Goal: Information Seeking & Learning: Learn about a topic

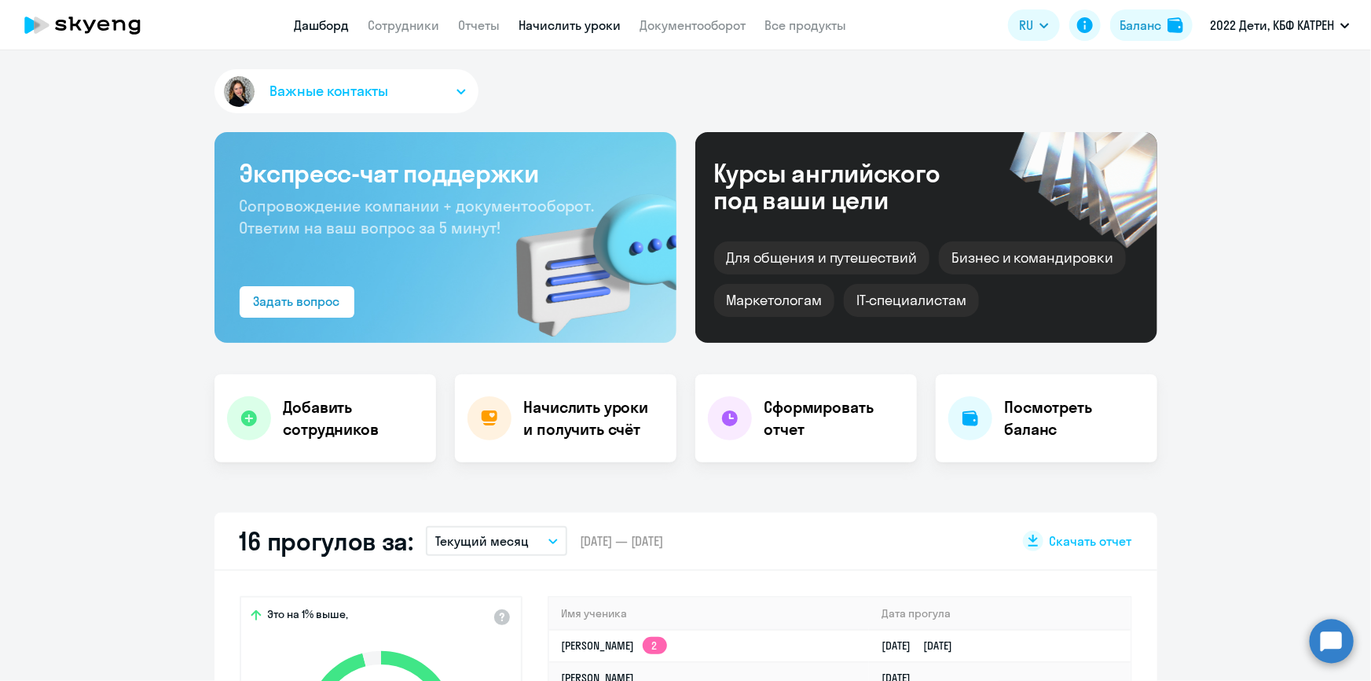
click at [563, 18] on link "Начислить уроки" at bounding box center [570, 25] width 102 height 16
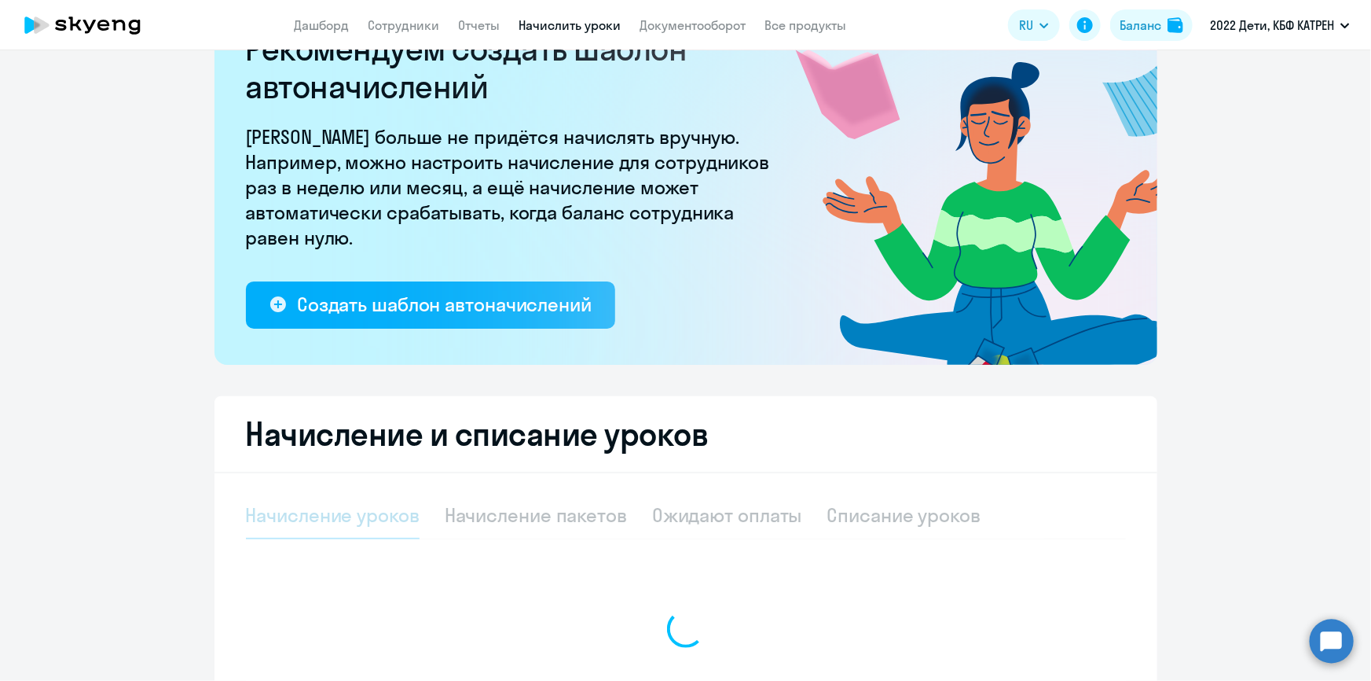
select select "10"
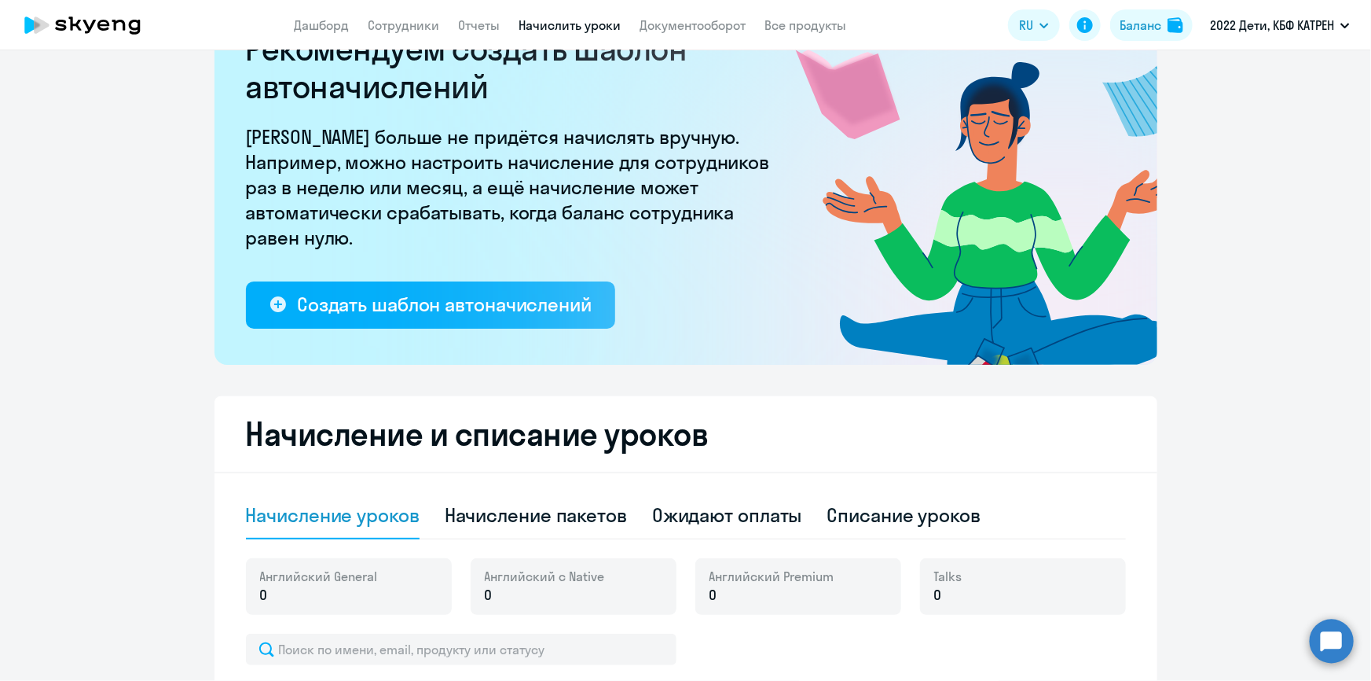
scroll to position [248, 0]
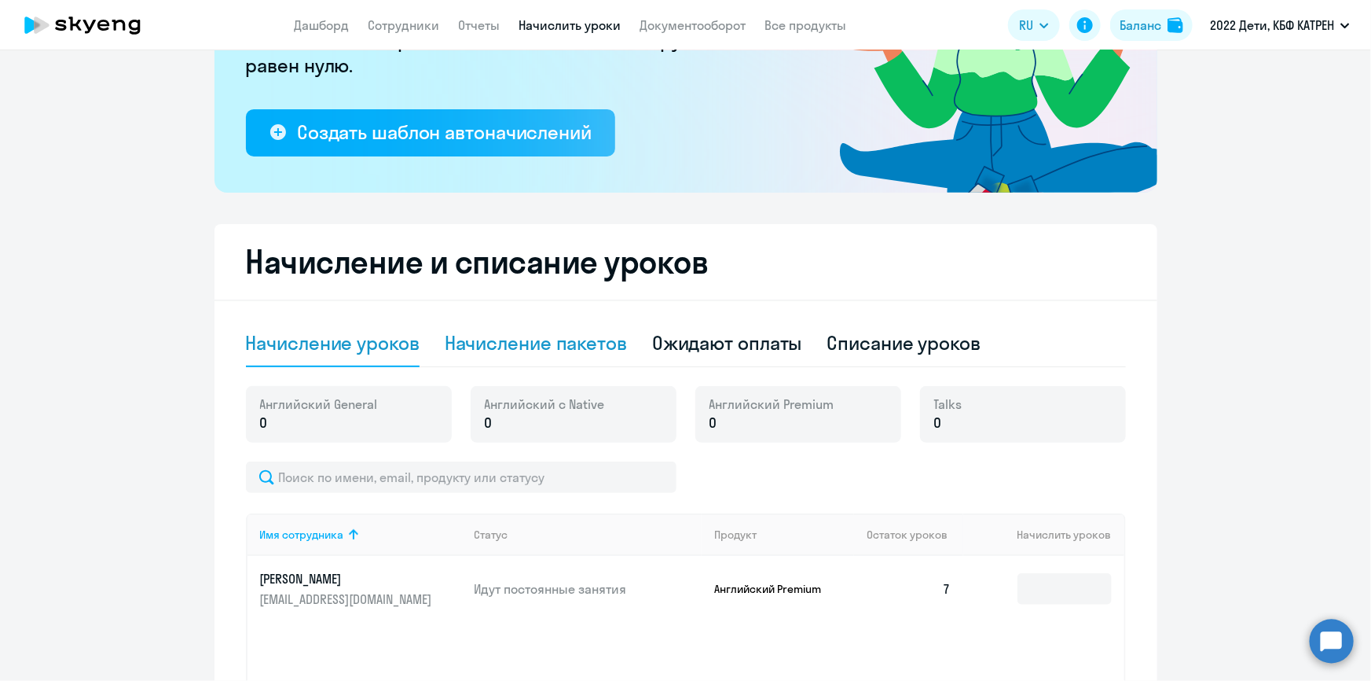
click at [500, 339] on div "Начисление пакетов" at bounding box center [536, 342] width 182 height 25
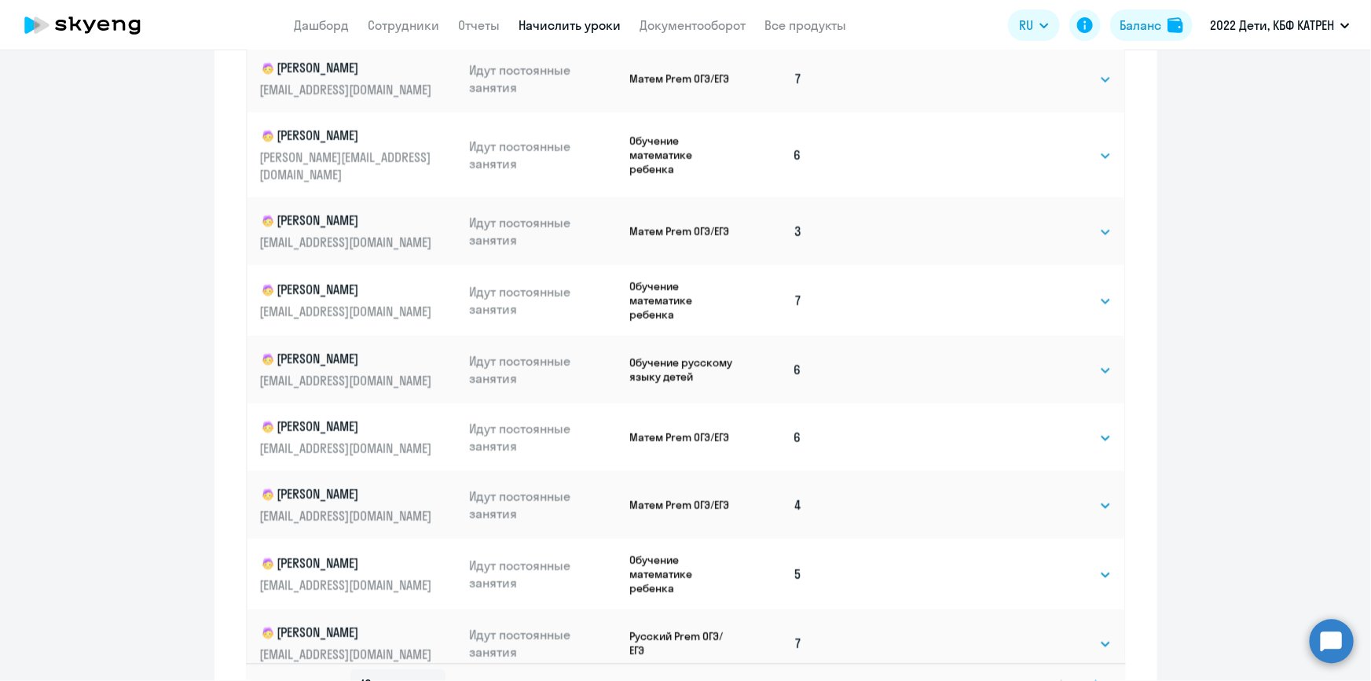
scroll to position [890, 0]
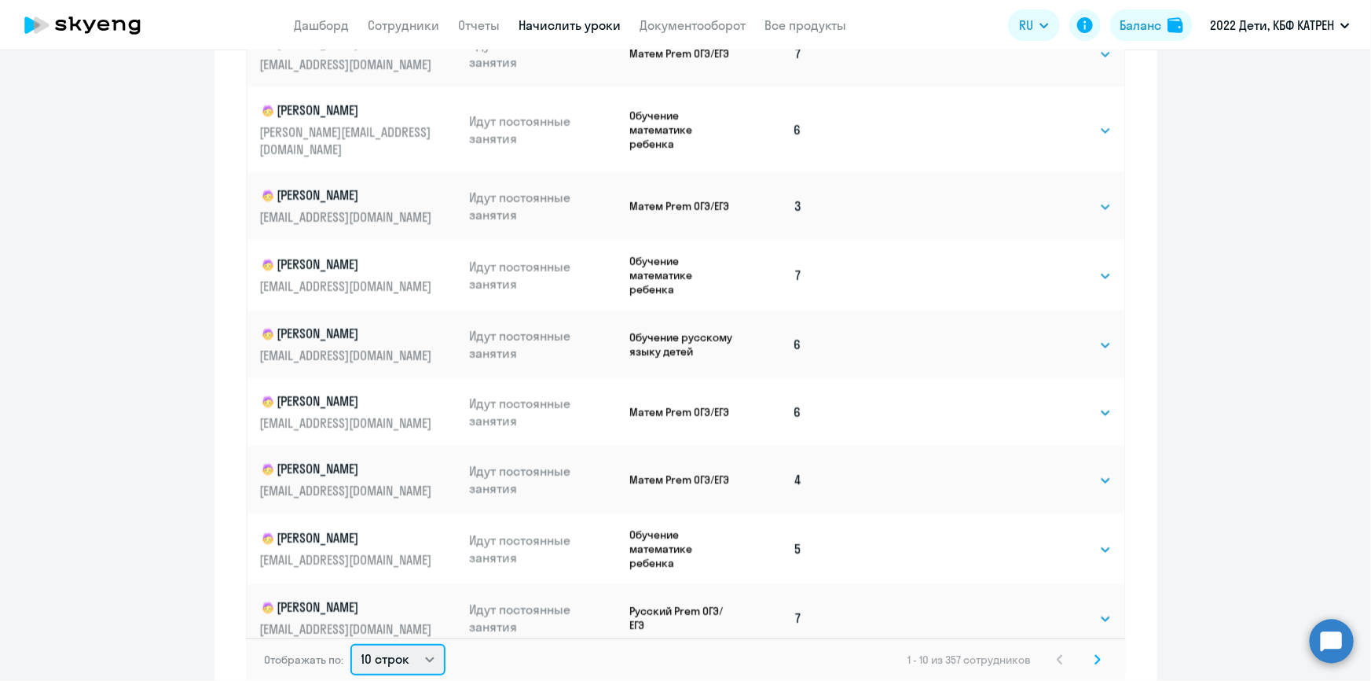
click at [428, 655] on select "10 строк 30 строк 50 строк" at bounding box center [397, 659] width 95 height 31
select select "50"
click at [350, 644] on select "10 строк 30 строк 50 строк" at bounding box center [397, 659] width 95 height 31
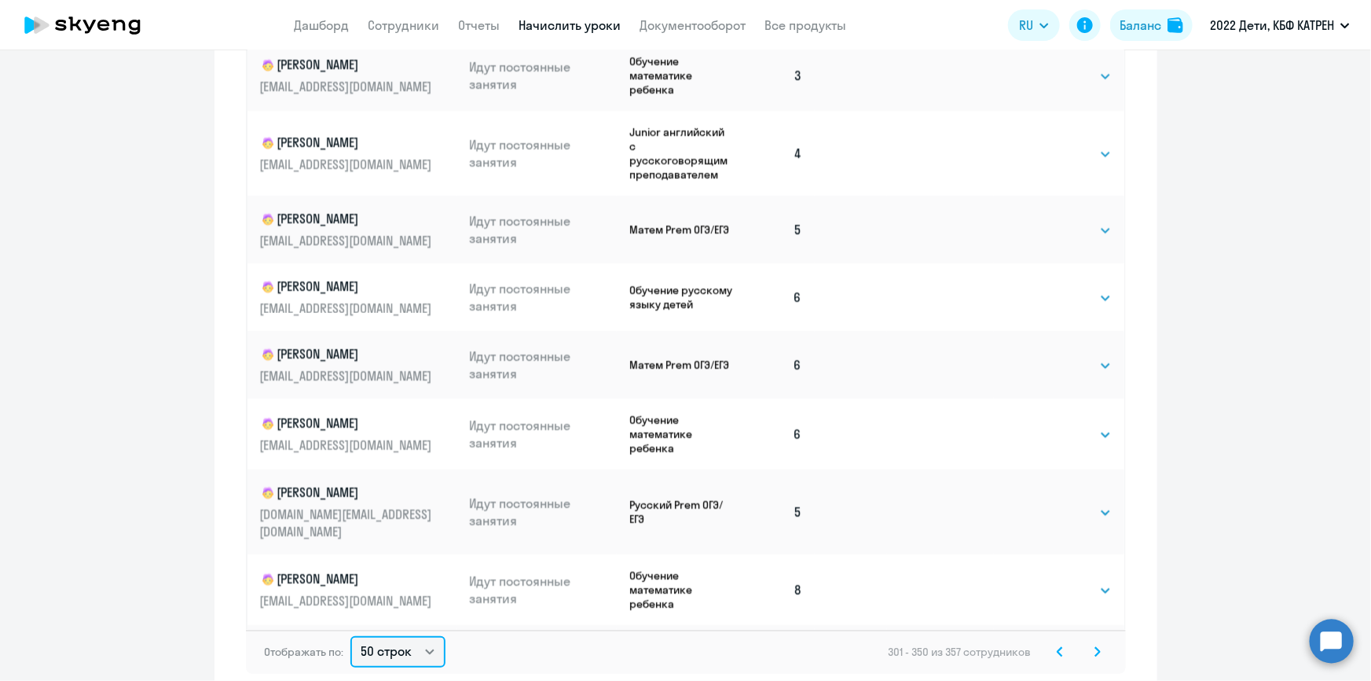
scroll to position [978, 0]
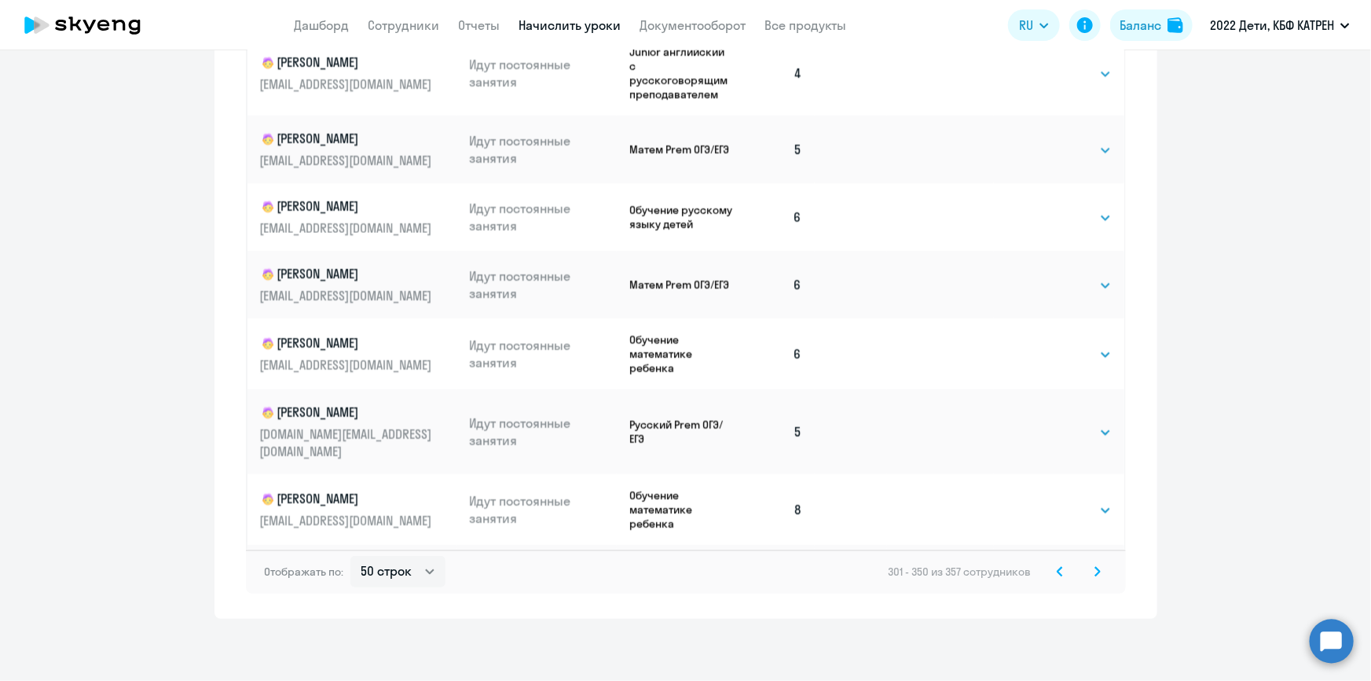
click at [1057, 570] on icon at bounding box center [1060, 571] width 6 height 11
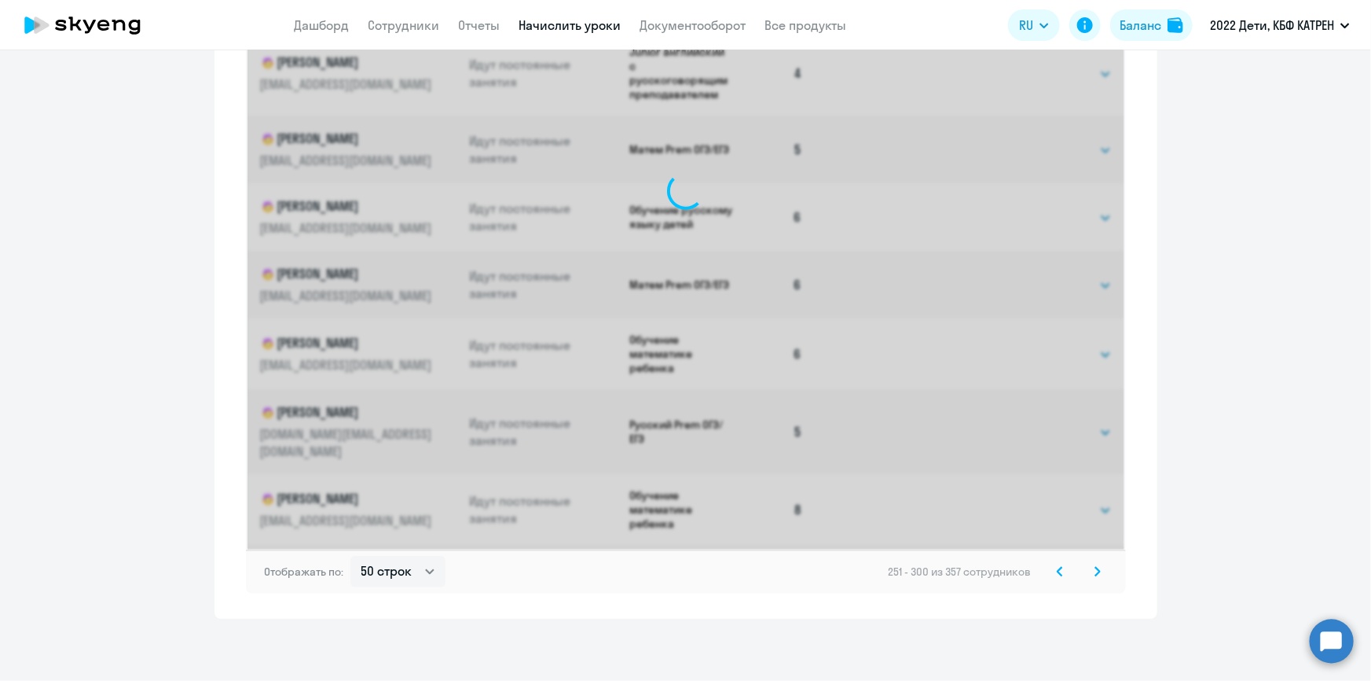
click at [1057, 570] on icon at bounding box center [1060, 571] width 6 height 11
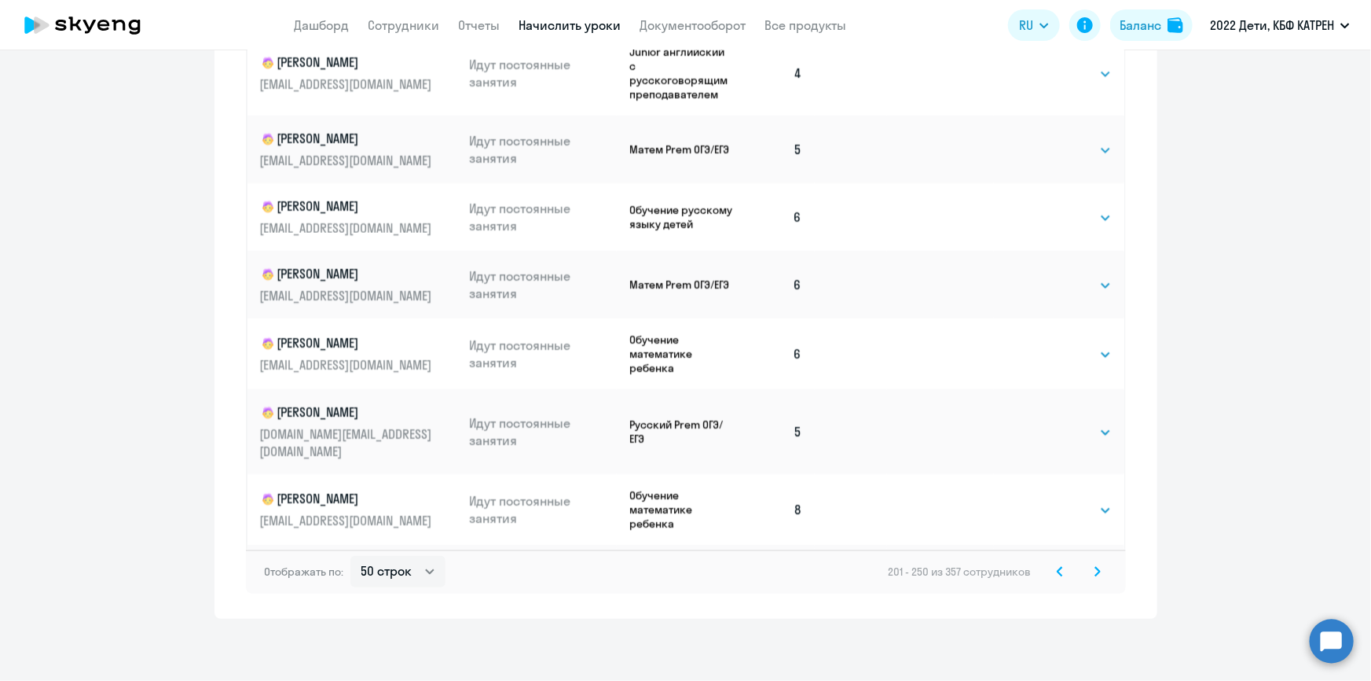
click at [1057, 570] on icon at bounding box center [1060, 571] width 6 height 11
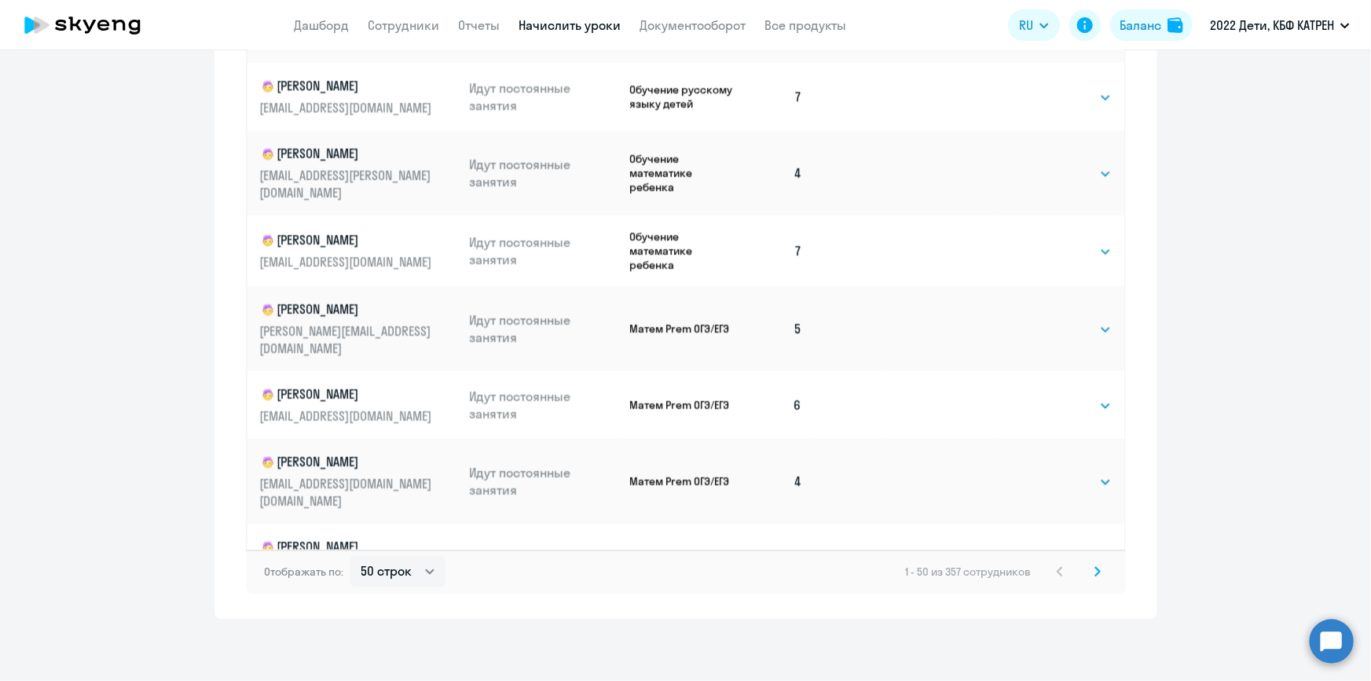
click at [1095, 571] on icon at bounding box center [1098, 571] width 6 height 11
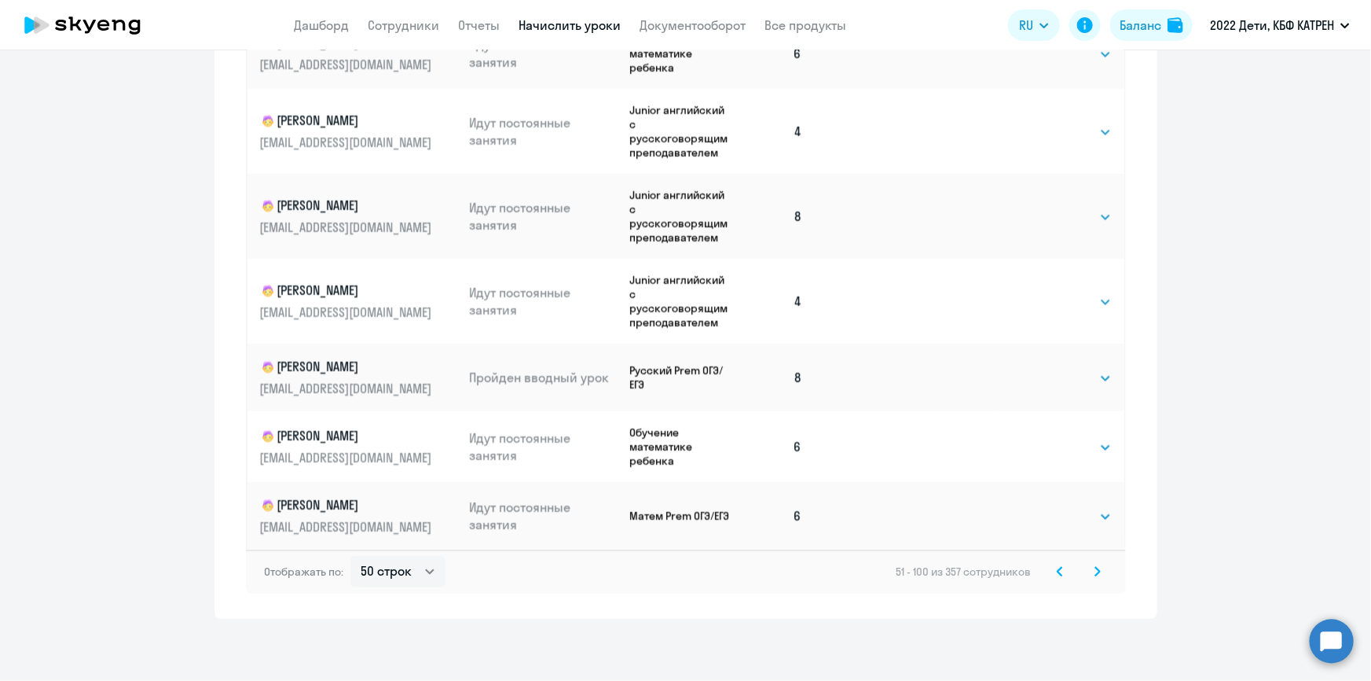
click at [1095, 571] on icon at bounding box center [1098, 571] width 6 height 11
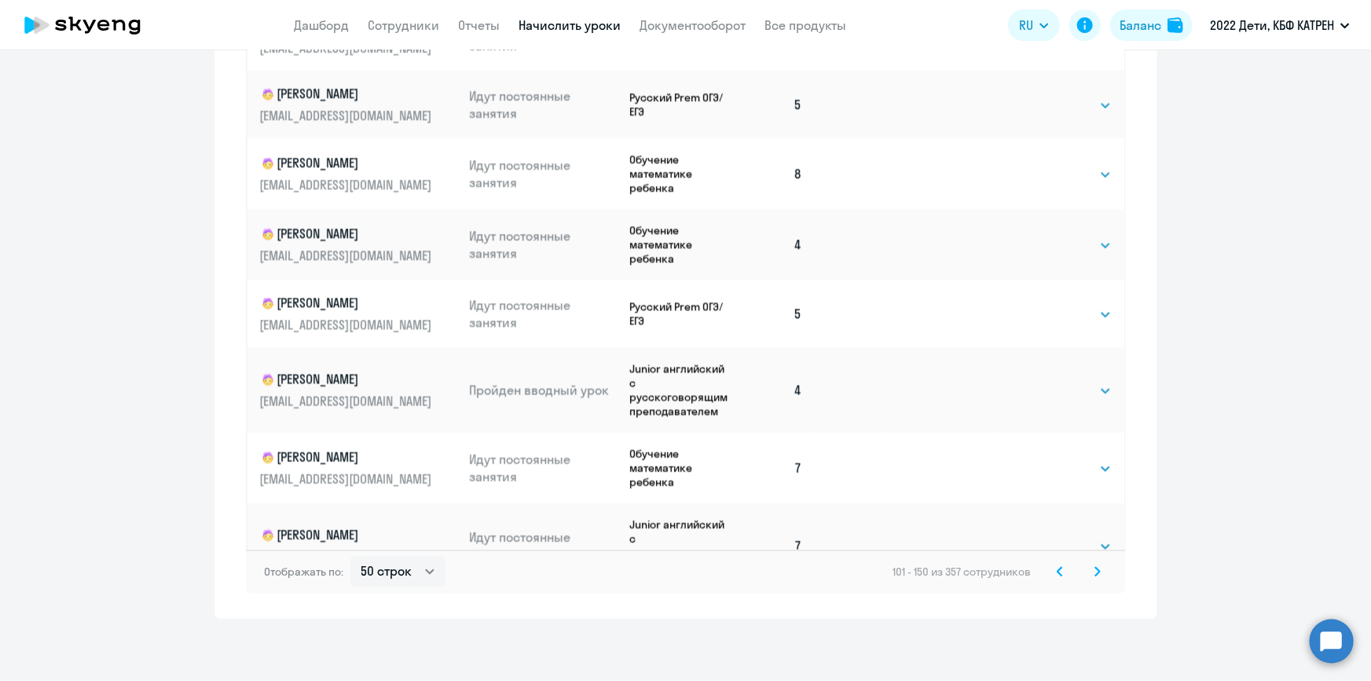
scroll to position [2929, 0]
click at [1095, 571] on icon at bounding box center [1098, 571] width 6 height 11
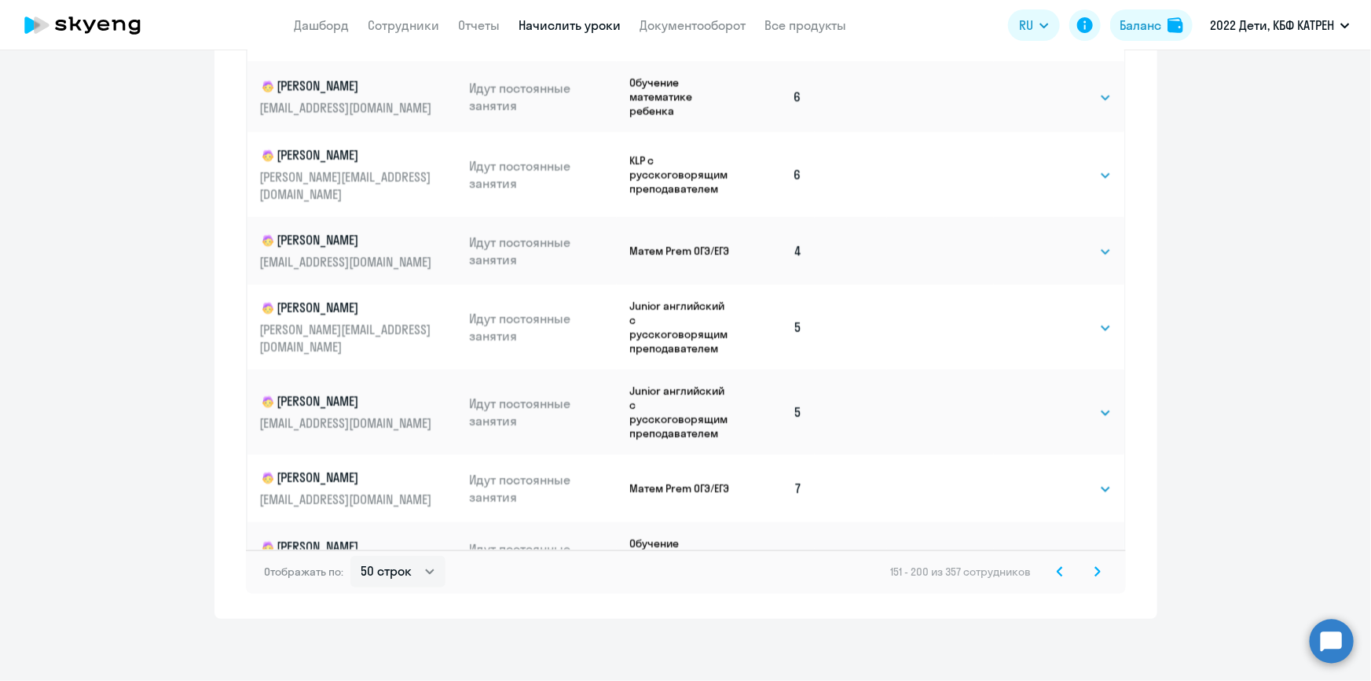
scroll to position [2951, 0]
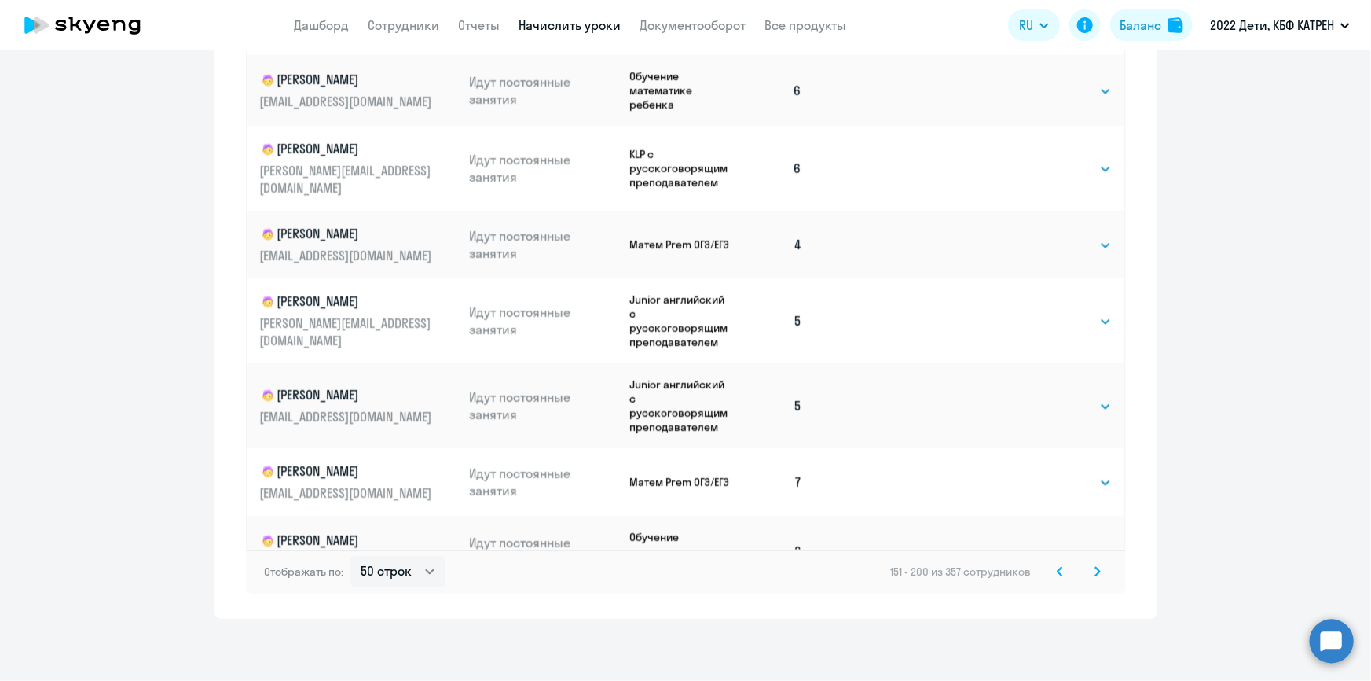
drag, startPoint x: 1091, startPoint y: 567, endPoint x: 1073, endPoint y: 550, distance: 25.0
click at [1088, 564] on svg-icon at bounding box center [1097, 571] width 19 height 19
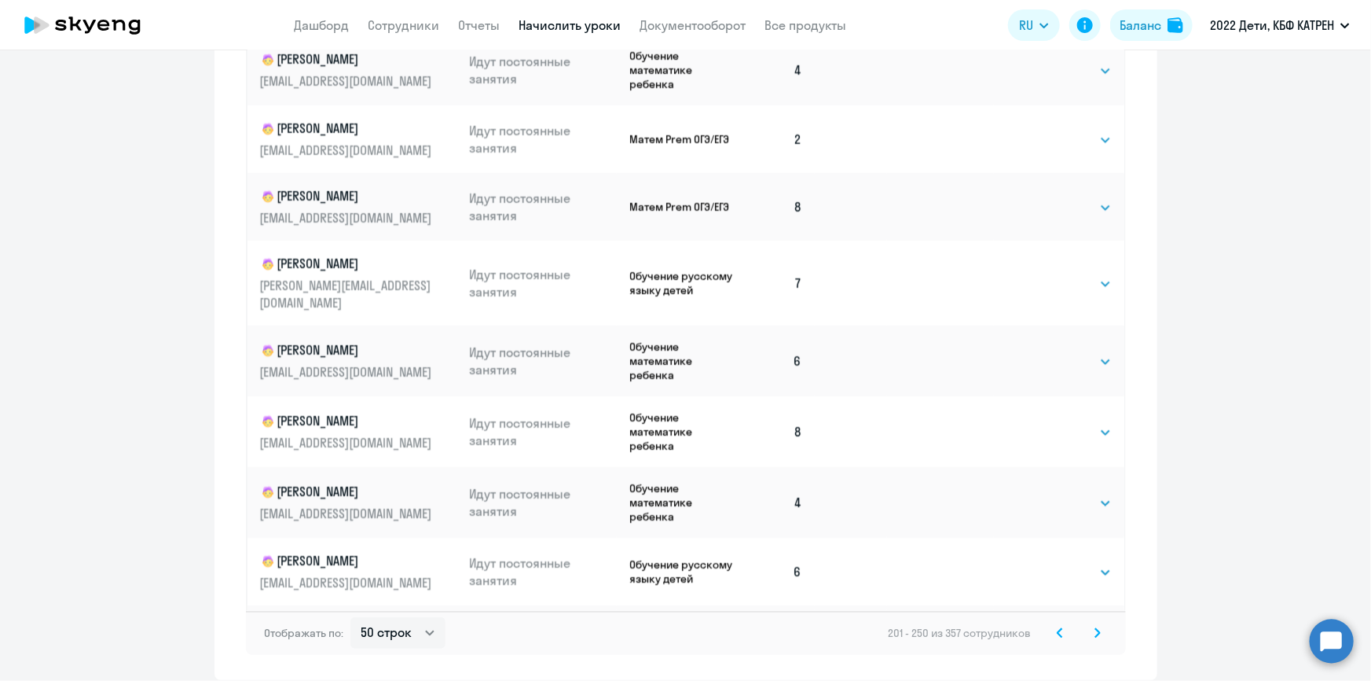
scroll to position [978, 0]
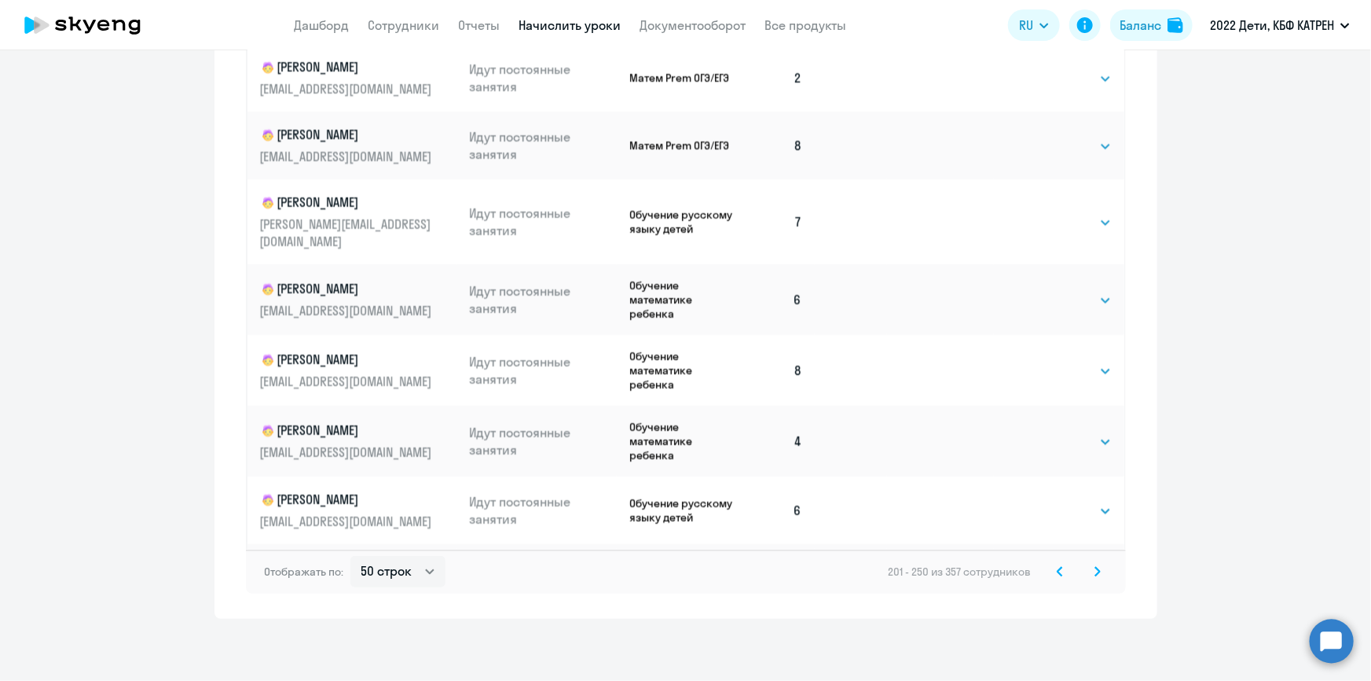
click at [1095, 567] on icon at bounding box center [1098, 571] width 6 height 11
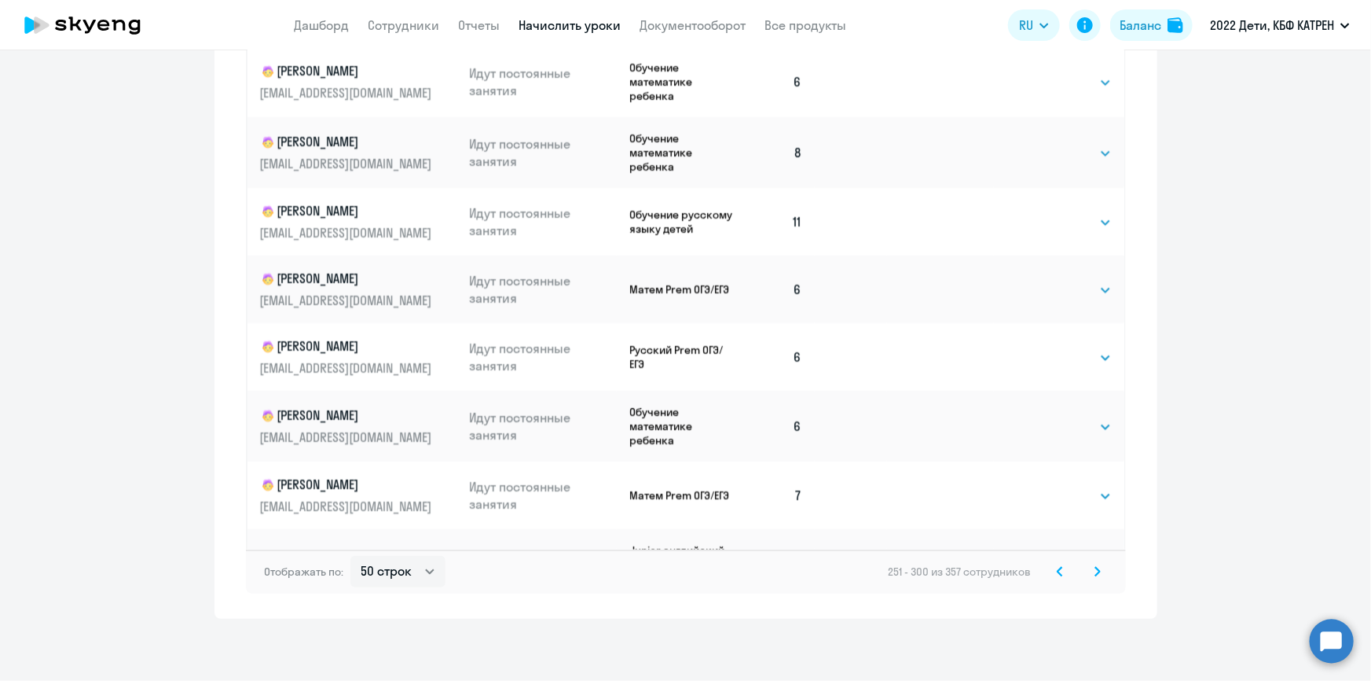
click at [1095, 572] on icon at bounding box center [1098, 571] width 6 height 11
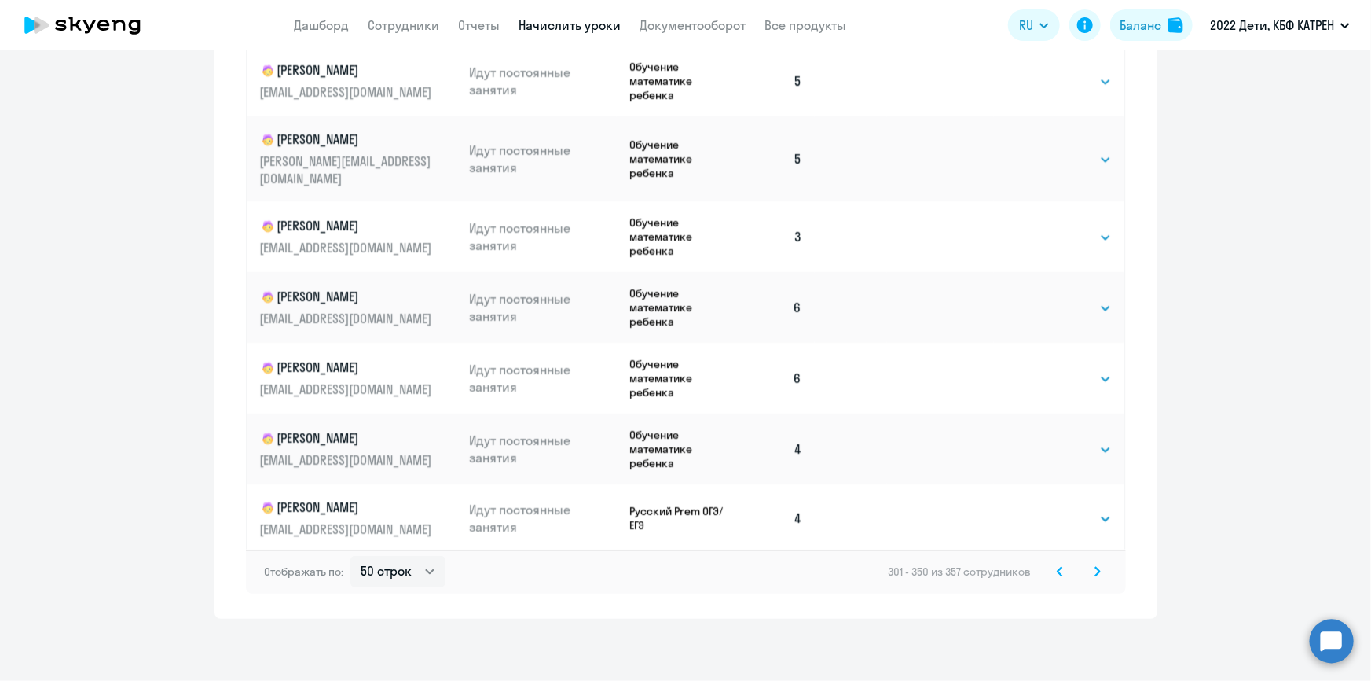
click at [1095, 569] on icon at bounding box center [1097, 571] width 5 height 9
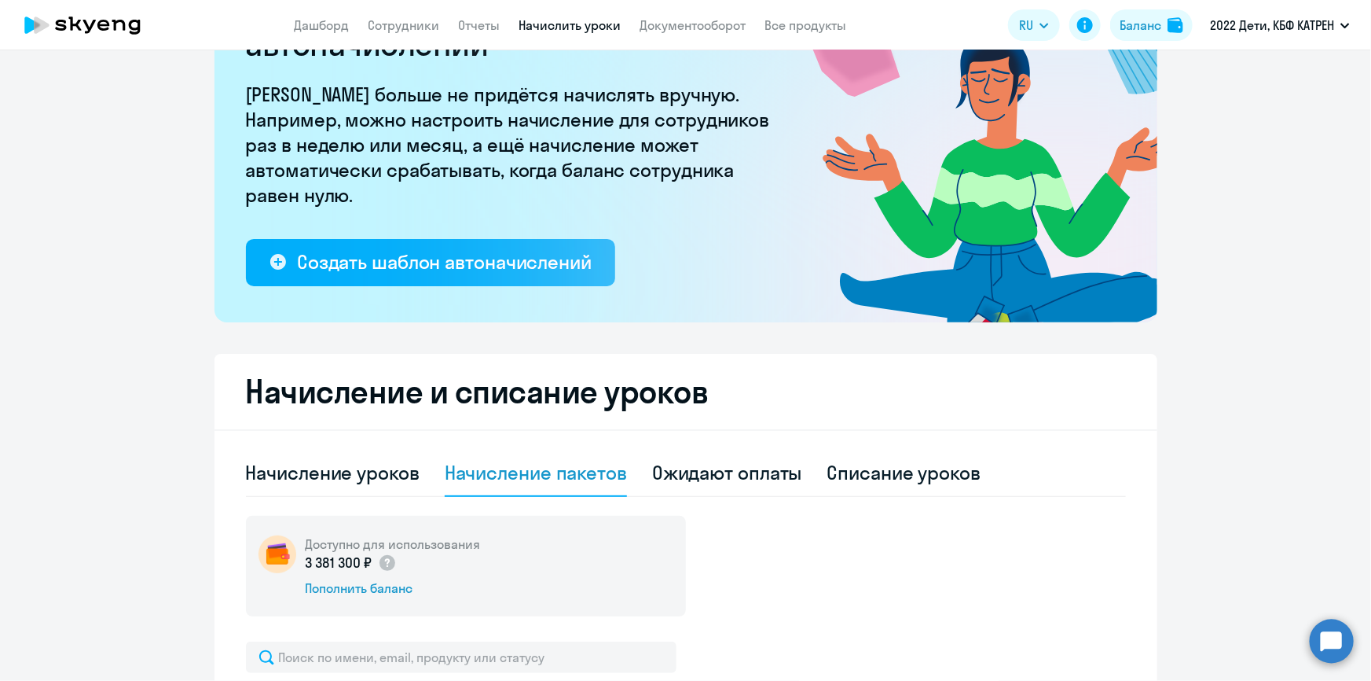
scroll to position [0, 0]
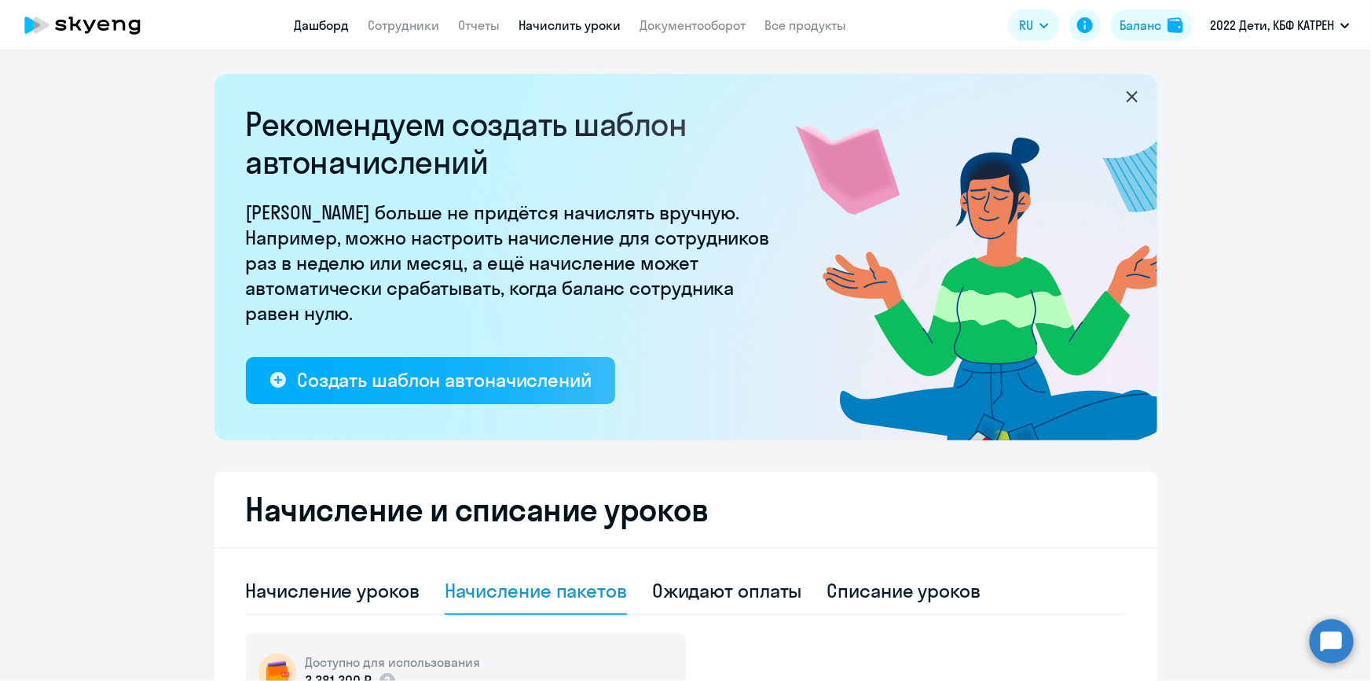
click at [329, 28] on link "Дашборд" at bounding box center [322, 25] width 55 height 16
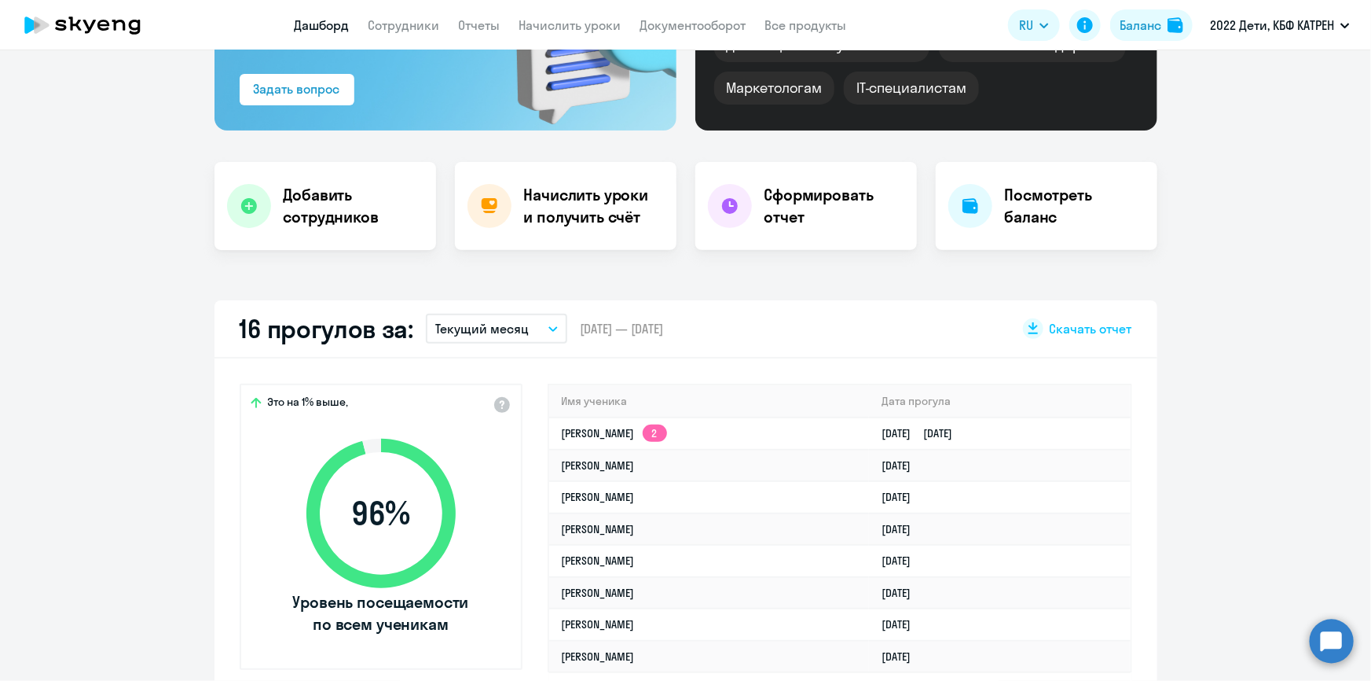
scroll to position [285, 0]
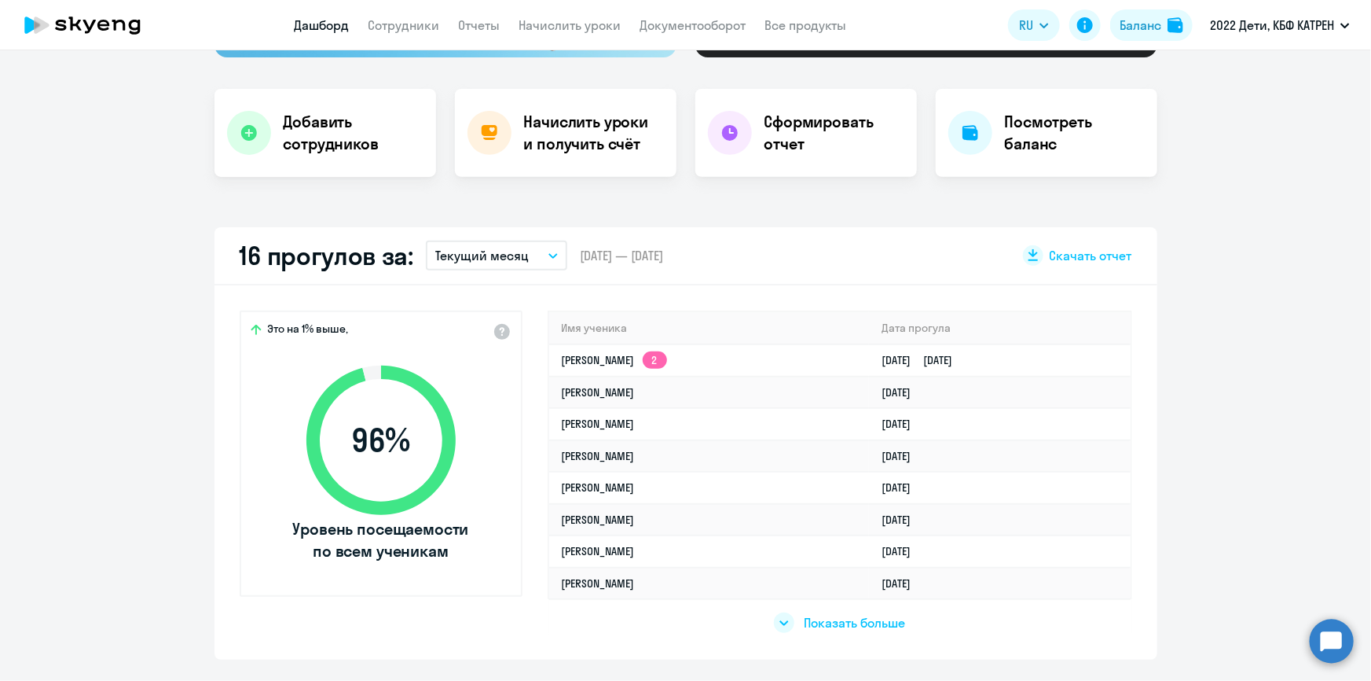
select select "30"
click at [471, 24] on link "Отчеты" at bounding box center [480, 25] width 42 height 16
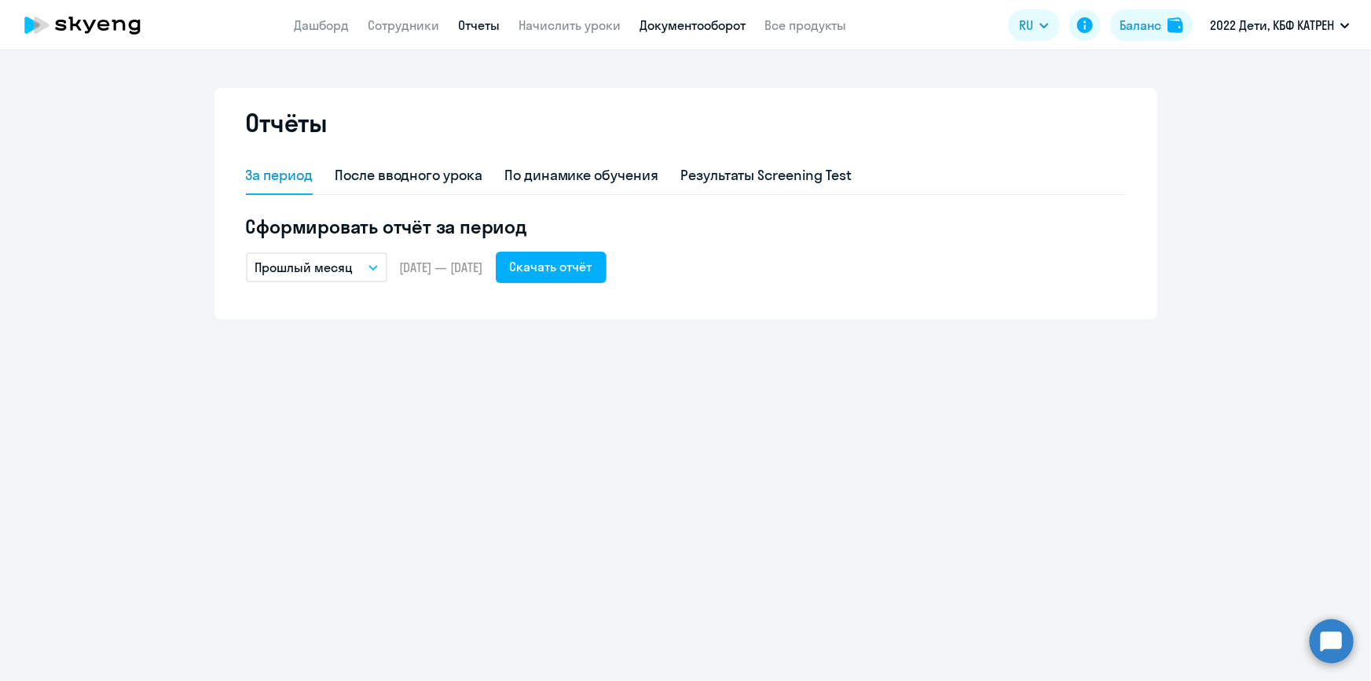
click at [681, 29] on link "Документооборот" at bounding box center [693, 25] width 106 height 16
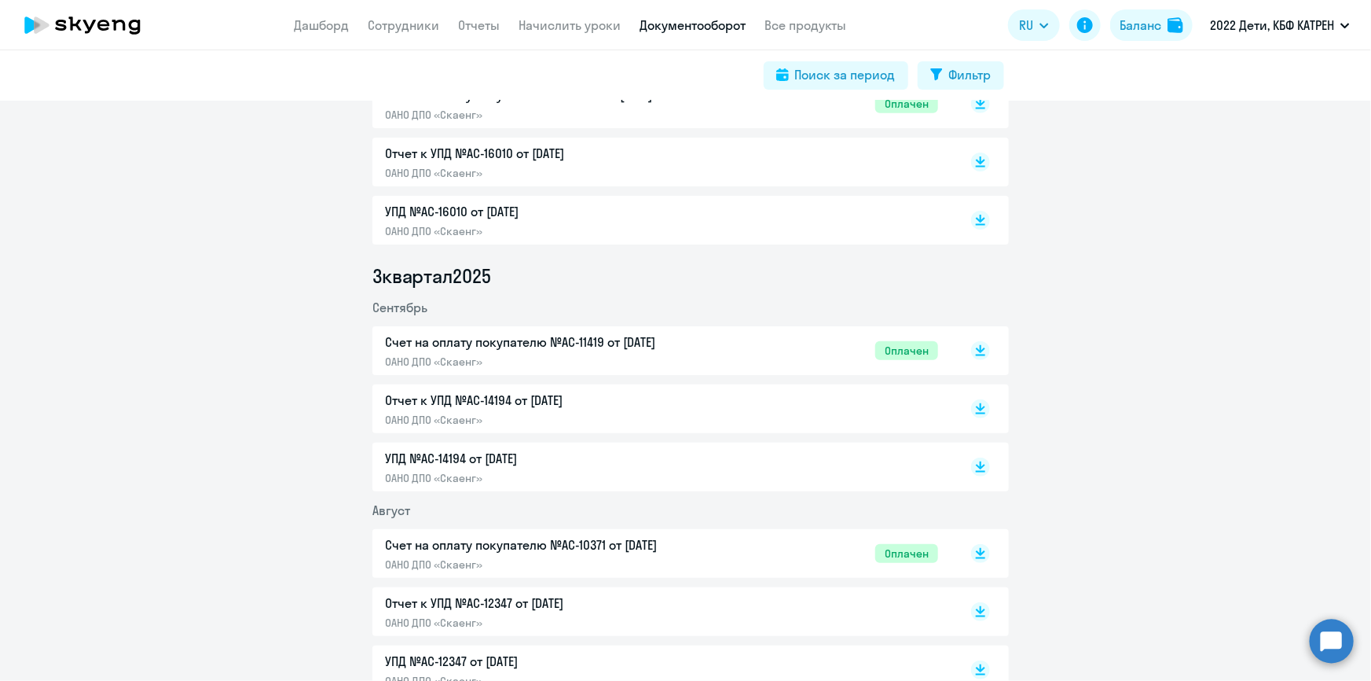
scroll to position [357, 0]
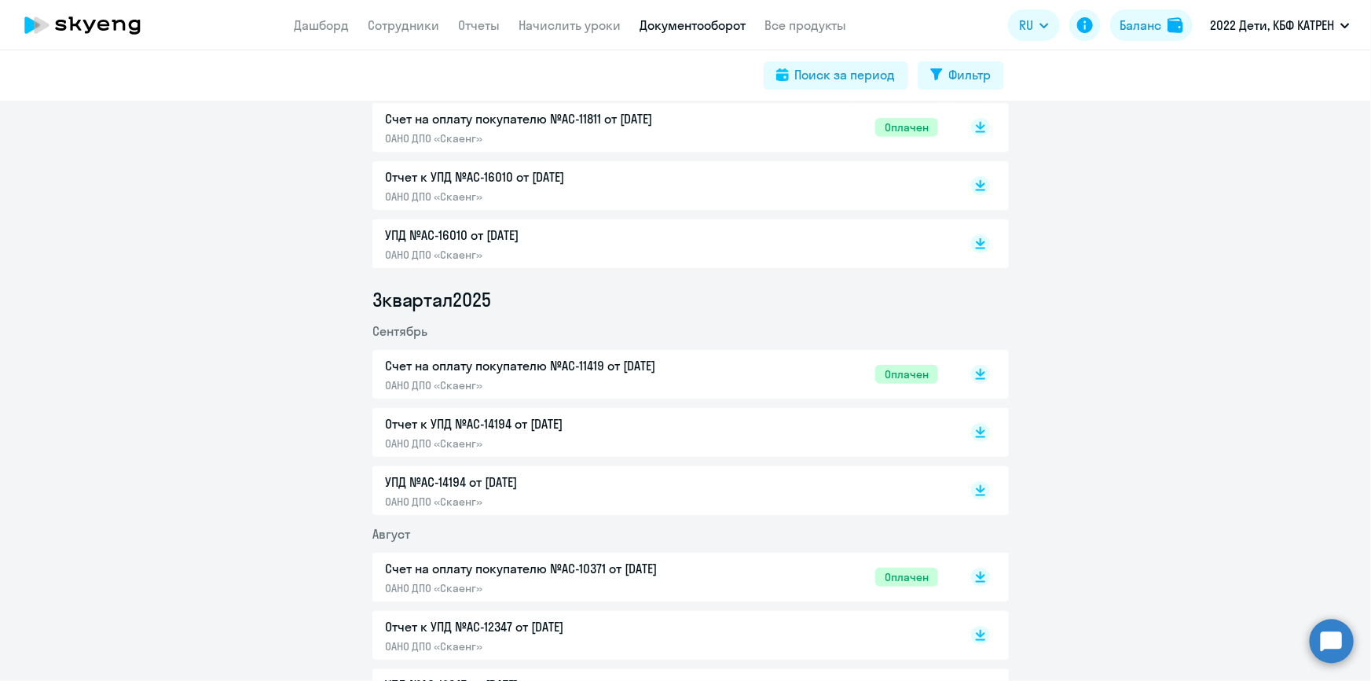
click at [508, 423] on p "Отчет к УПД №AC-14194 от [DATE]" at bounding box center [550, 423] width 330 height 19
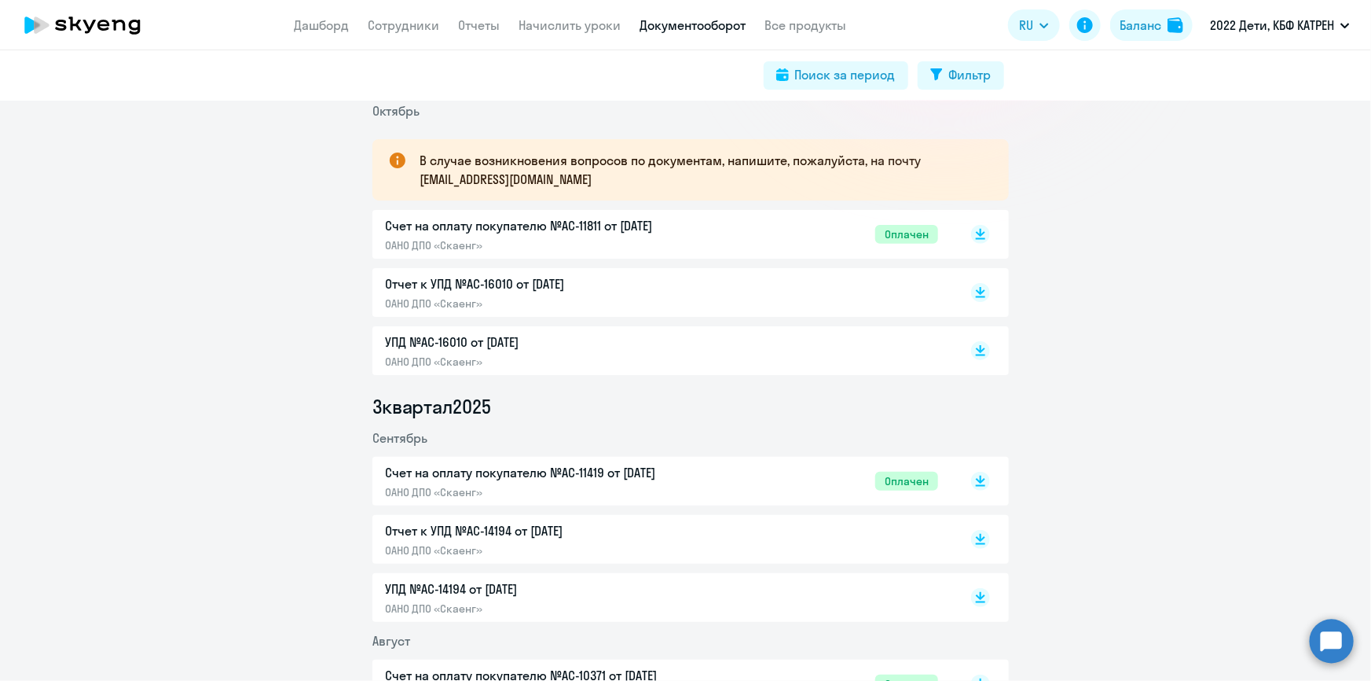
scroll to position [214, 0]
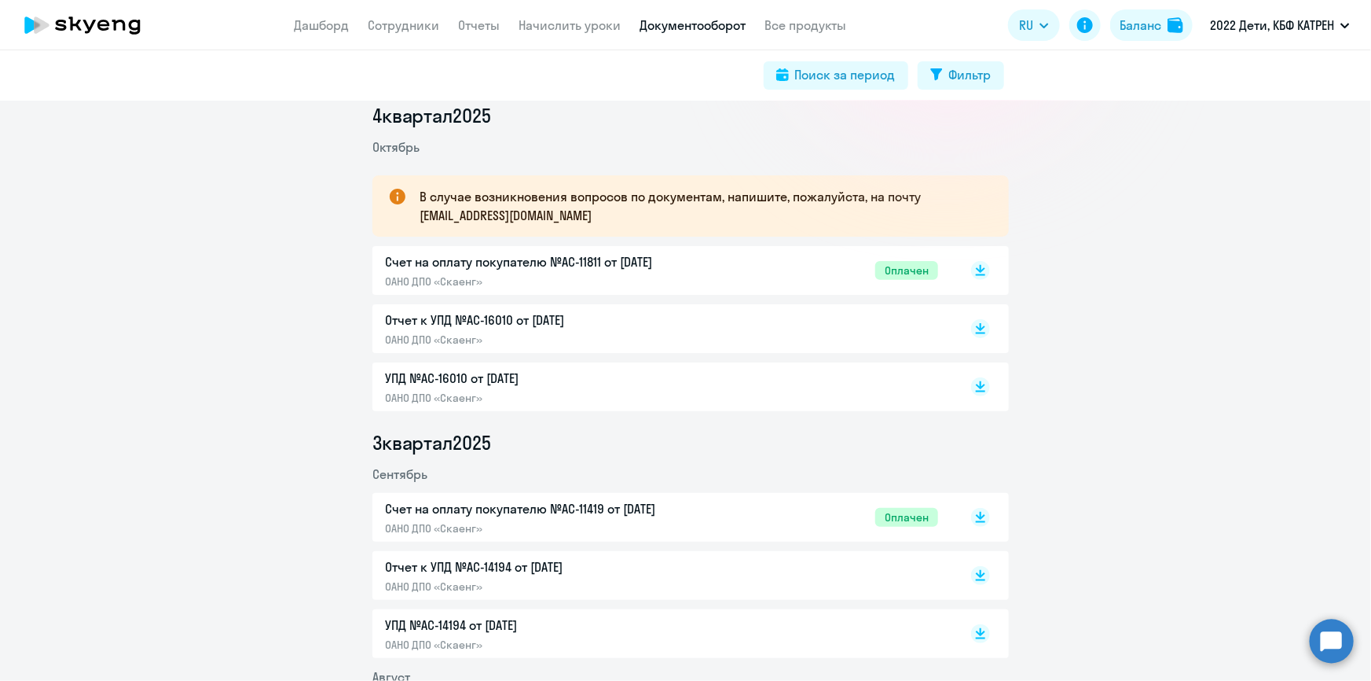
click at [519, 317] on p "Отчет к УПД №AC-16010 от [DATE]" at bounding box center [550, 319] width 330 height 19
click at [416, 24] on link "Сотрудники" at bounding box center [405, 25] width 72 height 16
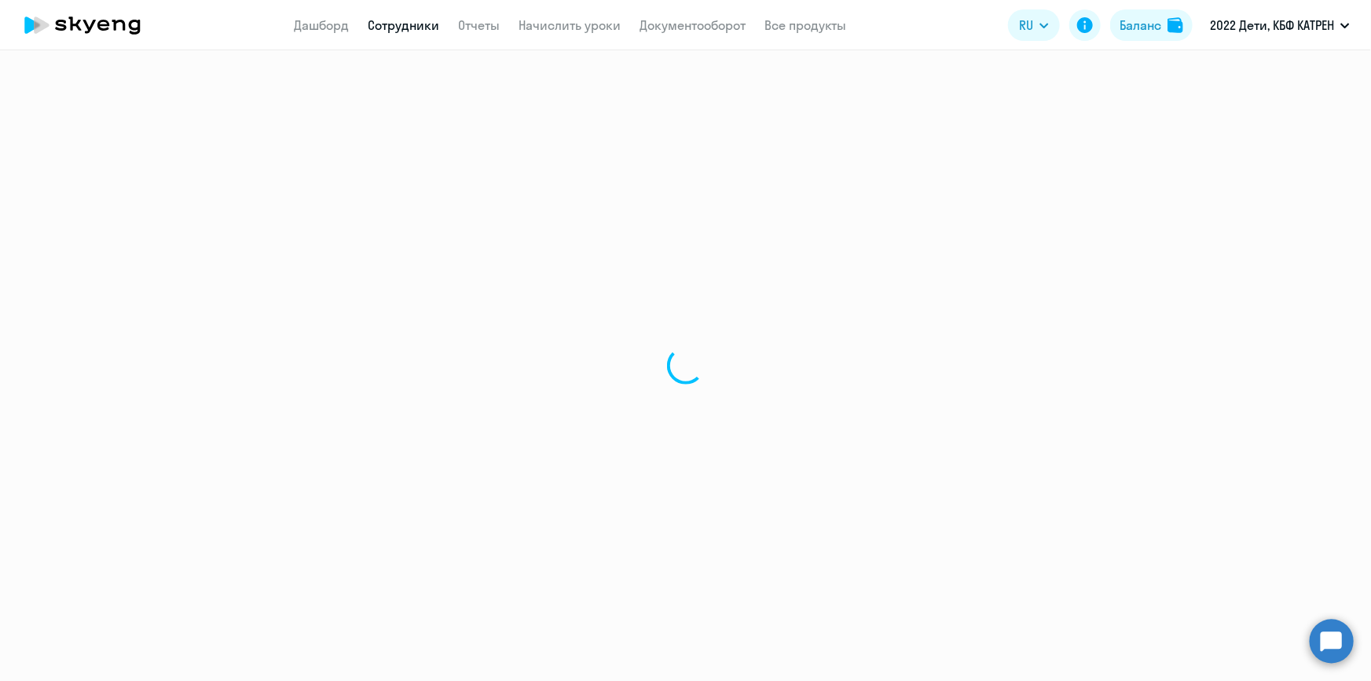
select select "30"
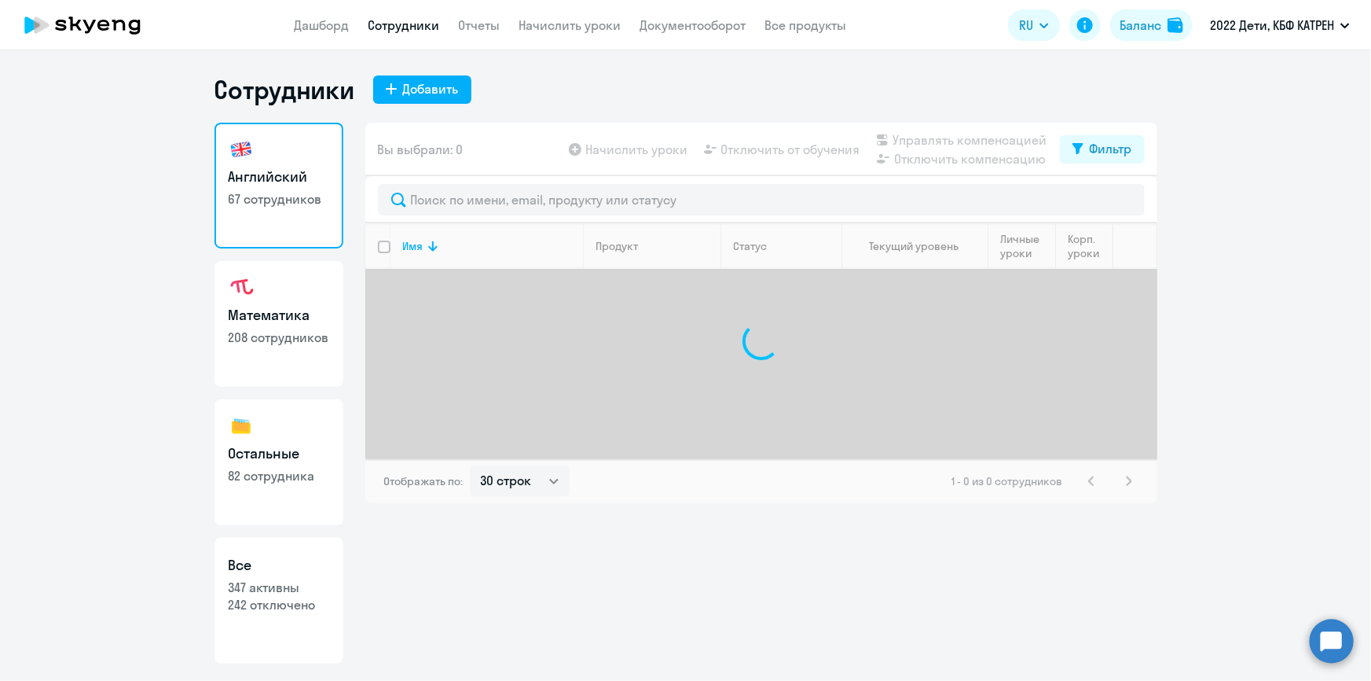
drag, startPoint x: 313, startPoint y: 591, endPoint x: 317, endPoint y: 583, distance: 8.8
click at [314, 591] on p "347 активны" at bounding box center [279, 586] width 101 height 17
select select "30"
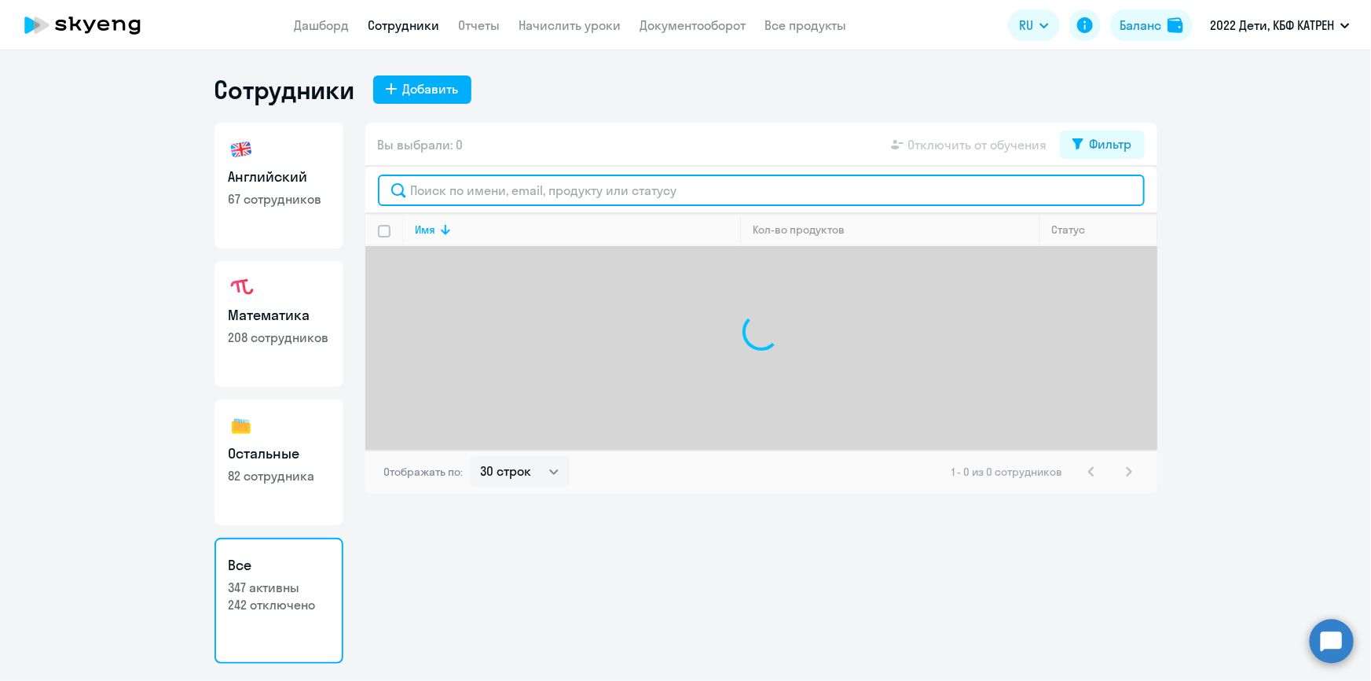
click at [548, 195] on input "text" at bounding box center [761, 189] width 767 height 31
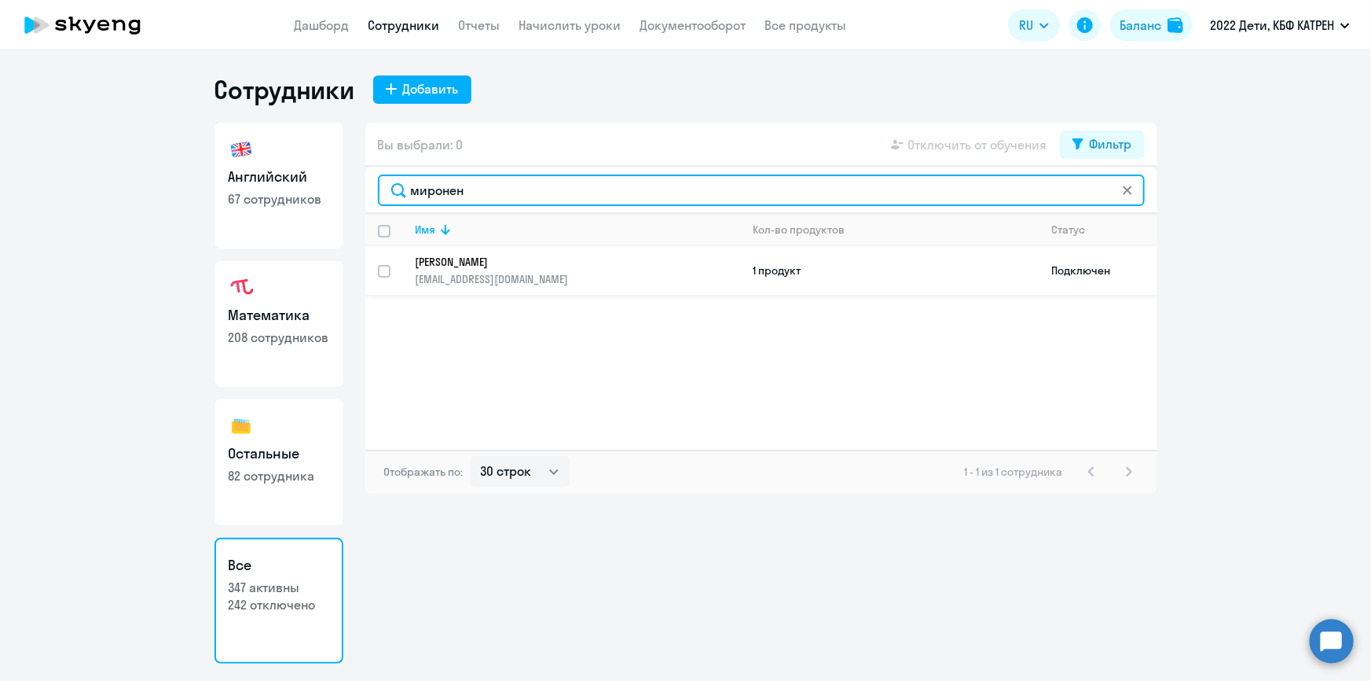
type input "миронен"
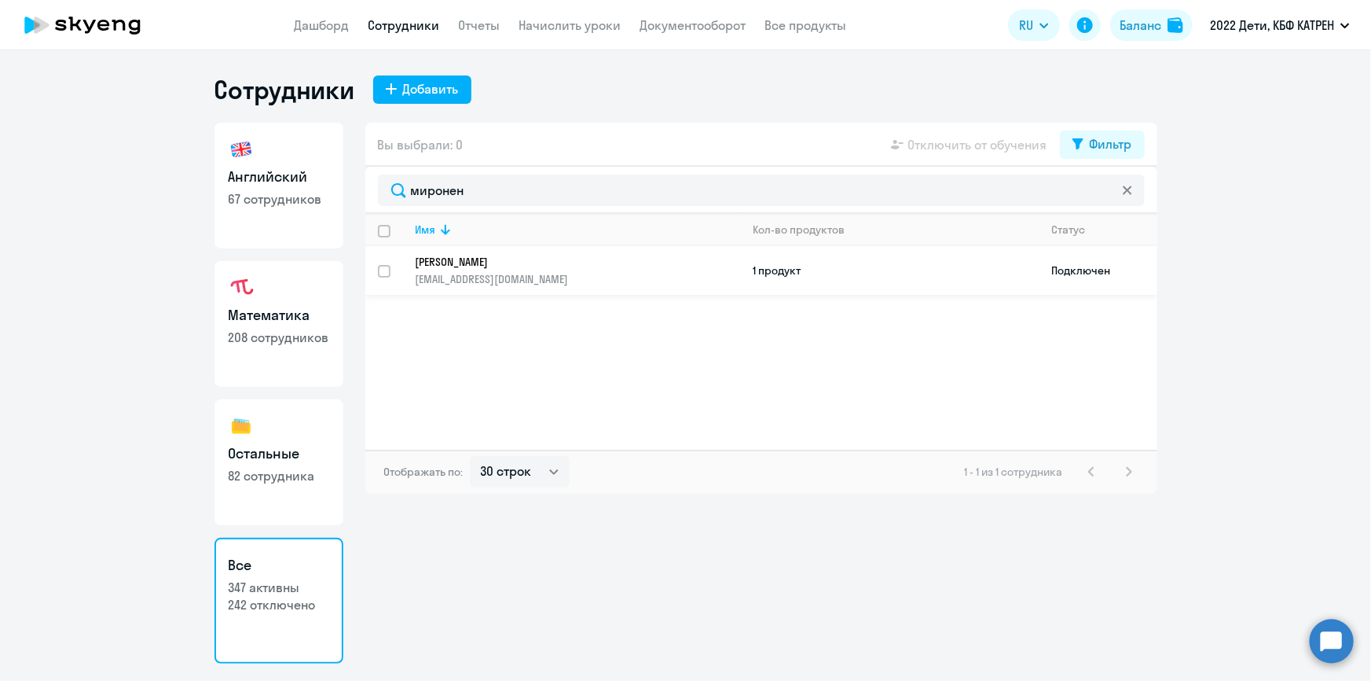
click at [534, 272] on p "[EMAIL_ADDRESS][DOMAIN_NAME]" at bounding box center [578, 279] width 325 height 14
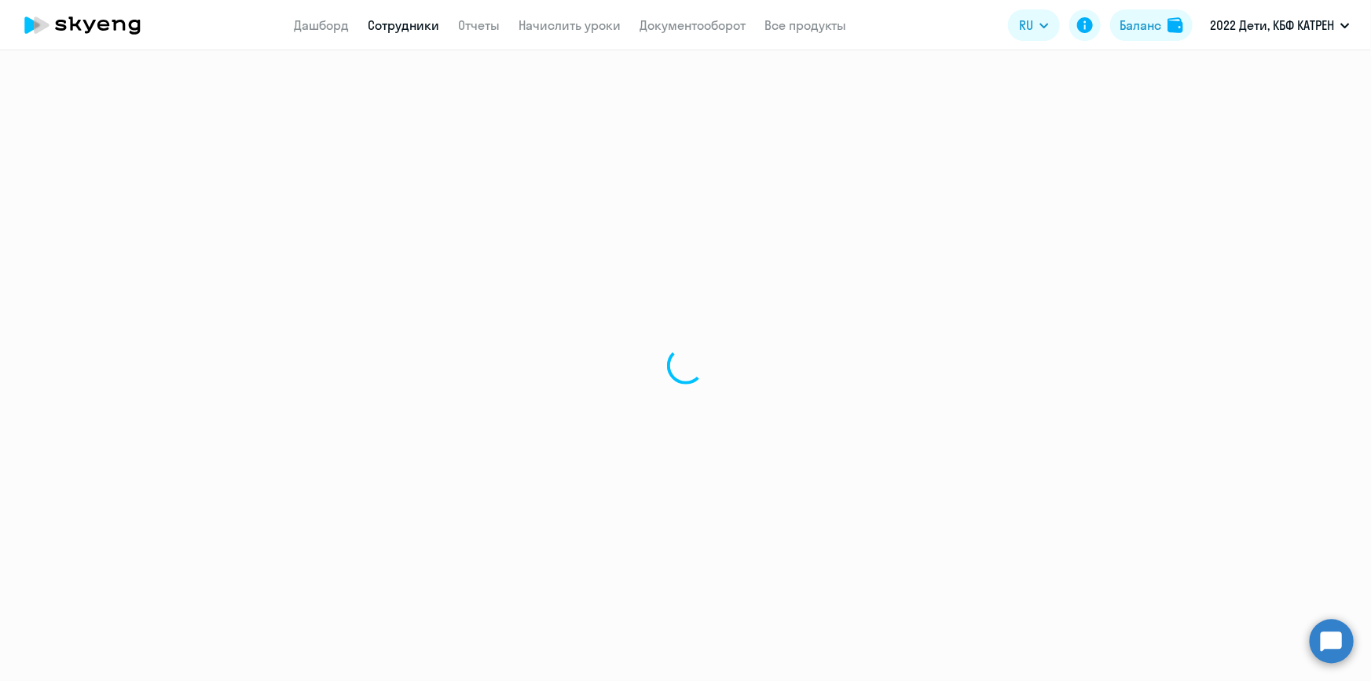
select select "others"
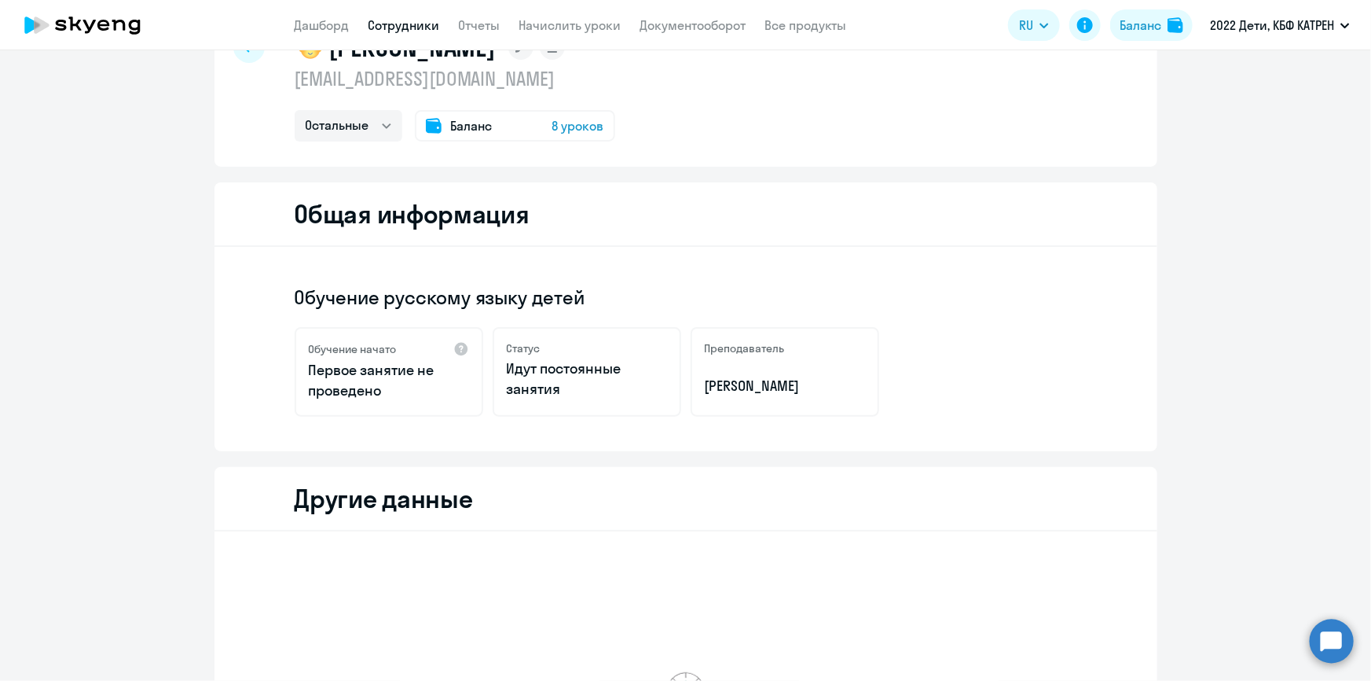
scroll to position [214, 0]
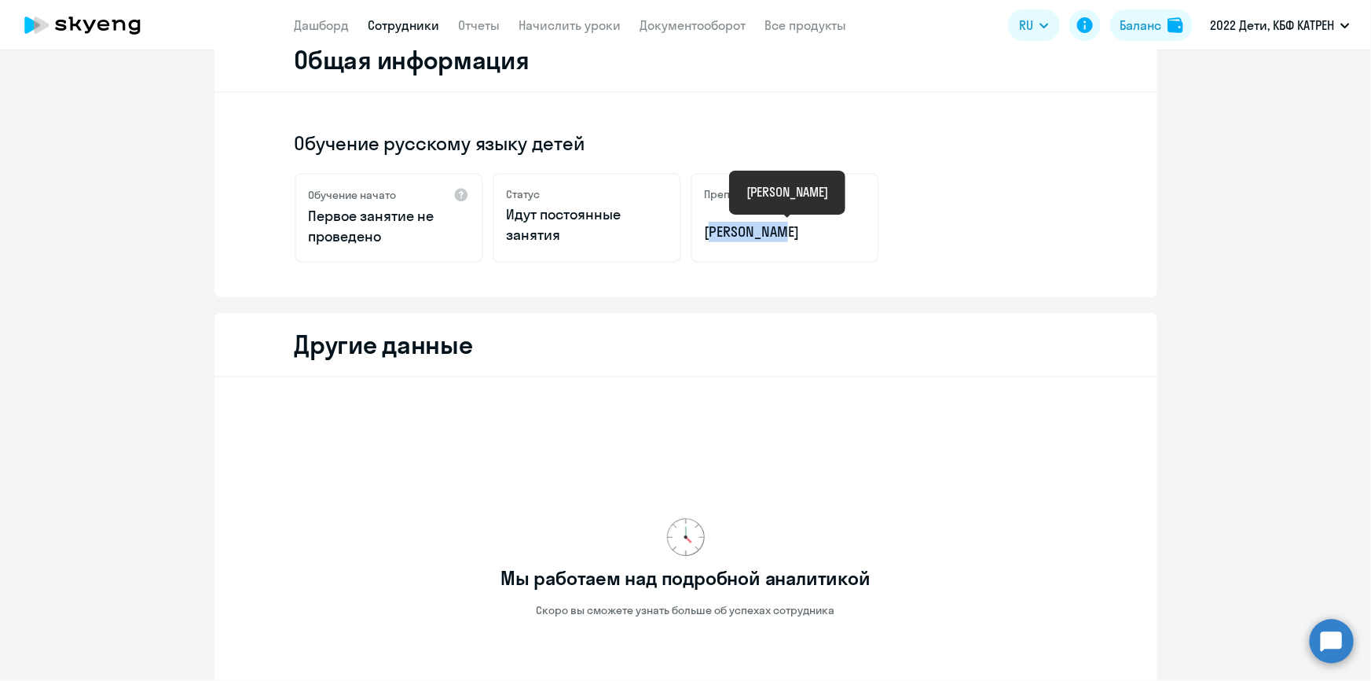
drag, startPoint x: 697, startPoint y: 233, endPoint x: 779, endPoint y: 237, distance: 81.8
click at [779, 237] on div "Преподаватель [PERSON_NAME]" at bounding box center [785, 218] width 189 height 90
click at [705, 123] on div "Обучение русскому языку детей Обучение начато Первое занятие не проведено Стату…" at bounding box center [686, 195] width 943 height 204
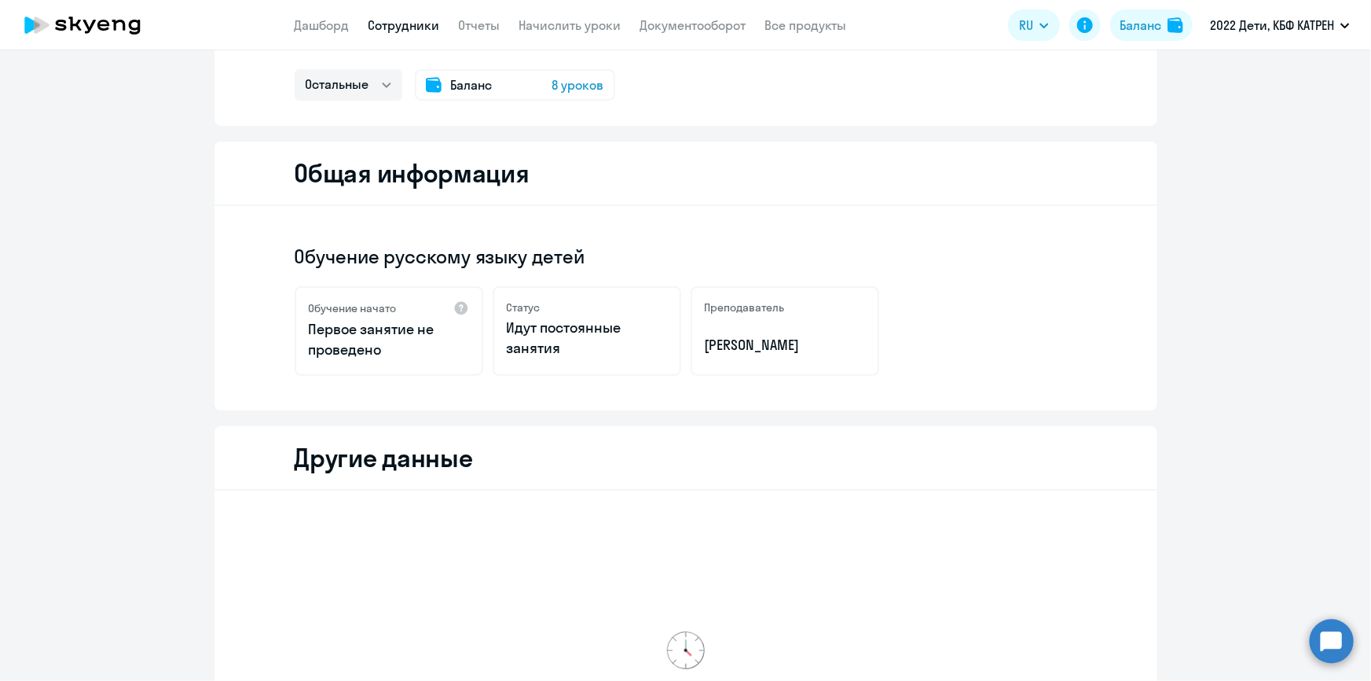
scroll to position [0, 0]
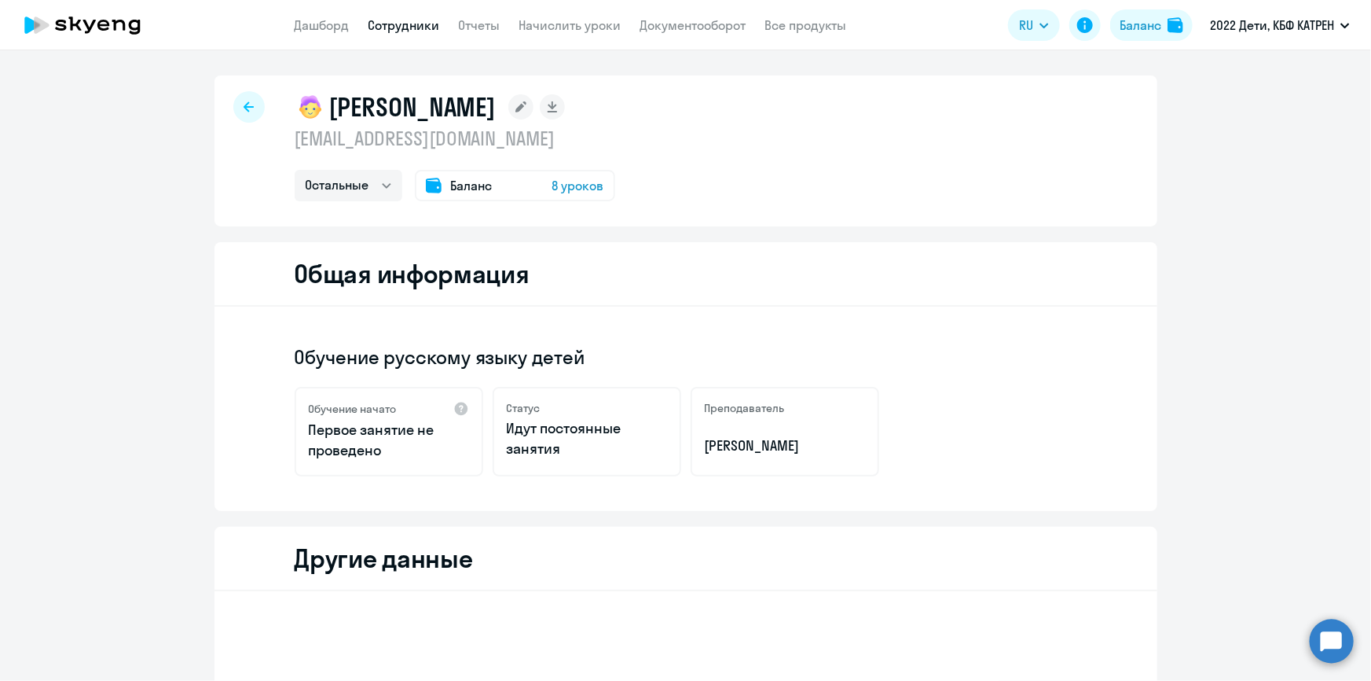
click at [390, 31] on link "Сотрудники" at bounding box center [405, 25] width 72 height 16
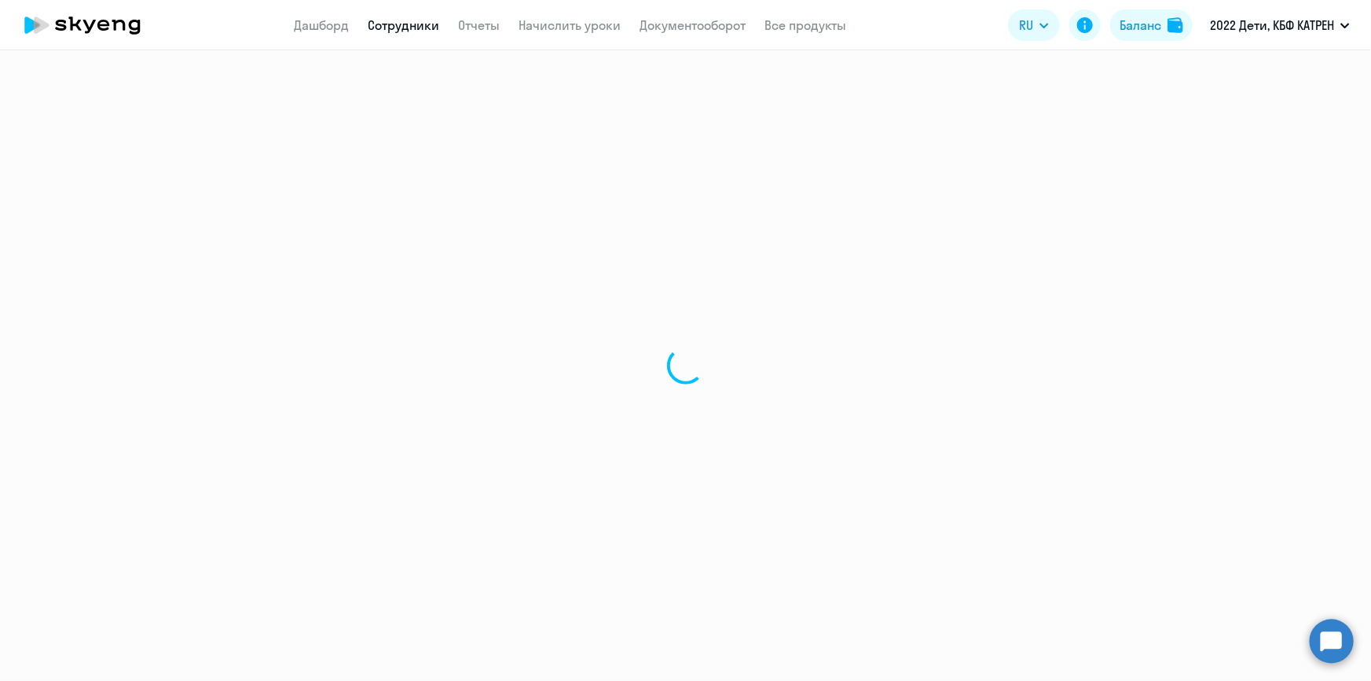
select select "30"
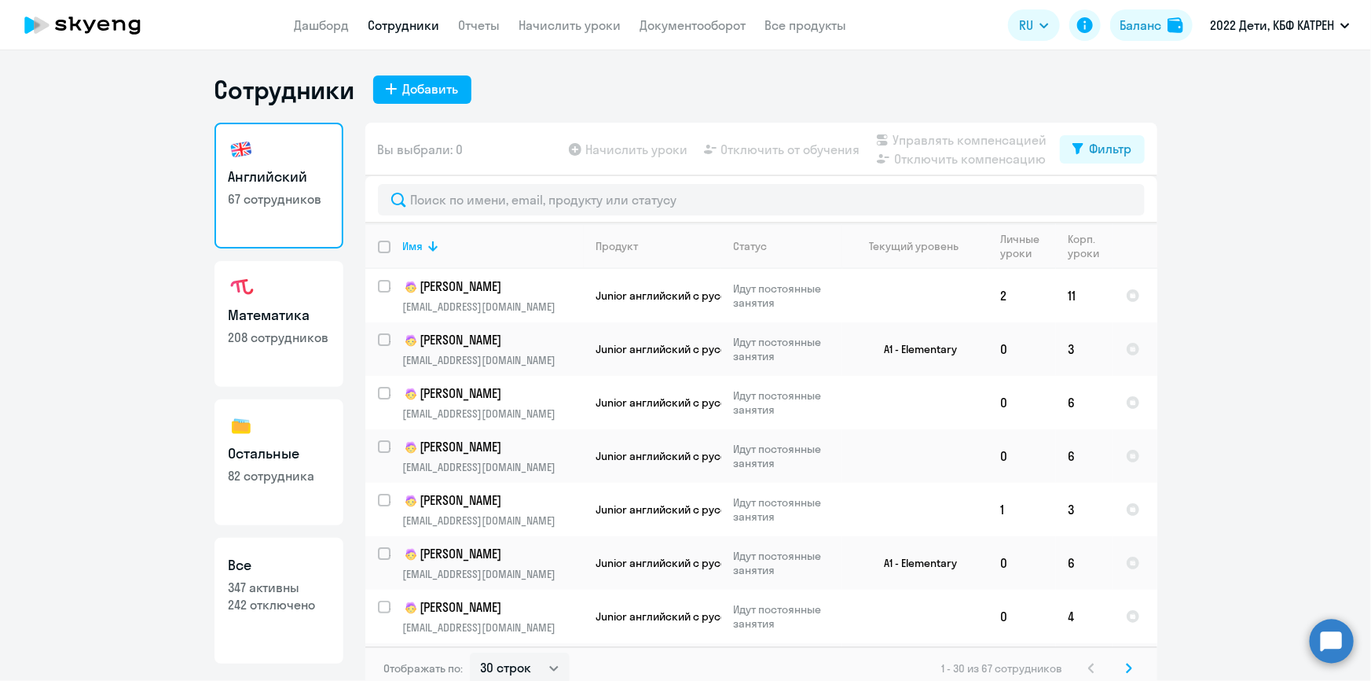
click at [288, 574] on h3 "Все" at bounding box center [279, 565] width 101 height 20
select select "30"
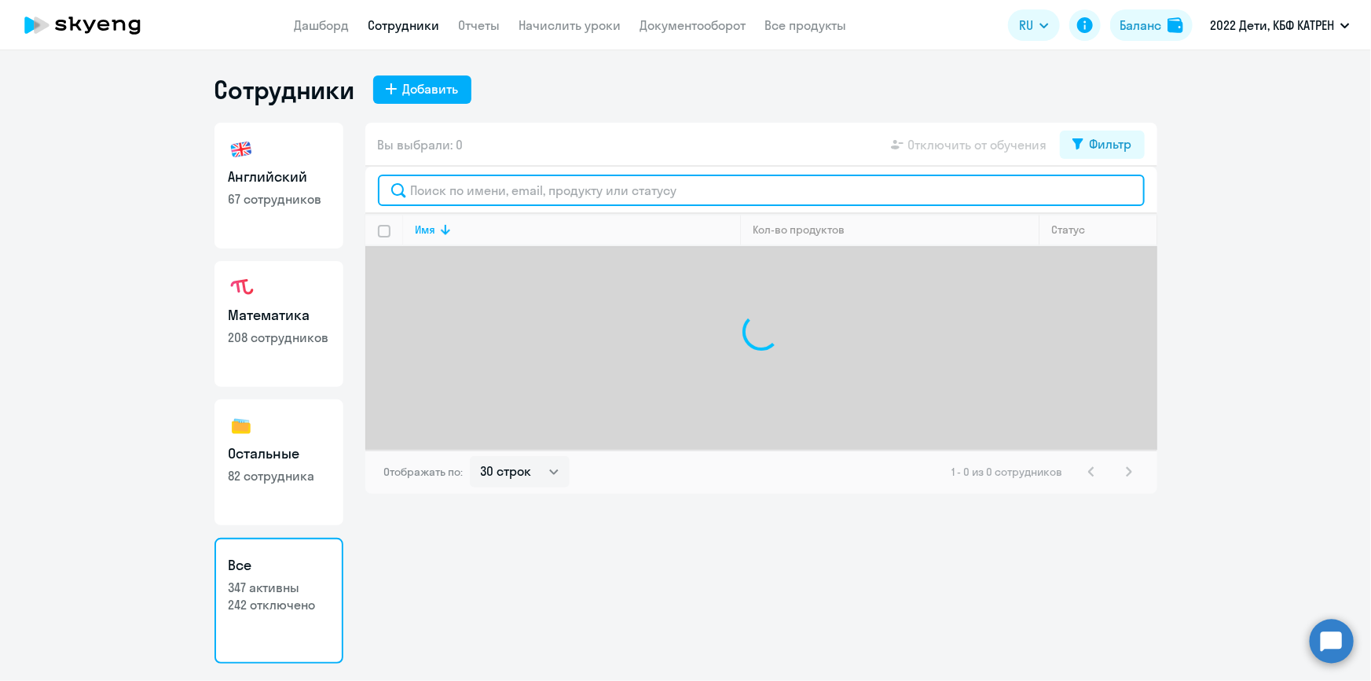
click at [507, 196] on input "text" at bounding box center [761, 189] width 767 height 31
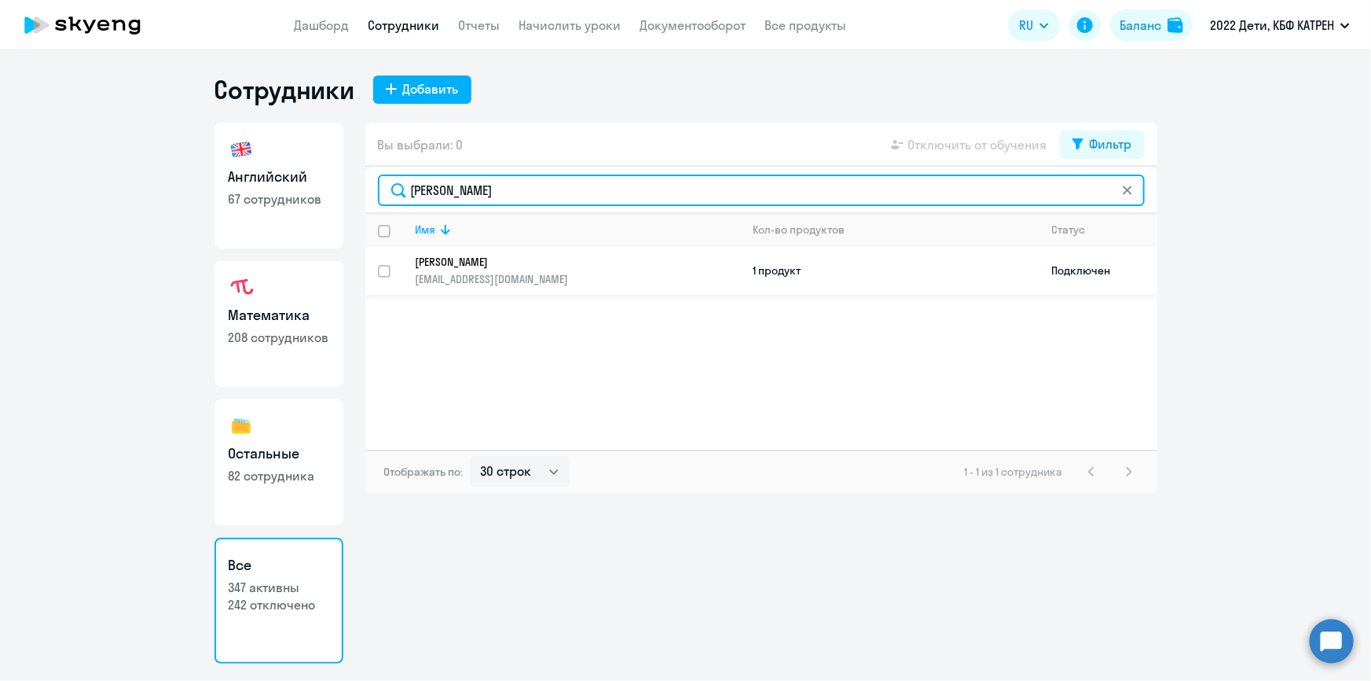
type input "[PERSON_NAME]"
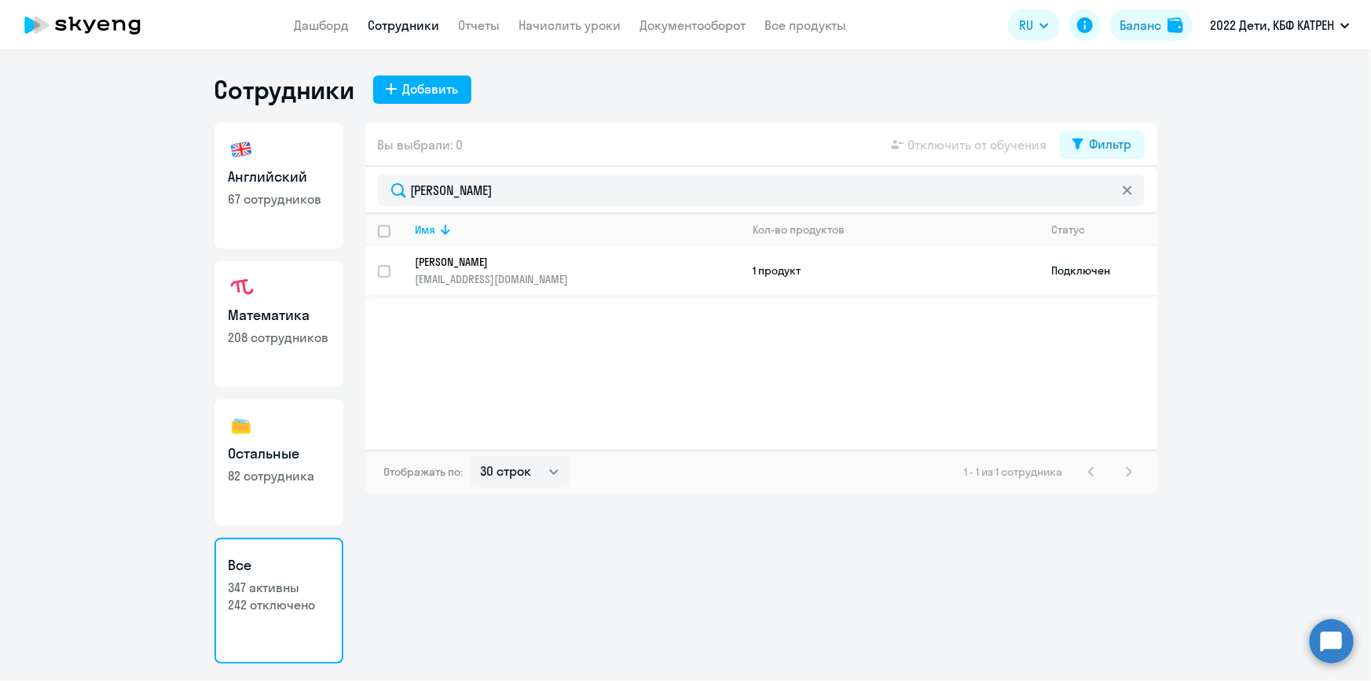
click at [515, 262] on p "[PERSON_NAME]" at bounding box center [567, 262] width 303 height 14
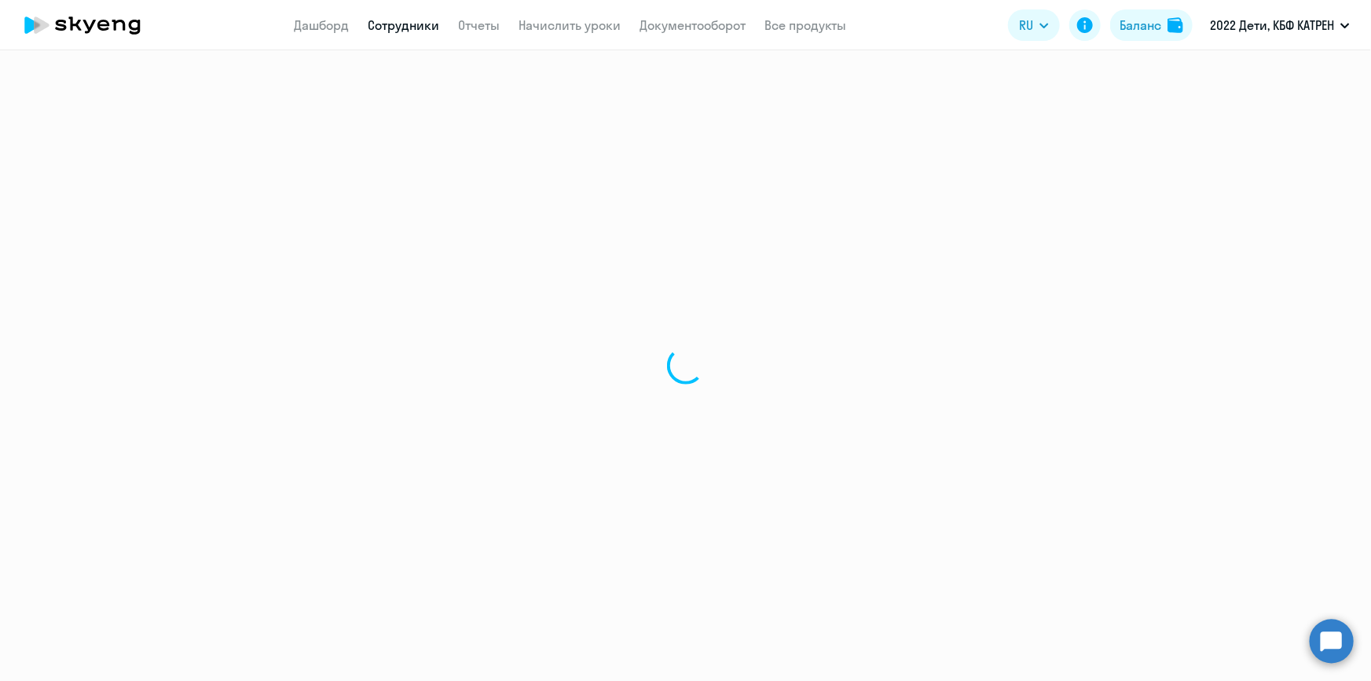
select select "english"
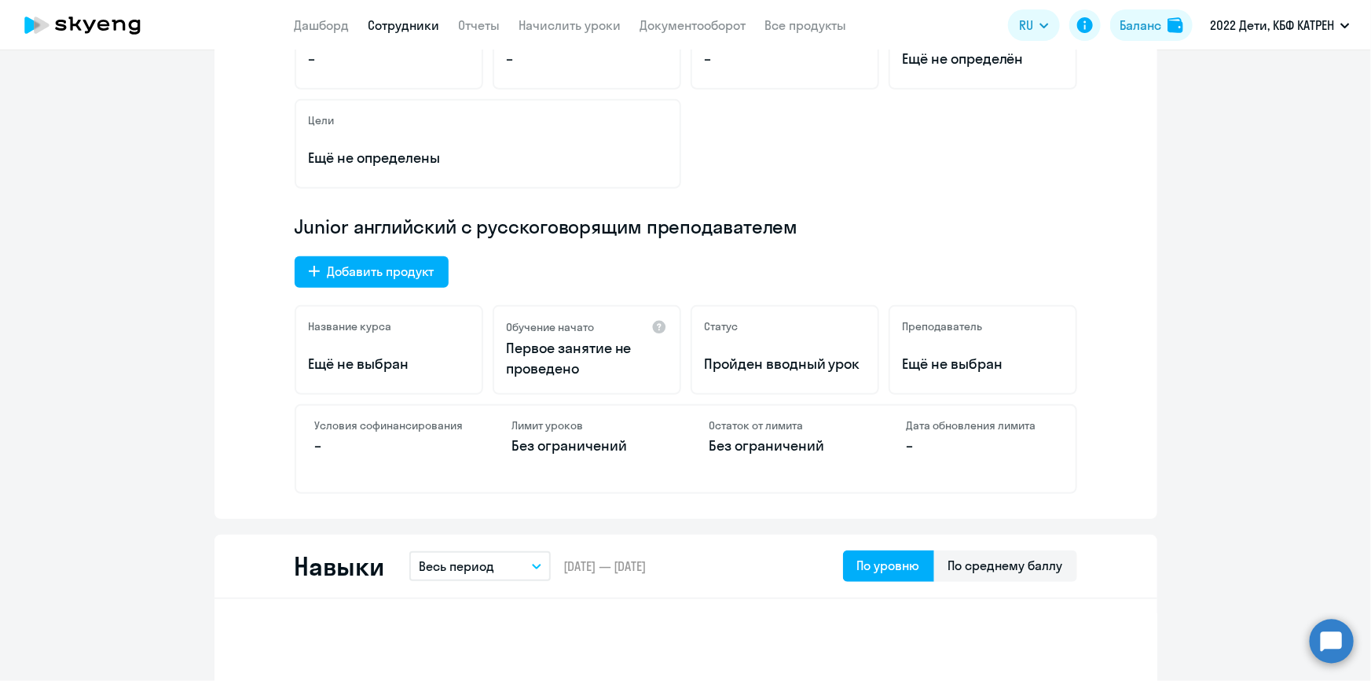
scroll to position [357, 0]
drag, startPoint x: 382, startPoint y: 38, endPoint x: 380, endPoint y: 29, distance: 8.8
click at [380, 29] on app-header "Дашборд Сотрудники Отчеты Начислить уроки Документооборот Все продукты Дашборд …" at bounding box center [685, 25] width 1371 height 50
click at [380, 28] on link "Сотрудники" at bounding box center [405, 25] width 72 height 16
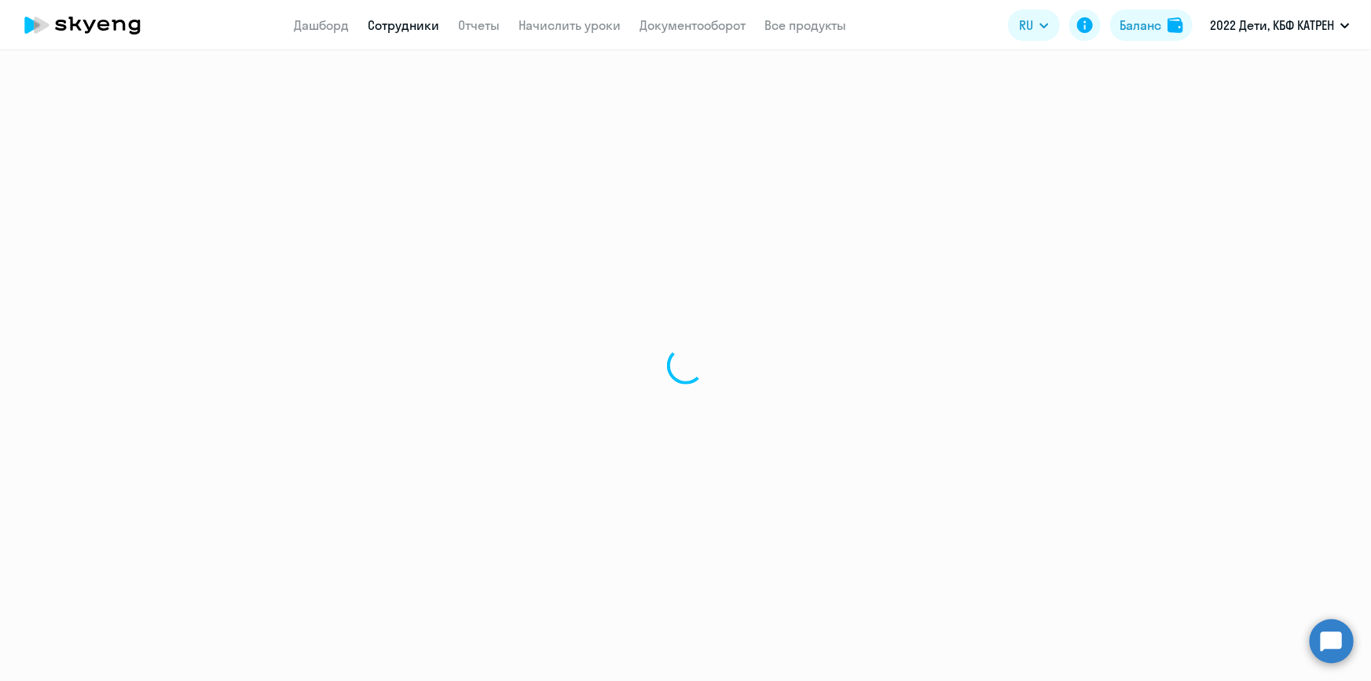
select select "30"
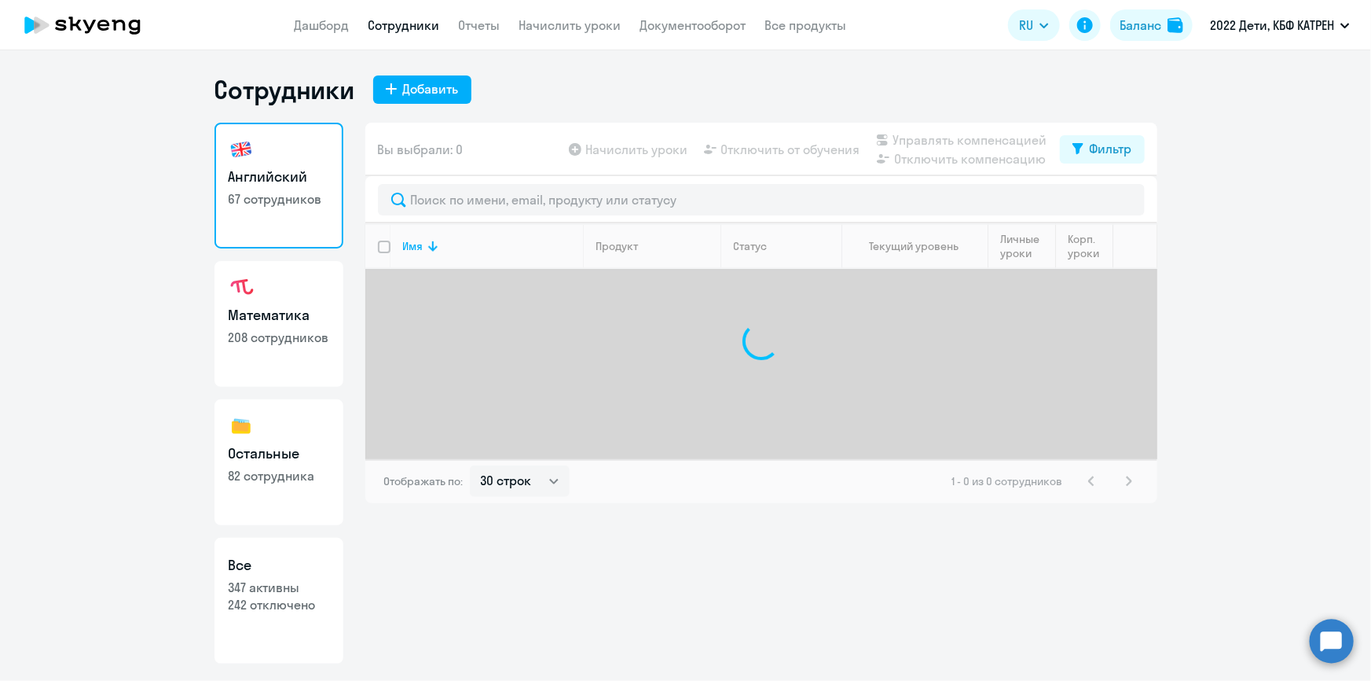
click at [316, 579] on p "347 активны" at bounding box center [279, 586] width 101 height 17
select select "30"
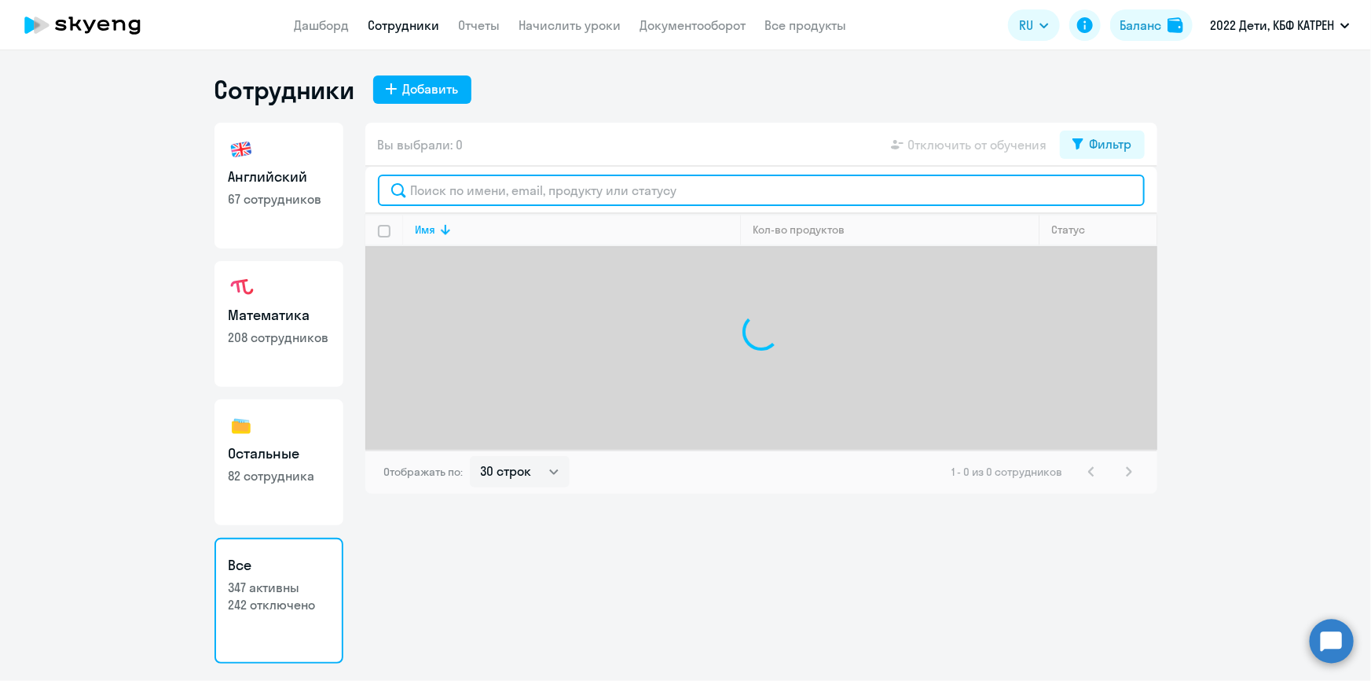
click at [509, 196] on input "text" at bounding box center [761, 189] width 767 height 31
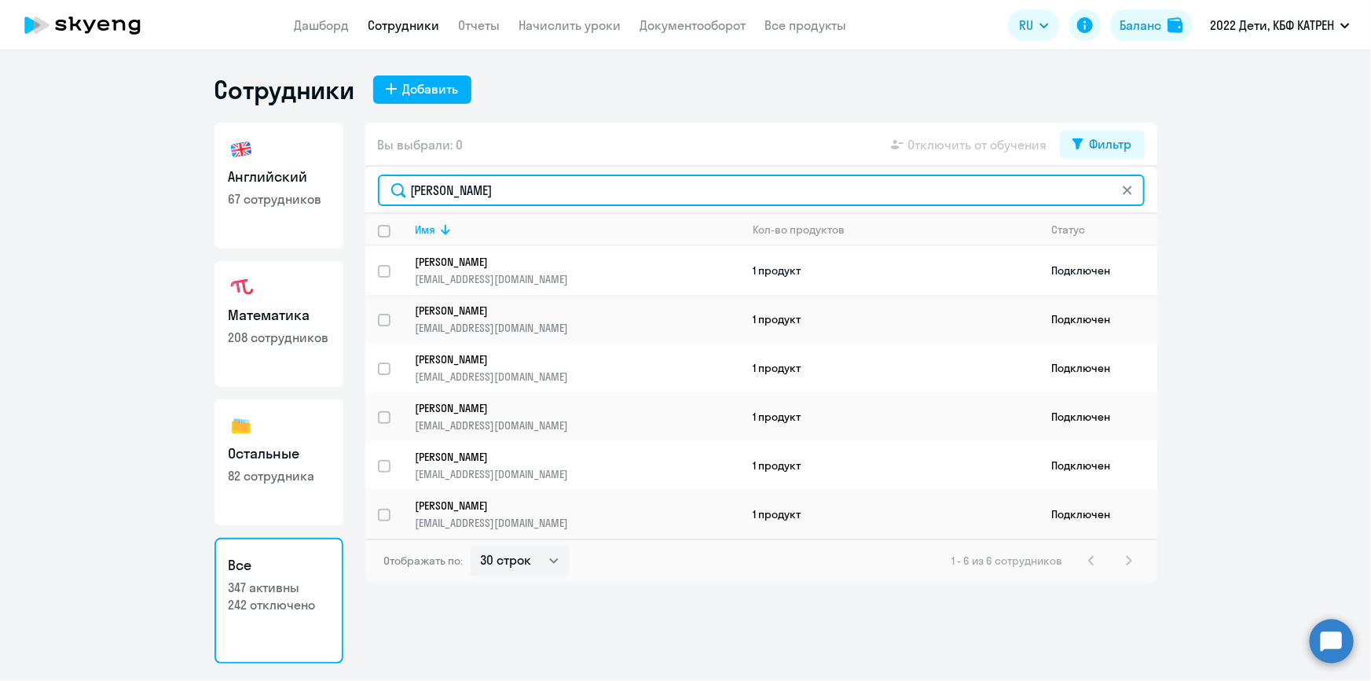
type input "[PERSON_NAME]"
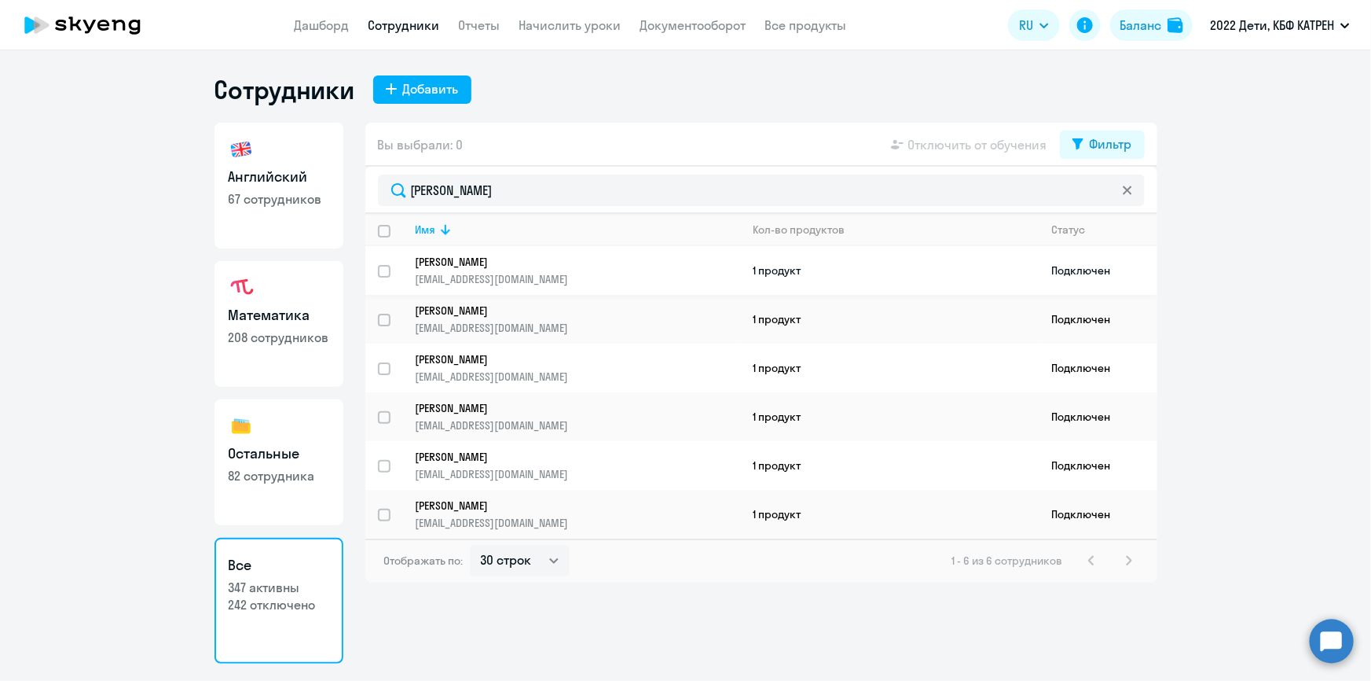
click at [503, 274] on p "[EMAIL_ADDRESS][DOMAIN_NAME]" at bounding box center [578, 279] width 325 height 14
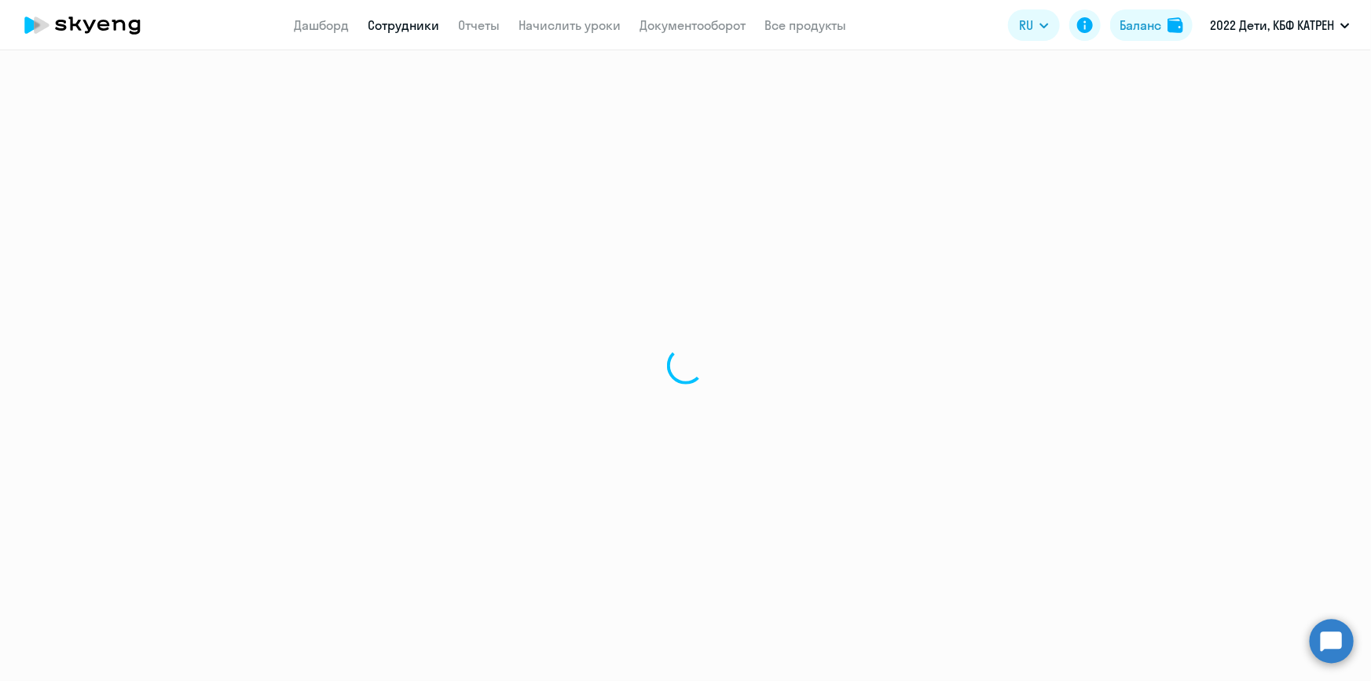
select select "others"
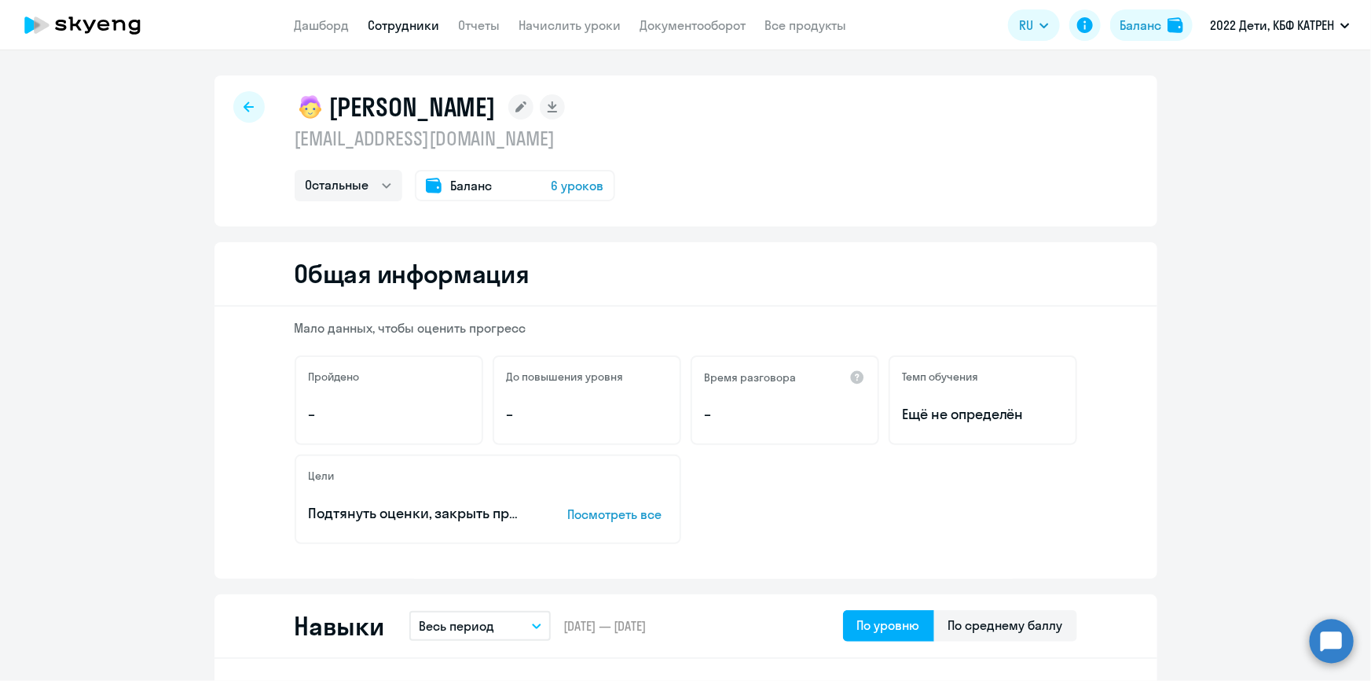
click at [403, 35] on app-header "Дашборд Сотрудники Отчеты Начислить уроки Документооборот Все продукты Дашборд …" at bounding box center [685, 25] width 1371 height 50
click at [402, 26] on link "Сотрудники" at bounding box center [405, 25] width 72 height 16
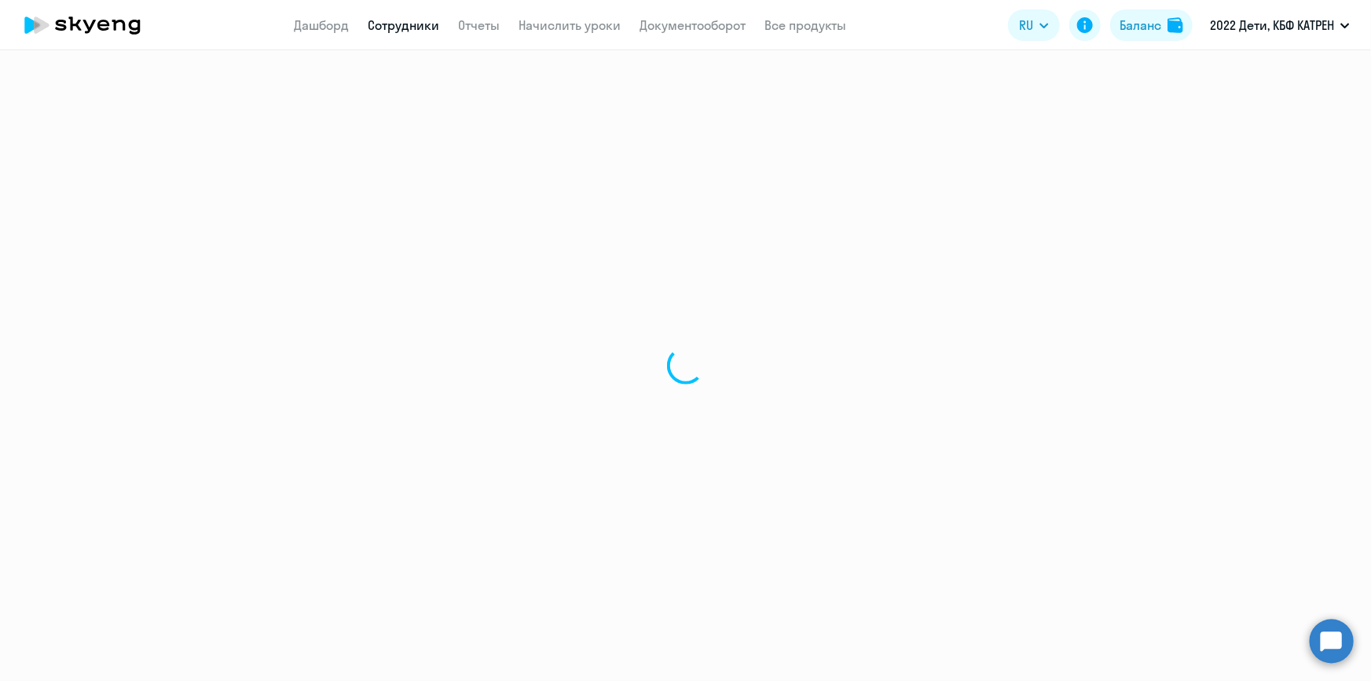
select select "30"
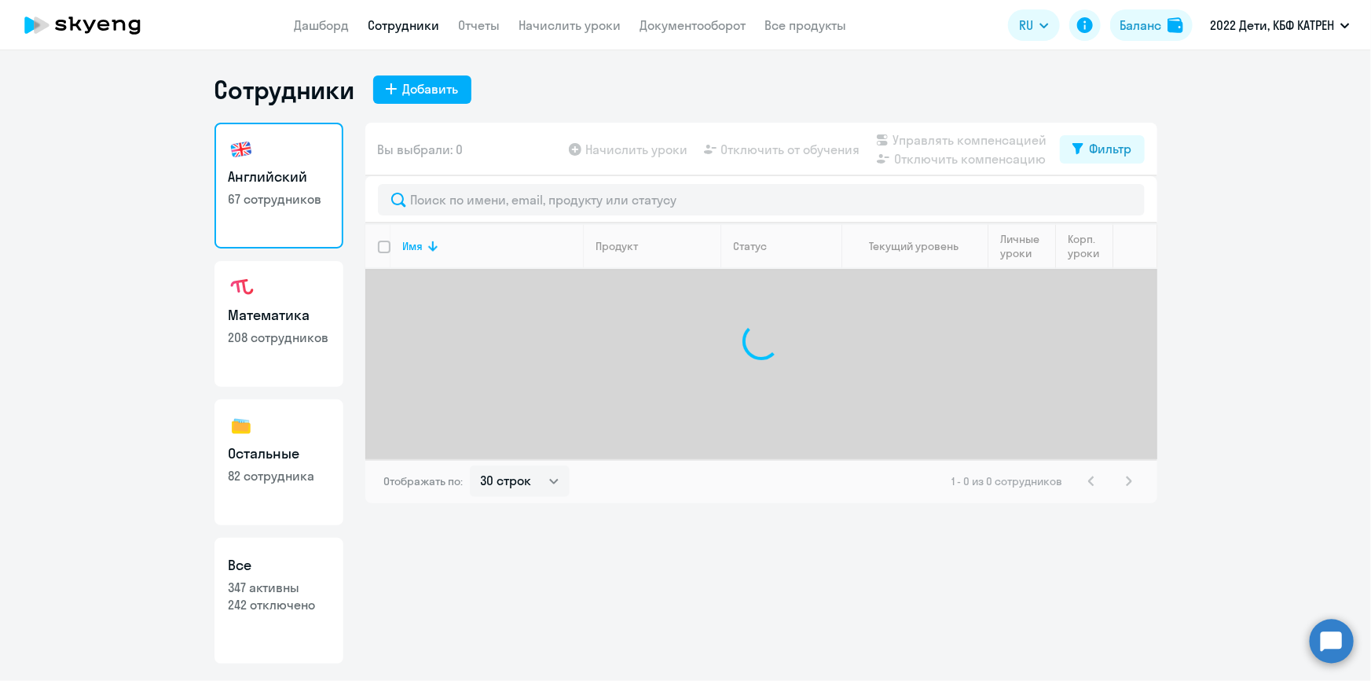
click at [273, 599] on p "242 отключено" at bounding box center [279, 604] width 101 height 17
select select "30"
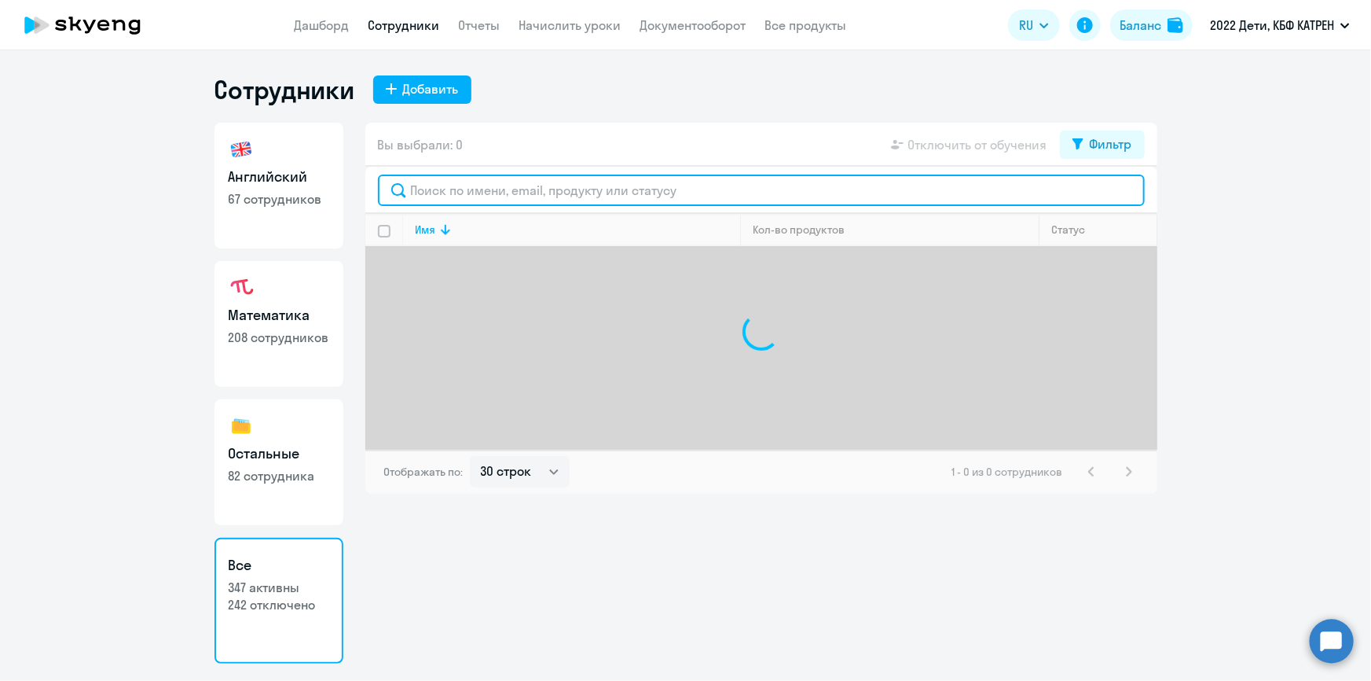
click at [483, 200] on input "text" at bounding box center [761, 189] width 767 height 31
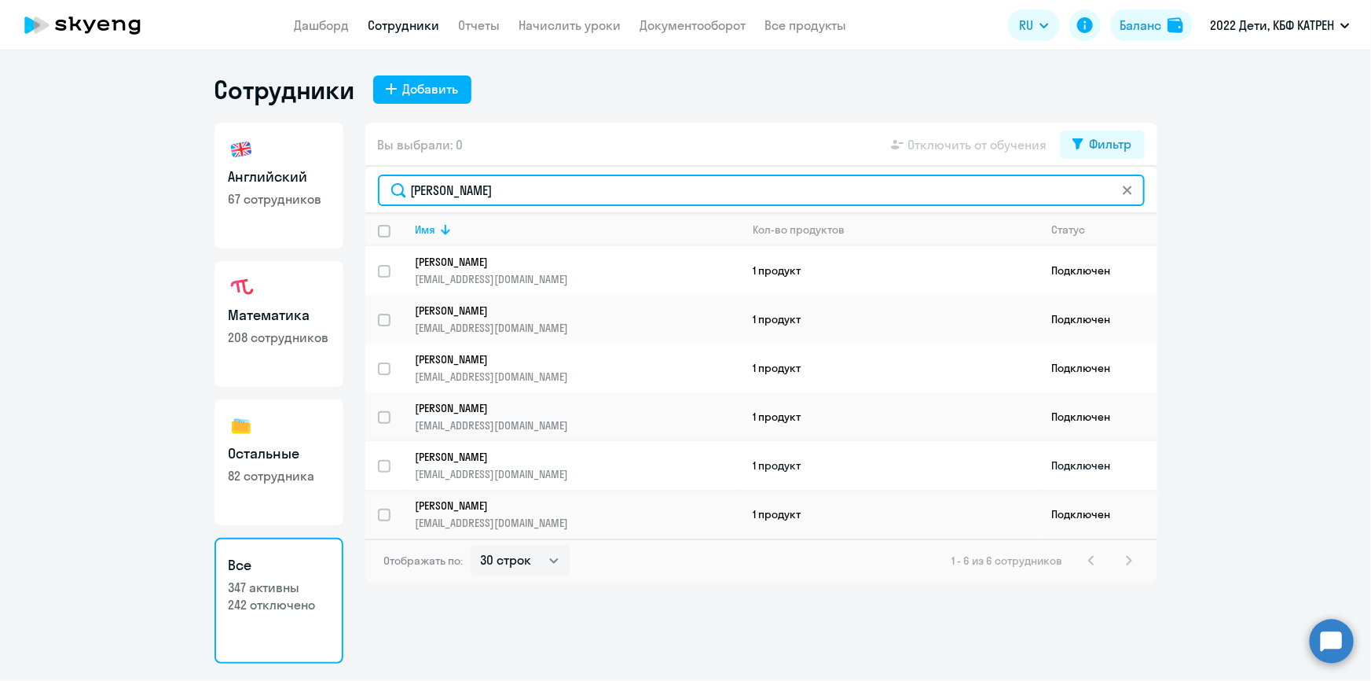
type input "[PERSON_NAME]"
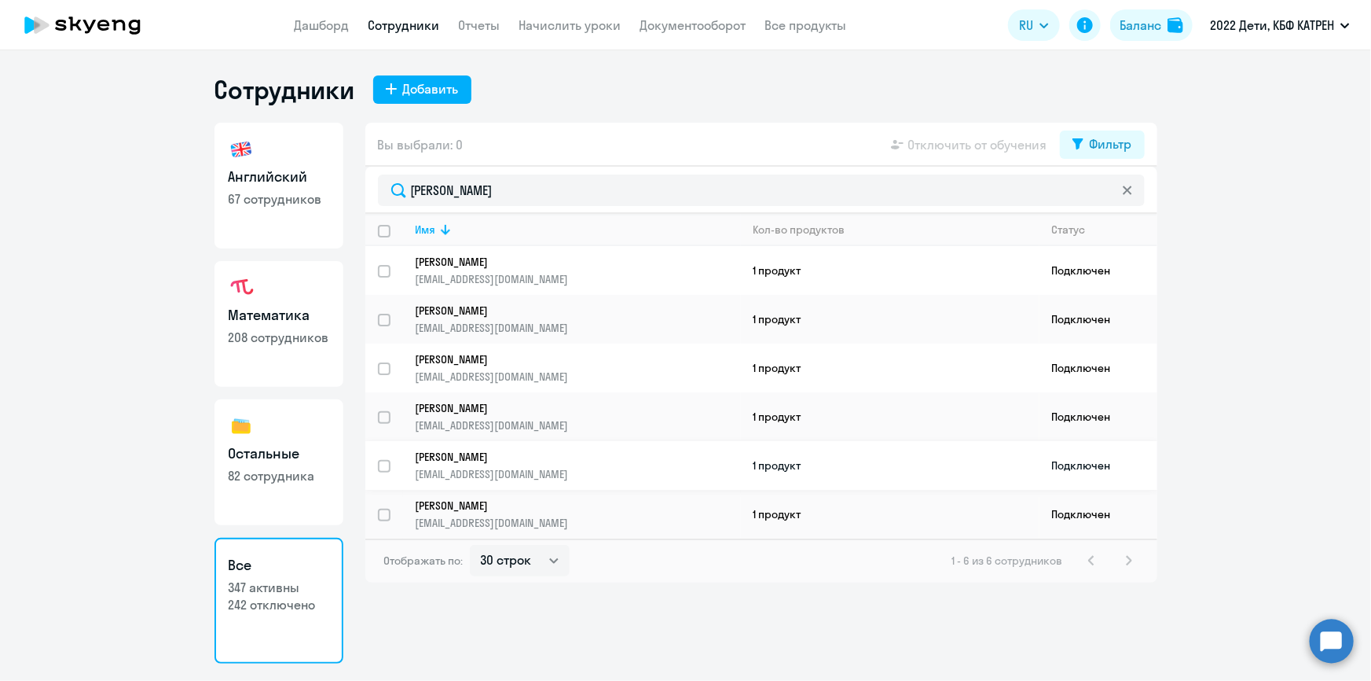
click at [476, 452] on p "[PERSON_NAME]" at bounding box center [567, 456] width 303 height 14
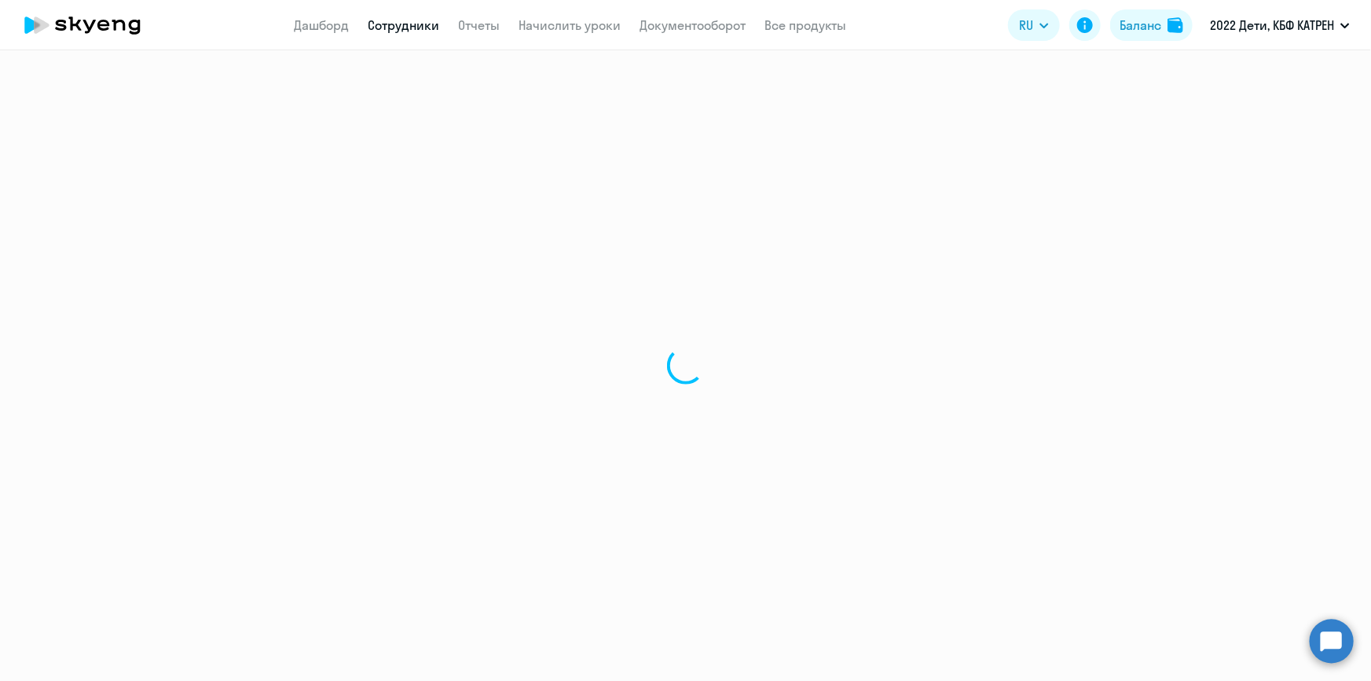
select select "math"
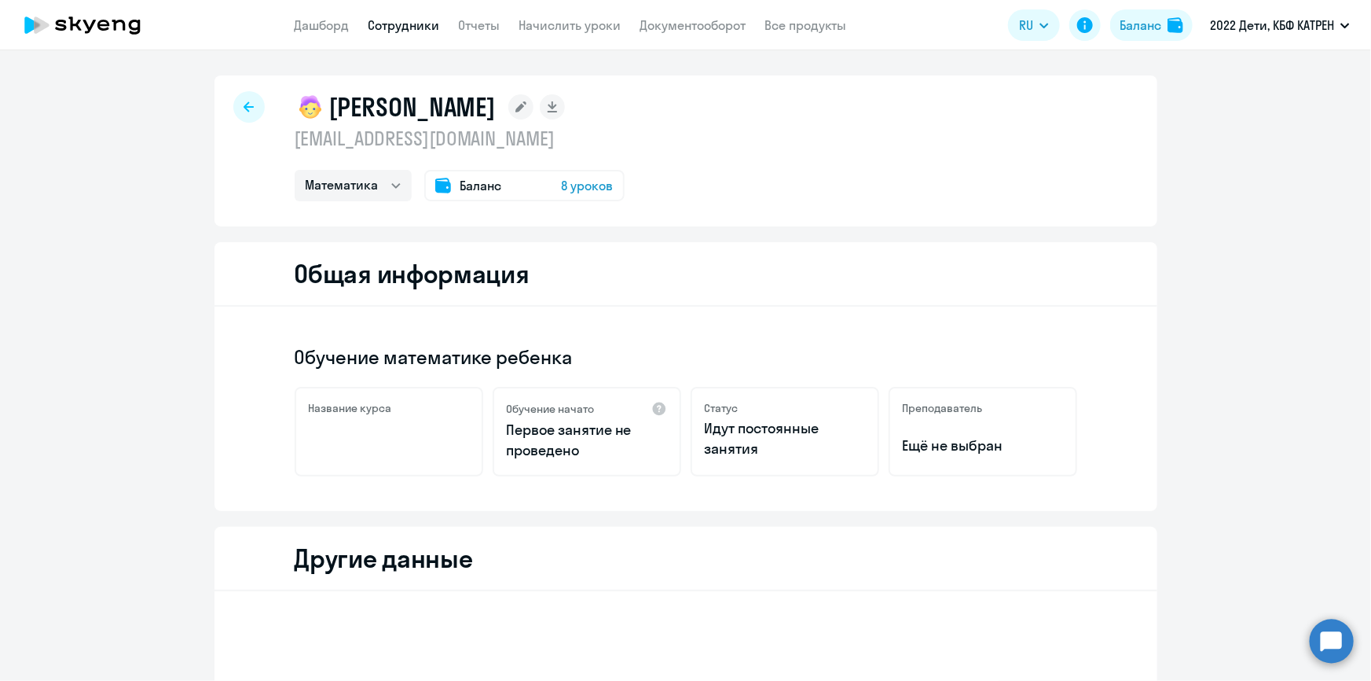
click at [408, 31] on link "Сотрудники" at bounding box center [405, 25] width 72 height 16
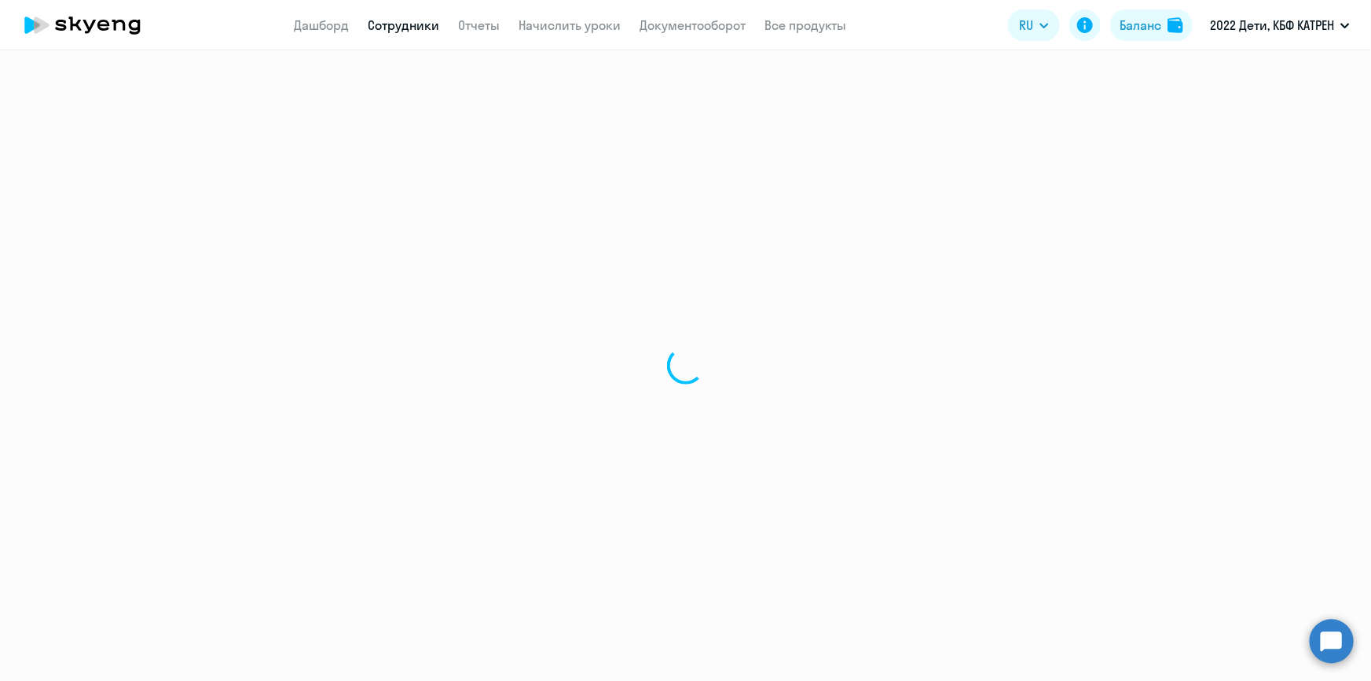
select select "30"
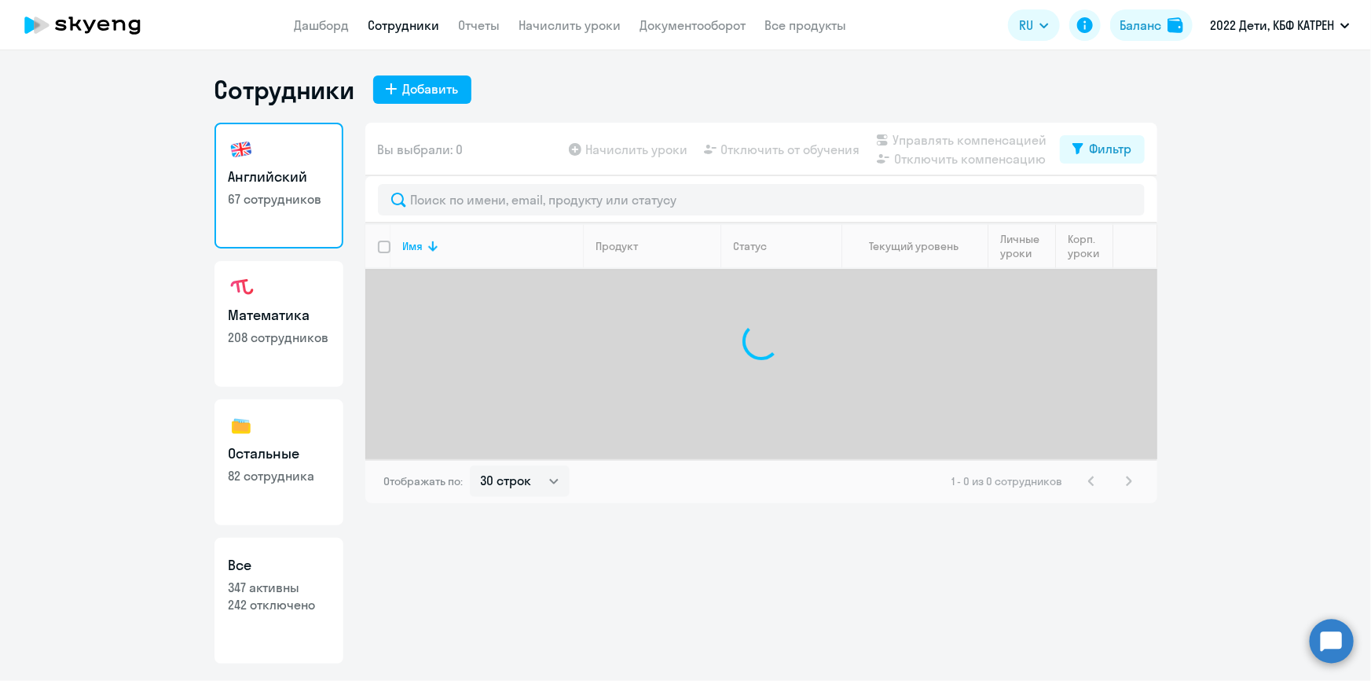
click at [292, 593] on p "347 активны" at bounding box center [279, 586] width 101 height 17
select select "30"
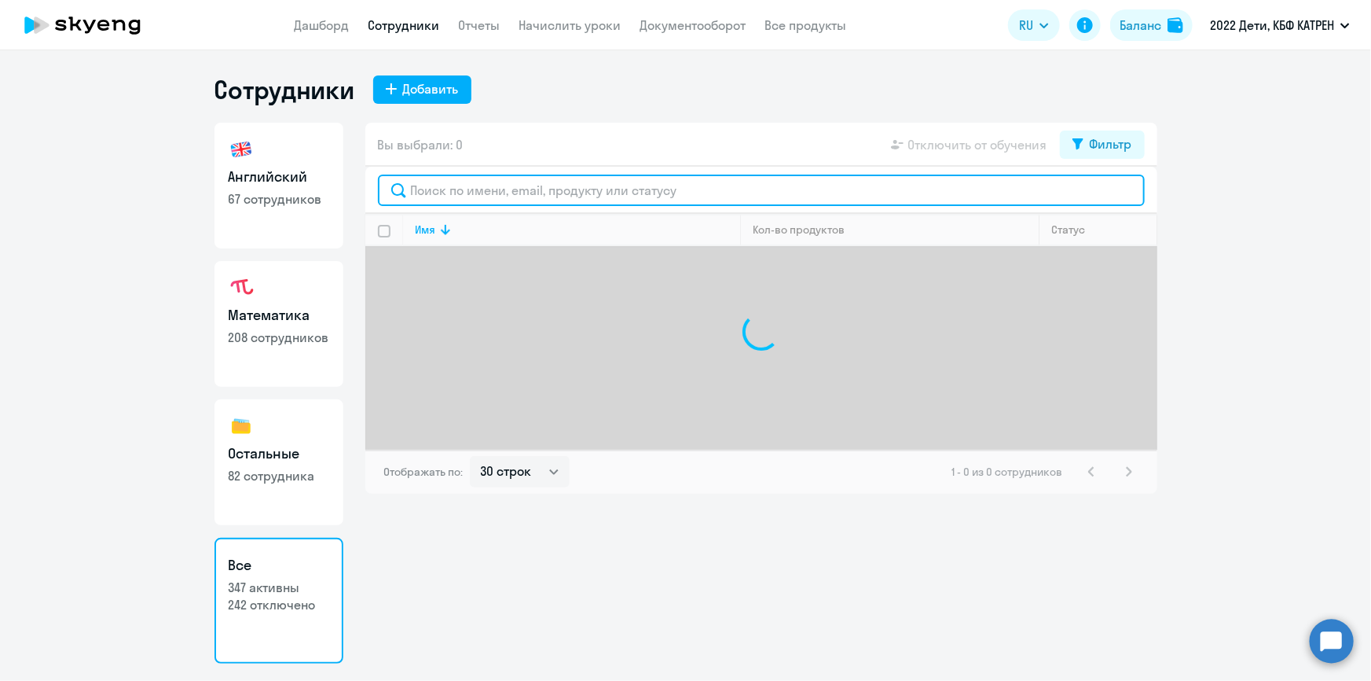
click at [501, 193] on input "text" at bounding box center [761, 189] width 767 height 31
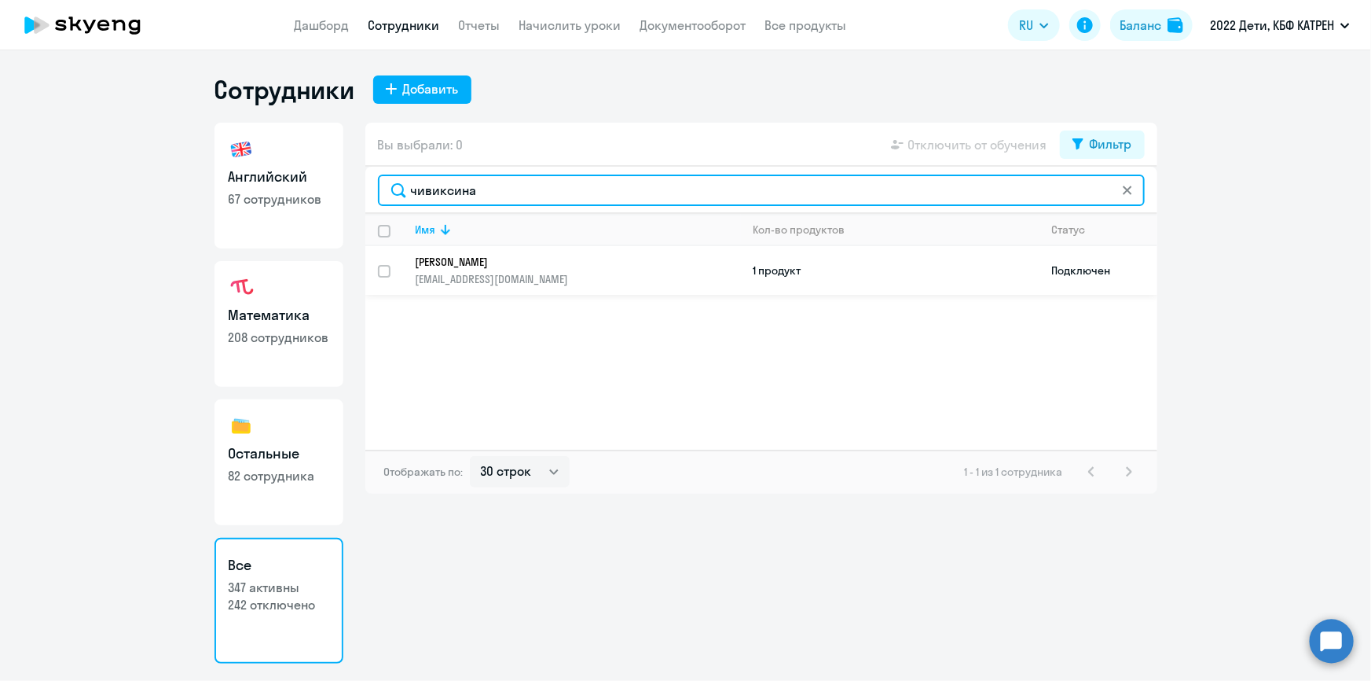
type input "чивиксина"
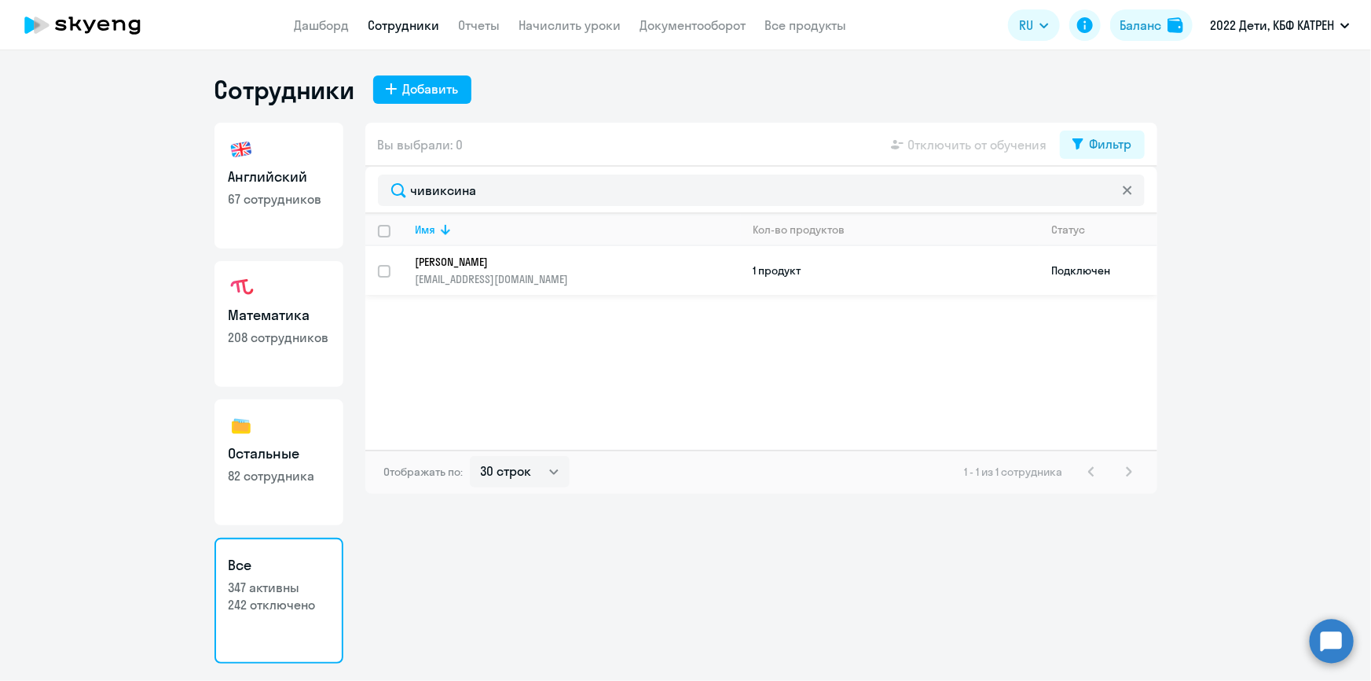
click at [531, 258] on p "[PERSON_NAME]" at bounding box center [567, 262] width 303 height 14
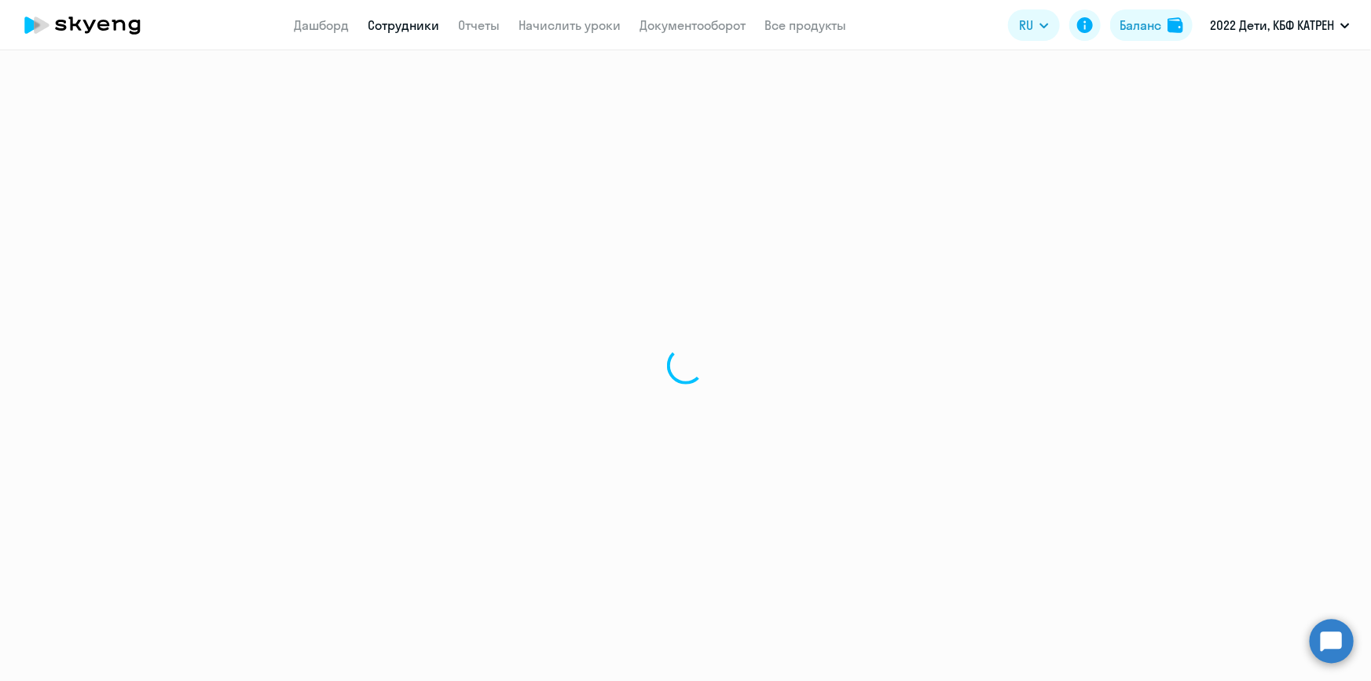
select select "math"
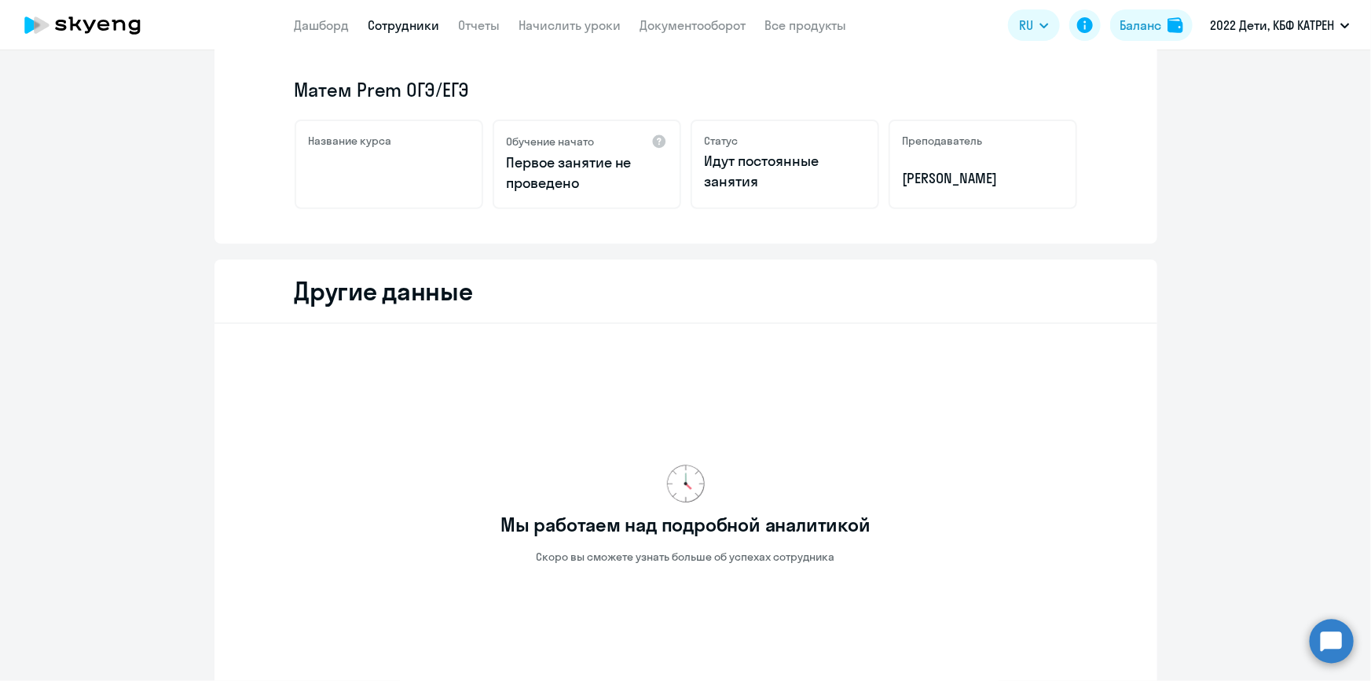
scroll to position [285, 0]
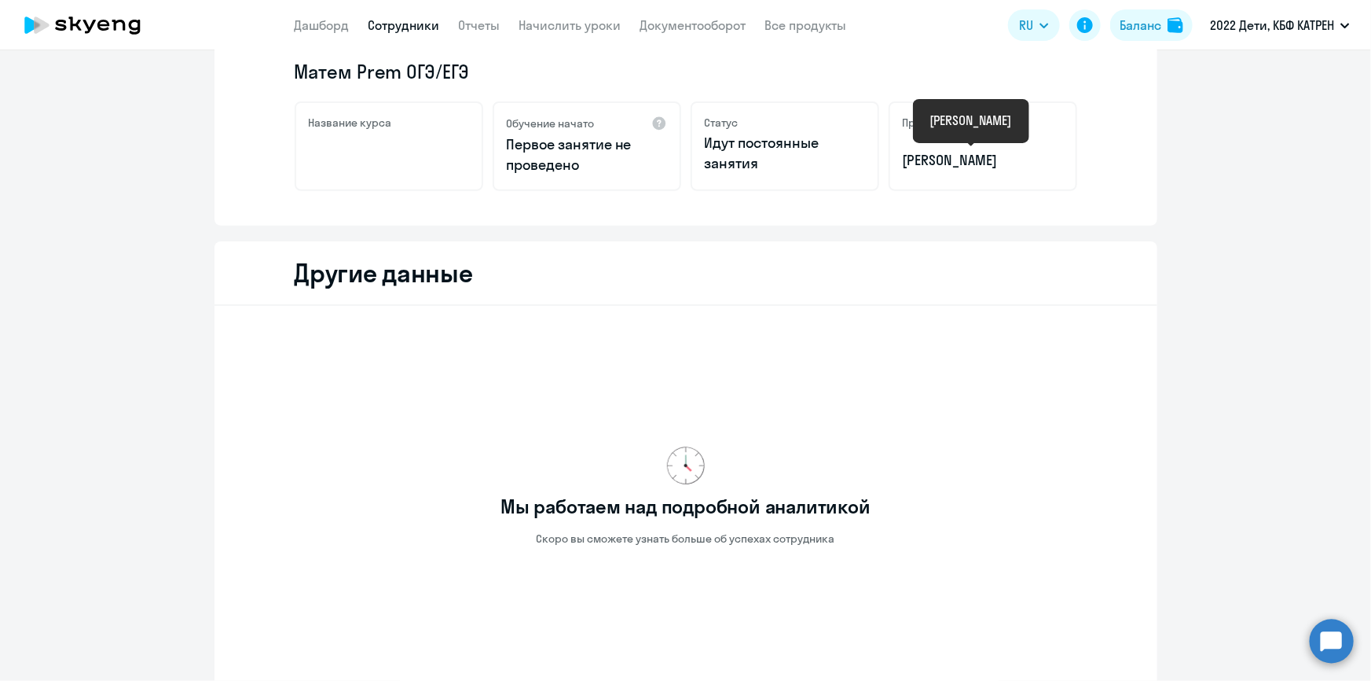
drag, startPoint x: 1019, startPoint y: 156, endPoint x: 897, endPoint y: 161, distance: 121.9
click at [903, 161] on p "[PERSON_NAME]" at bounding box center [983, 160] width 160 height 20
copy p "[PERSON_NAME]"
click at [400, 26] on link "Сотрудники" at bounding box center [405, 25] width 72 height 16
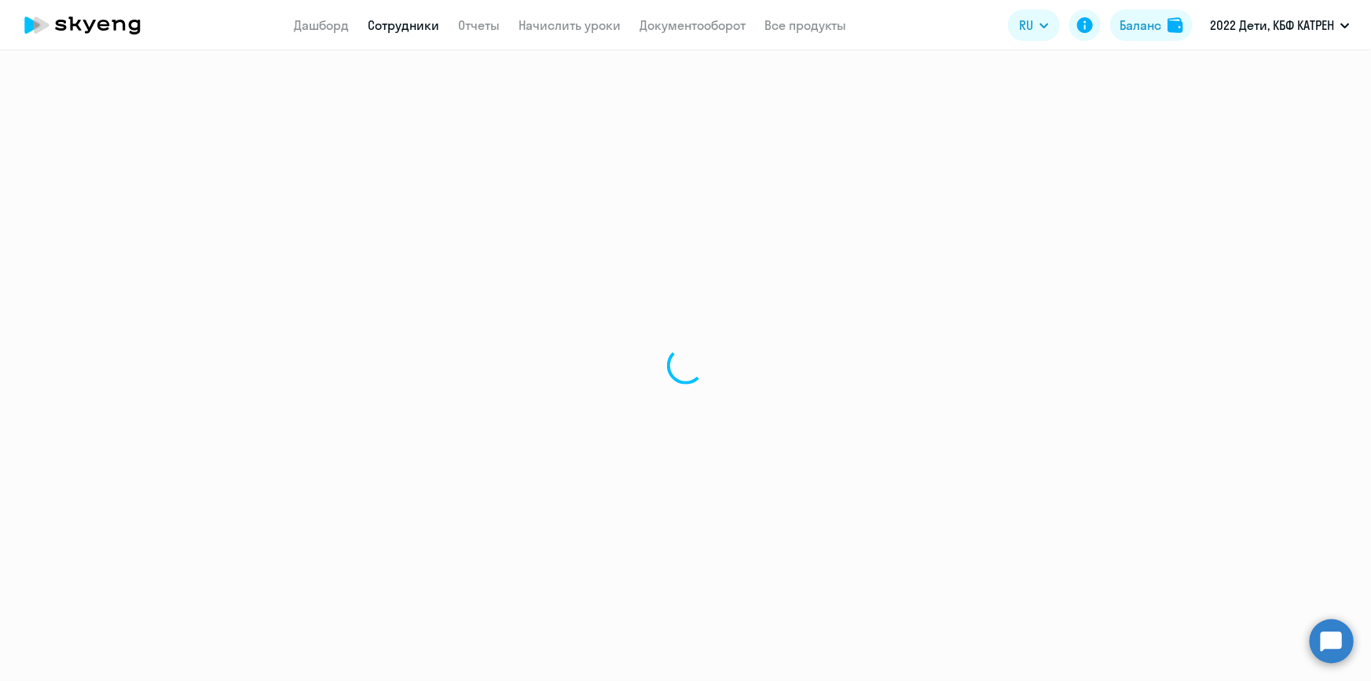
select select "30"
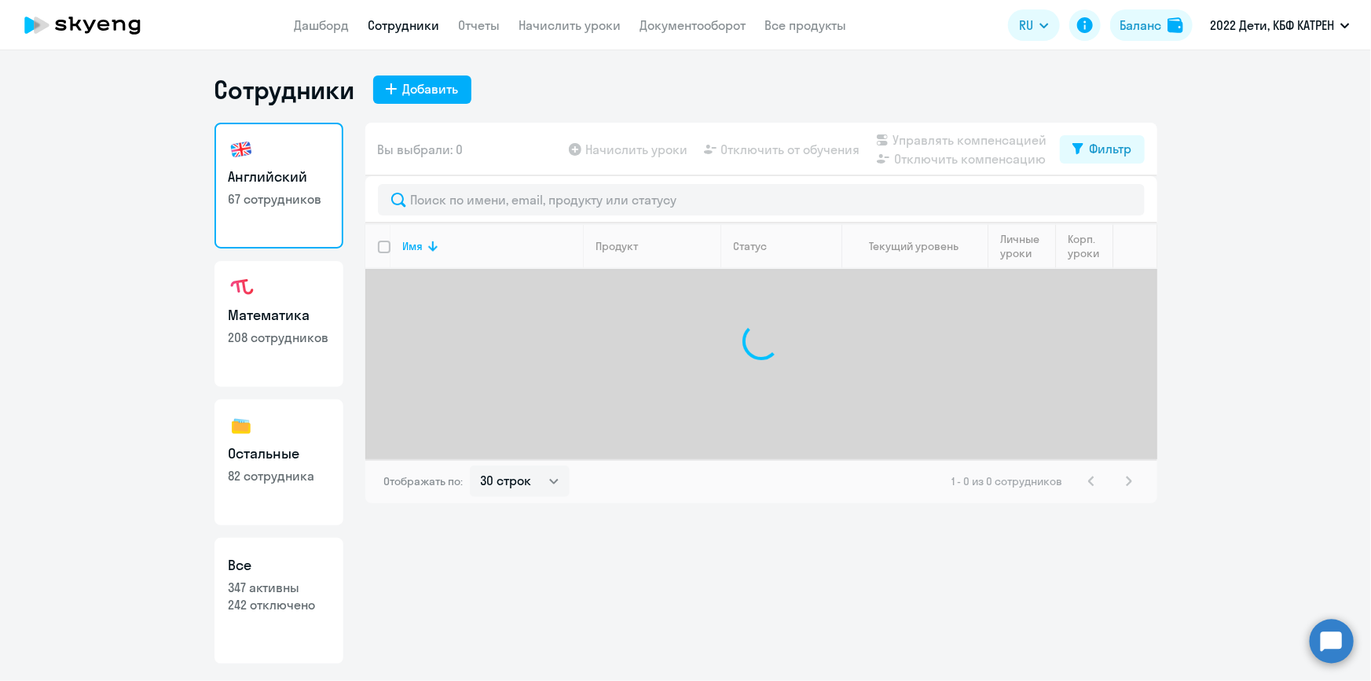
click at [285, 584] on p "347 активны" at bounding box center [279, 586] width 101 height 17
select select "30"
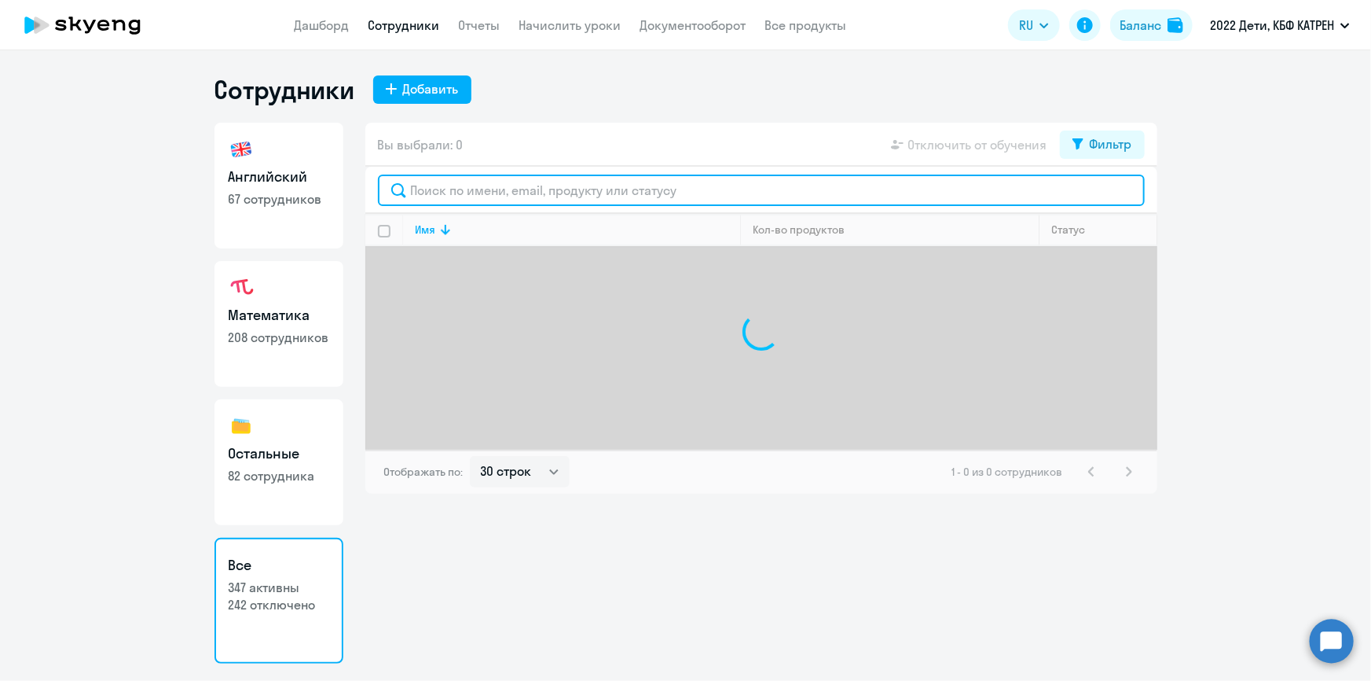
click at [497, 192] on input "text" at bounding box center [761, 189] width 767 height 31
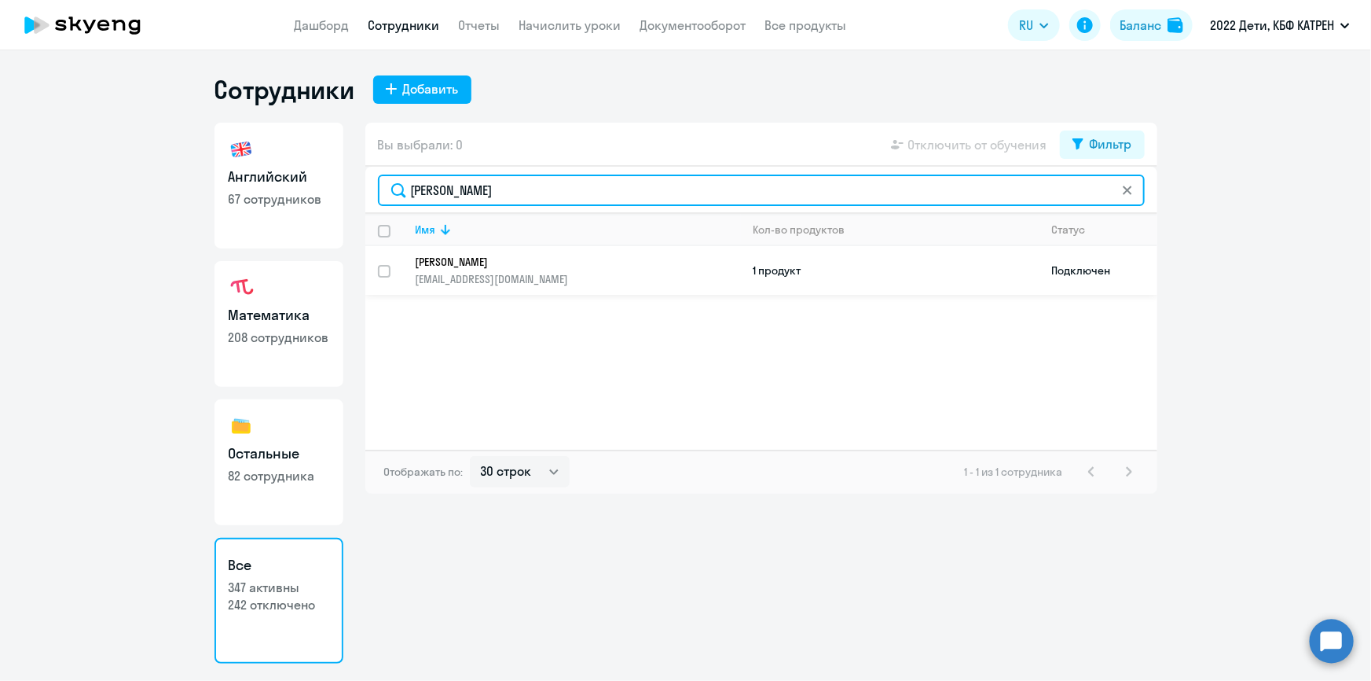
type input "[PERSON_NAME]"
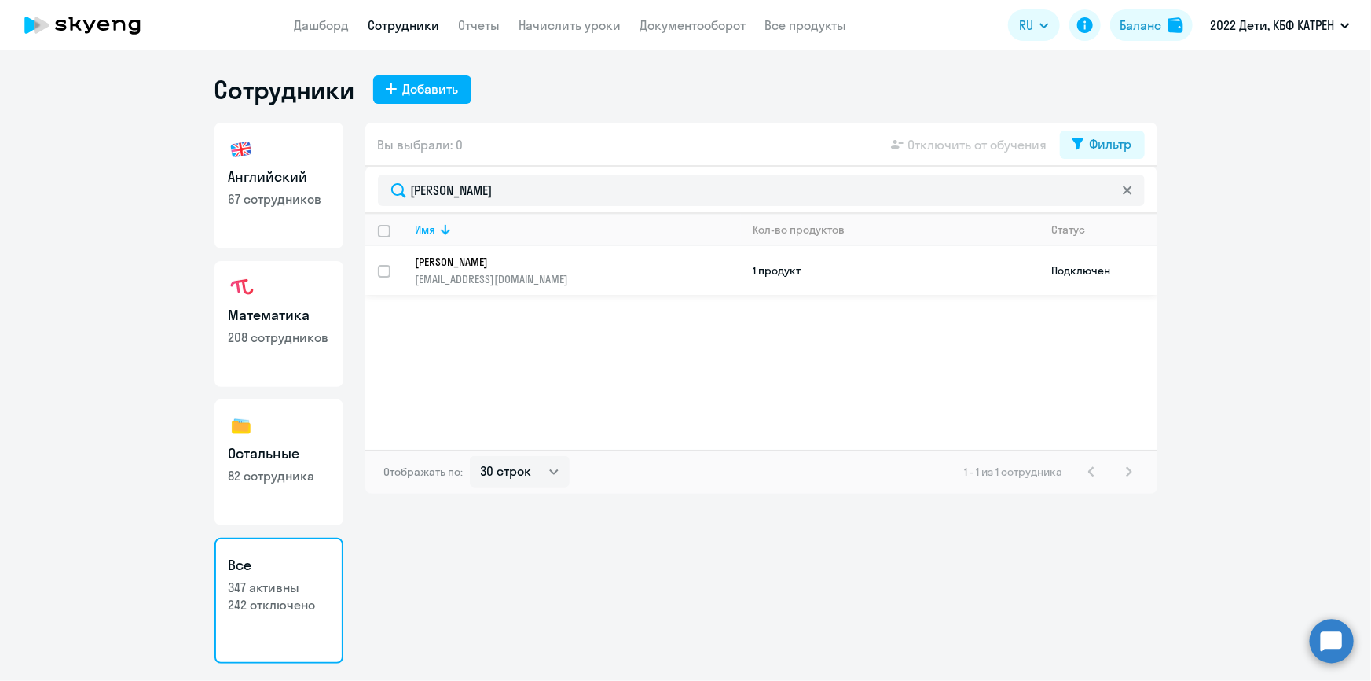
click at [511, 262] on p "[PERSON_NAME]" at bounding box center [567, 262] width 303 height 14
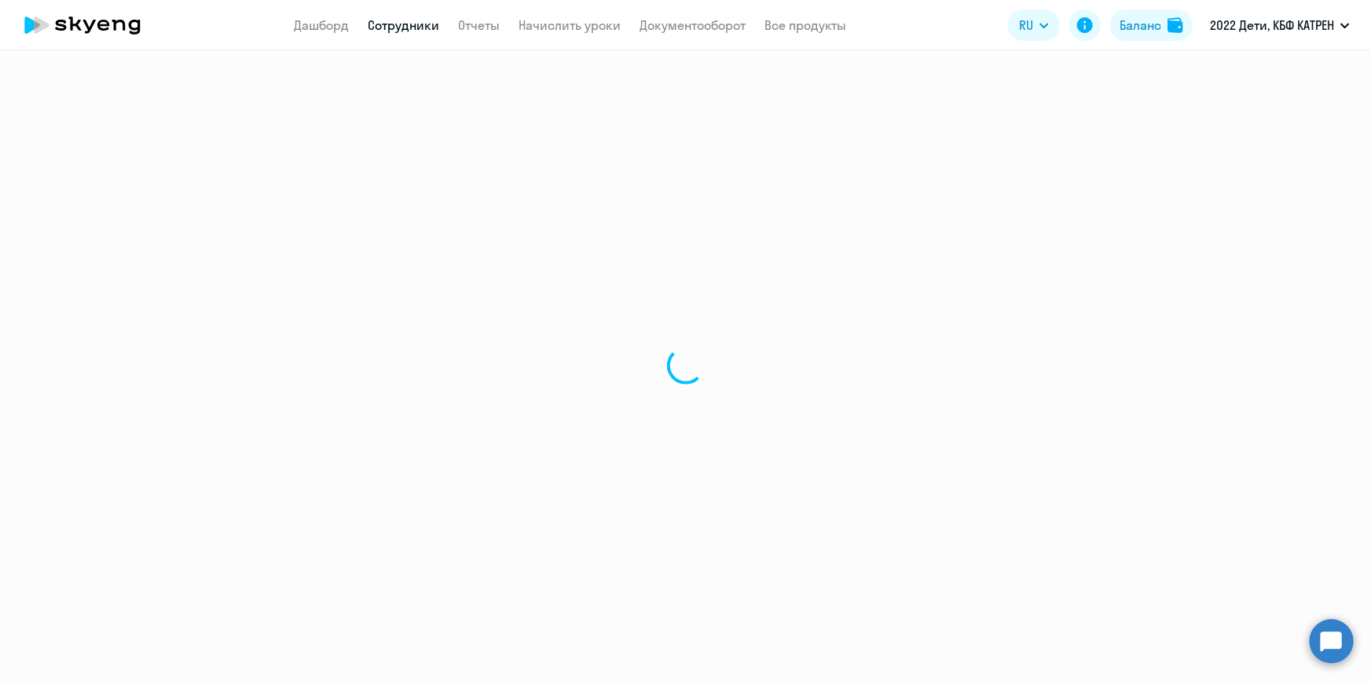
select select "math"
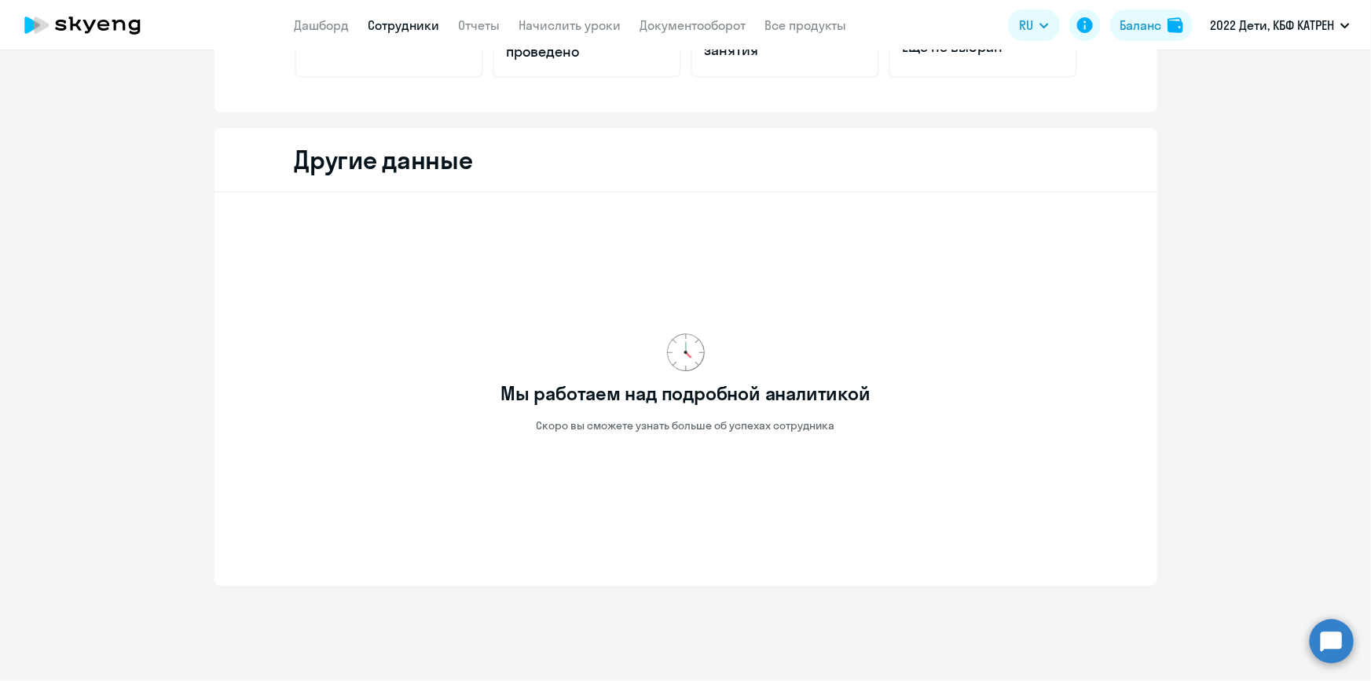
scroll to position [416, 0]
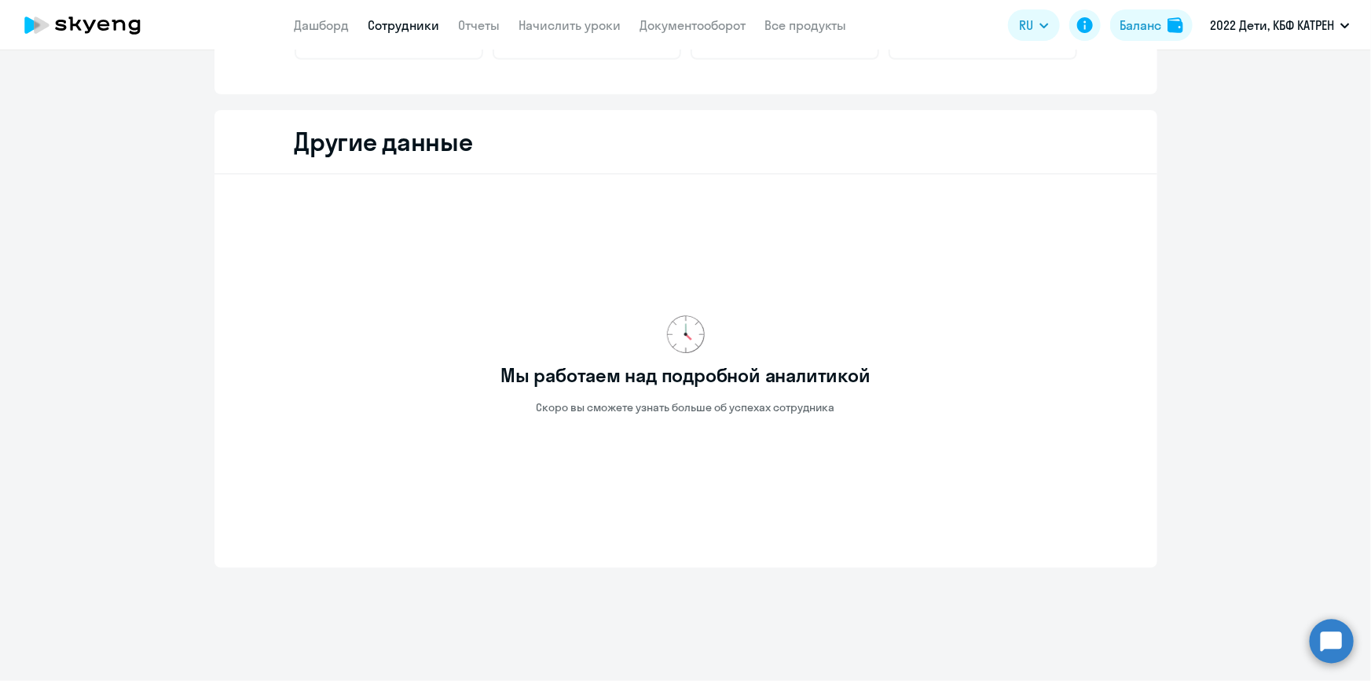
click at [383, 24] on link "Сотрудники" at bounding box center [405, 25] width 72 height 16
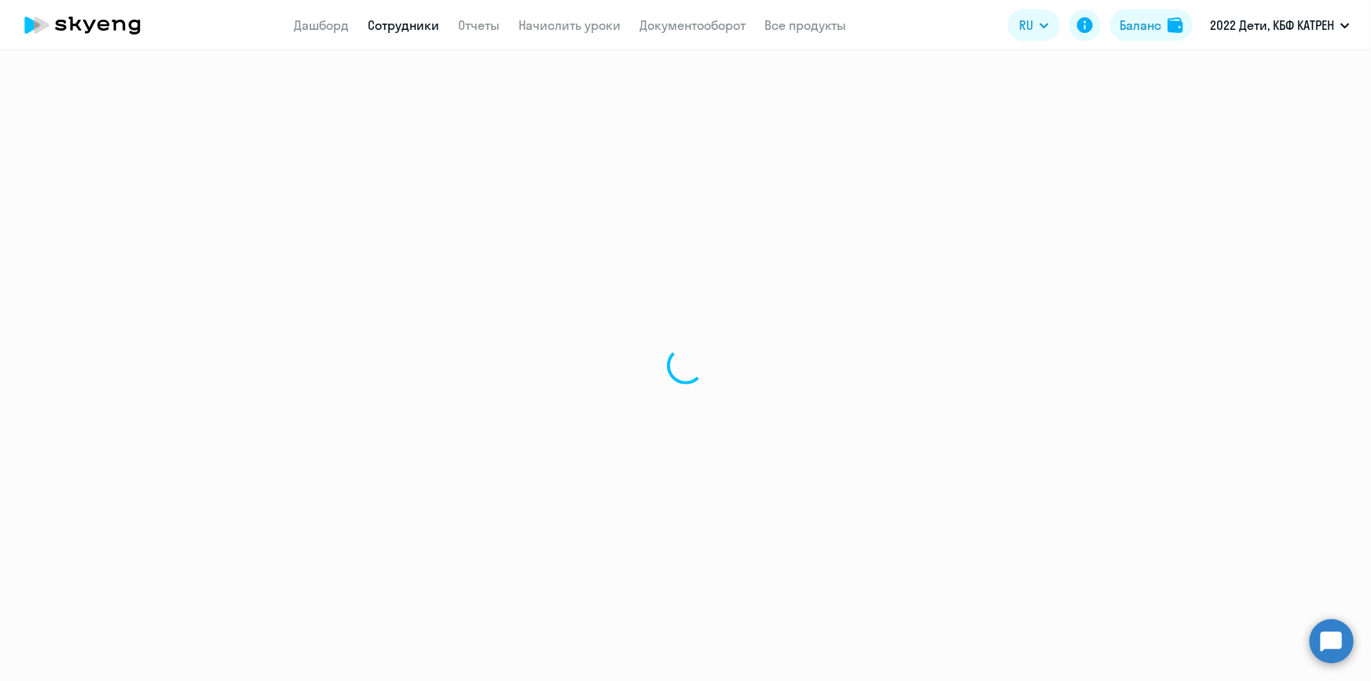
select select "30"
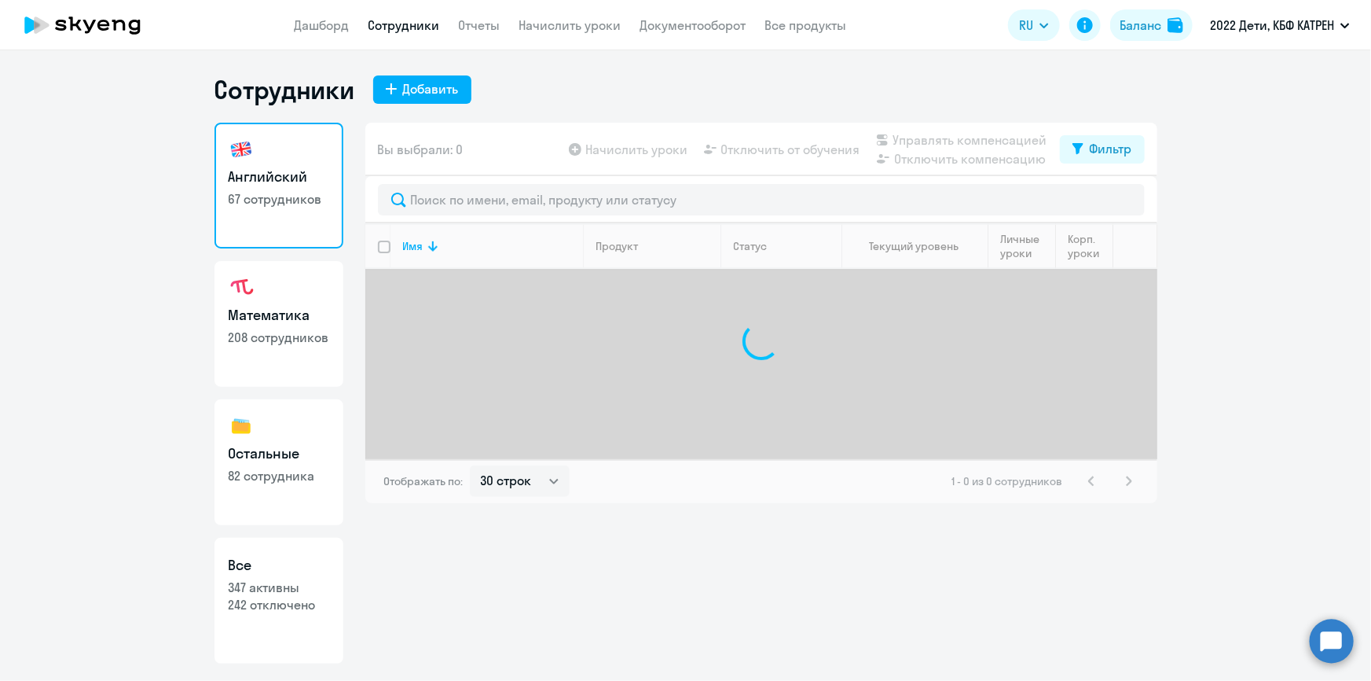
click at [299, 570] on h3 "Все" at bounding box center [279, 565] width 101 height 20
select select "30"
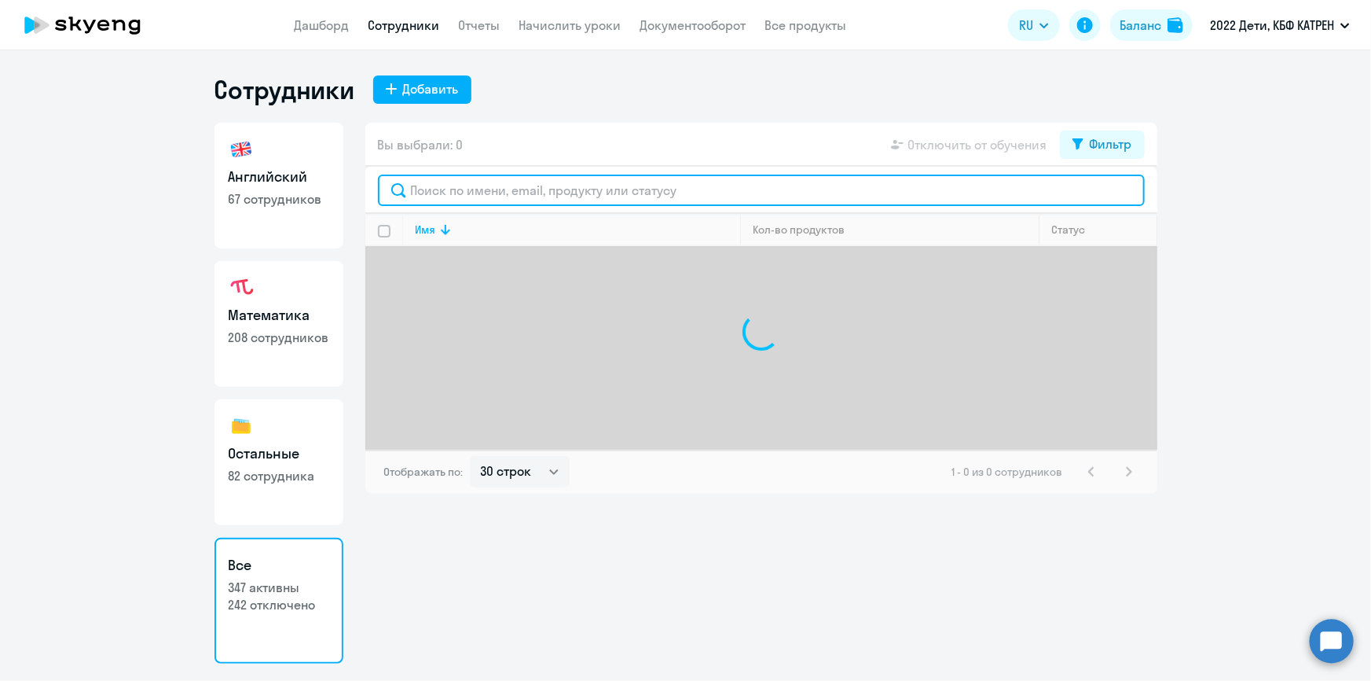
click at [462, 189] on input "text" at bounding box center [761, 189] width 767 height 31
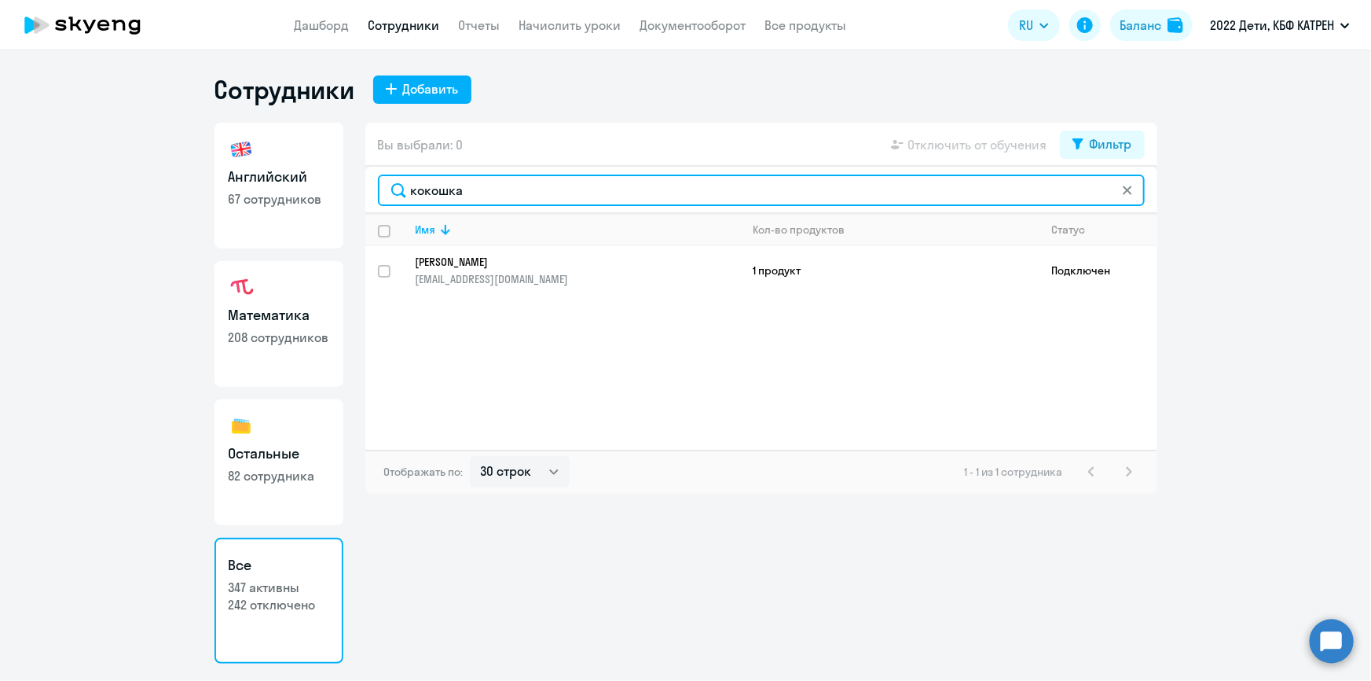
type input "кокошка"
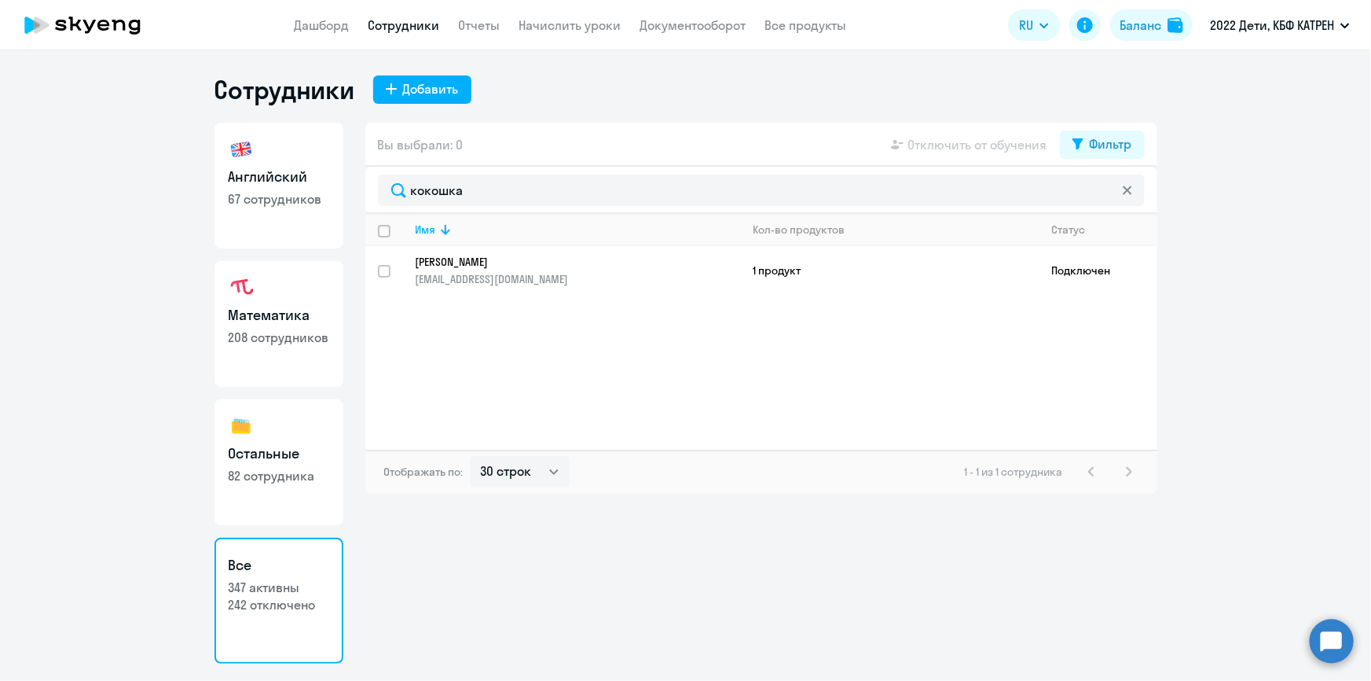
click at [484, 265] on p "[PERSON_NAME]" at bounding box center [567, 262] width 303 height 14
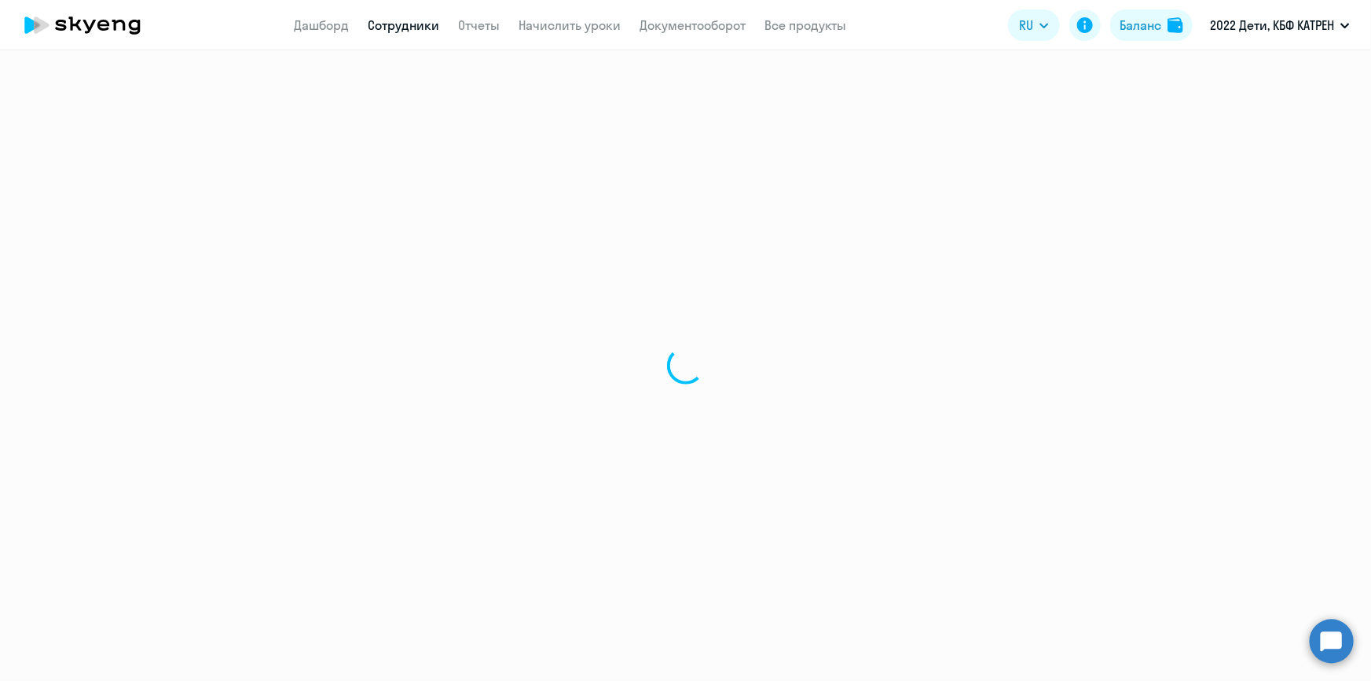
select select "english"
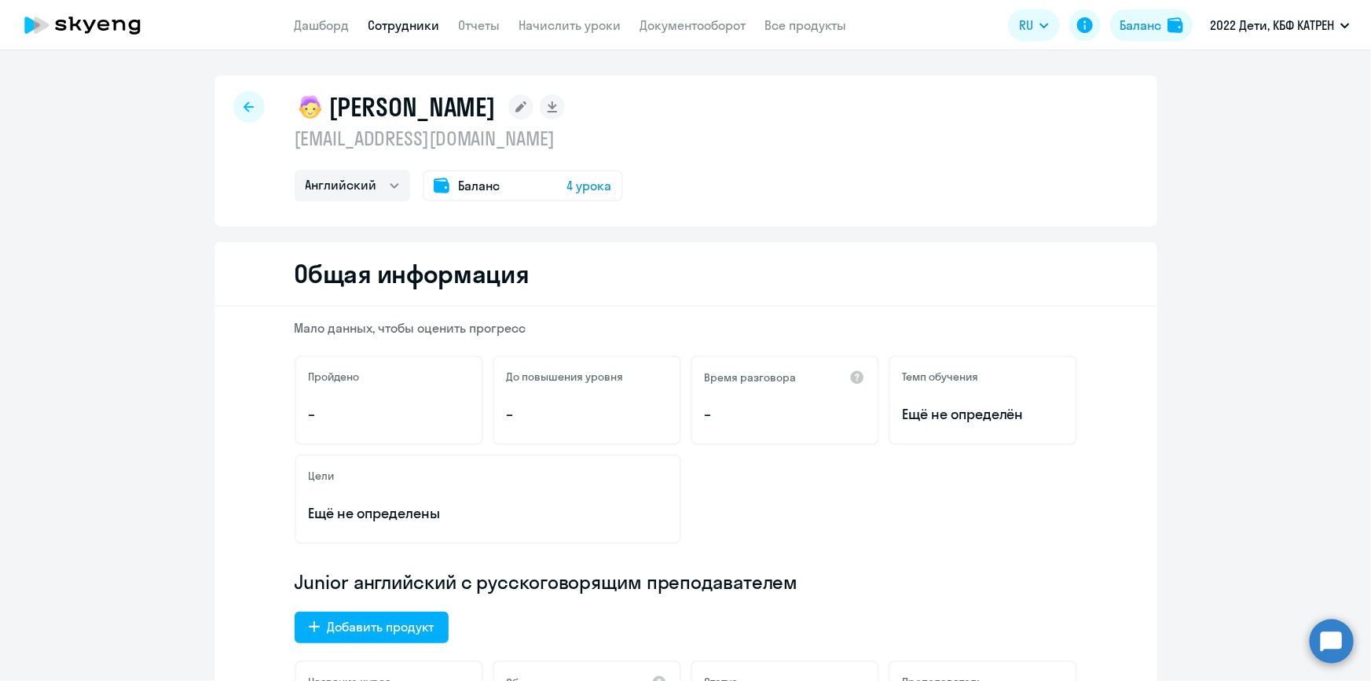
click at [393, 31] on link "Сотрудники" at bounding box center [405, 25] width 72 height 16
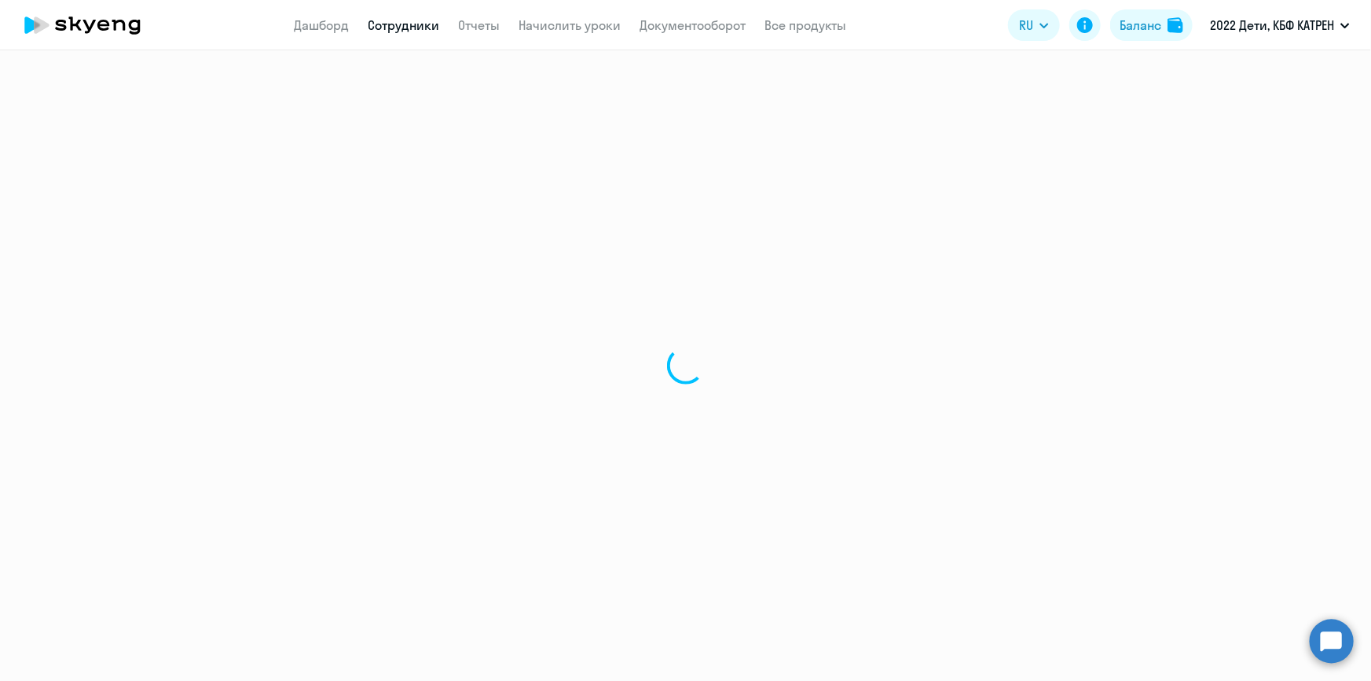
select select "30"
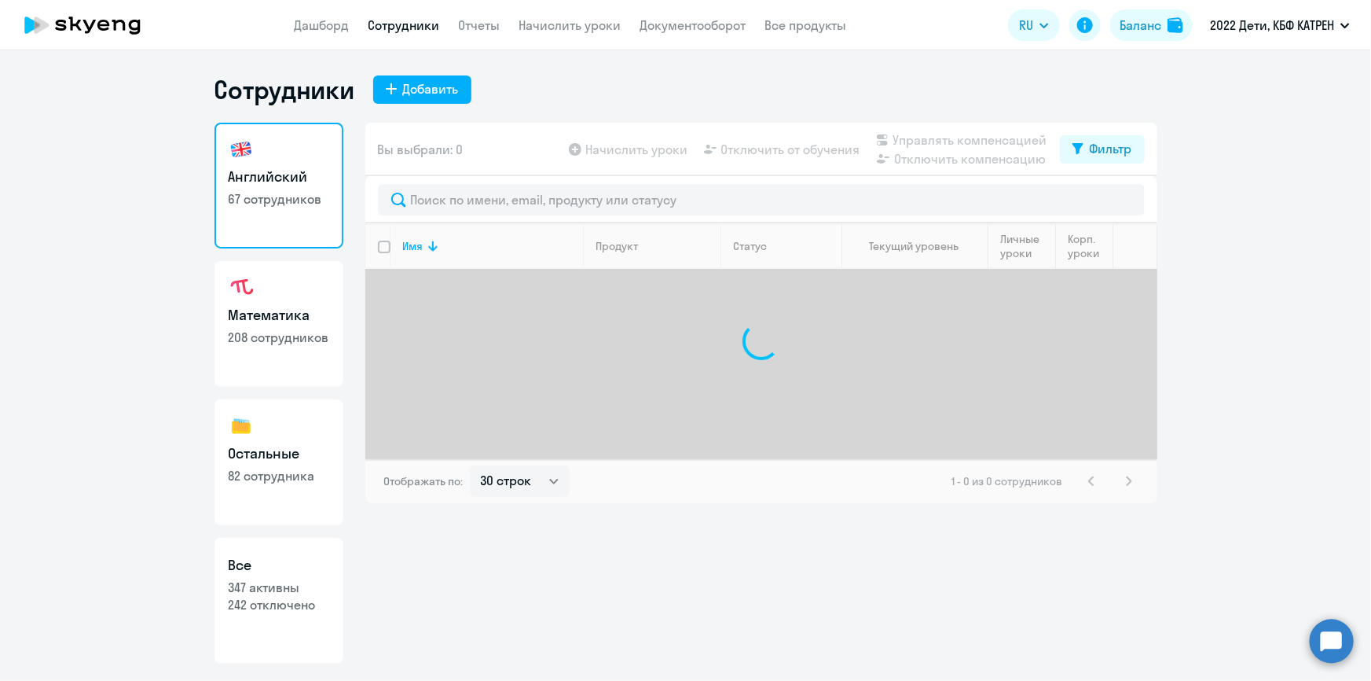
click at [291, 603] on p "242 отключено" at bounding box center [279, 604] width 101 height 17
select select "30"
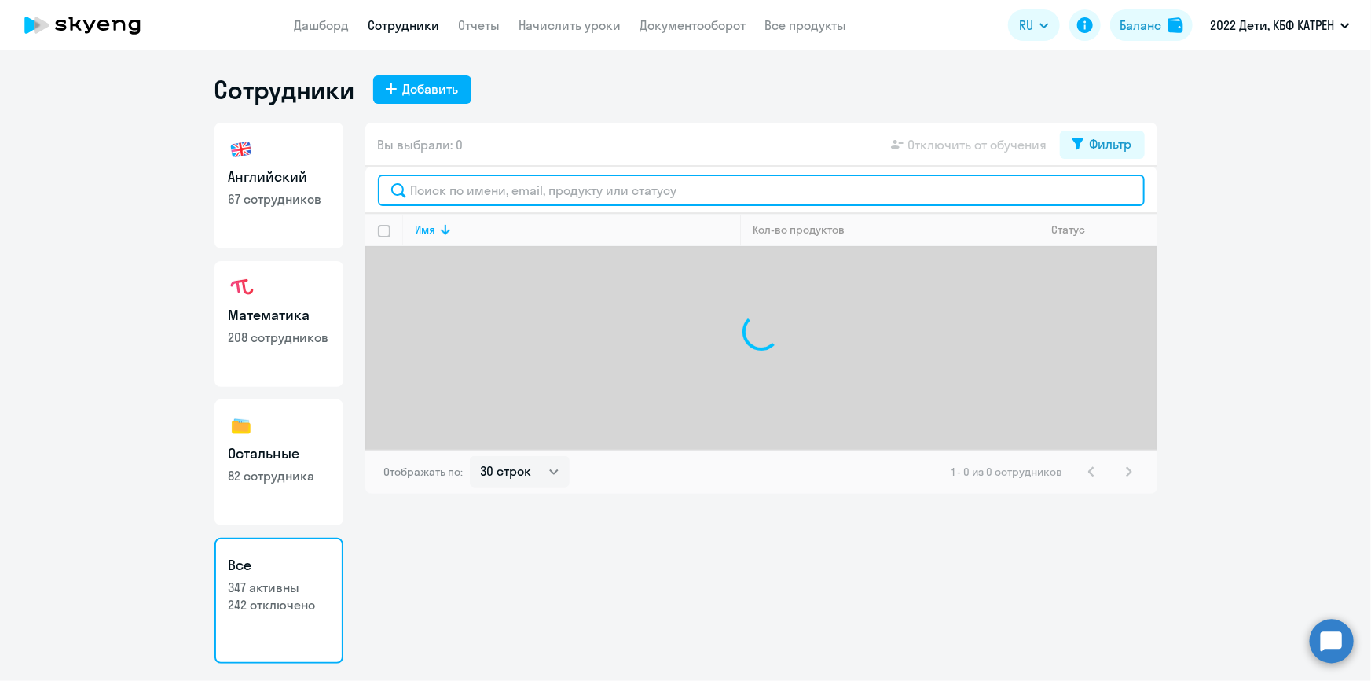
click at [522, 189] on input "text" at bounding box center [761, 189] width 767 height 31
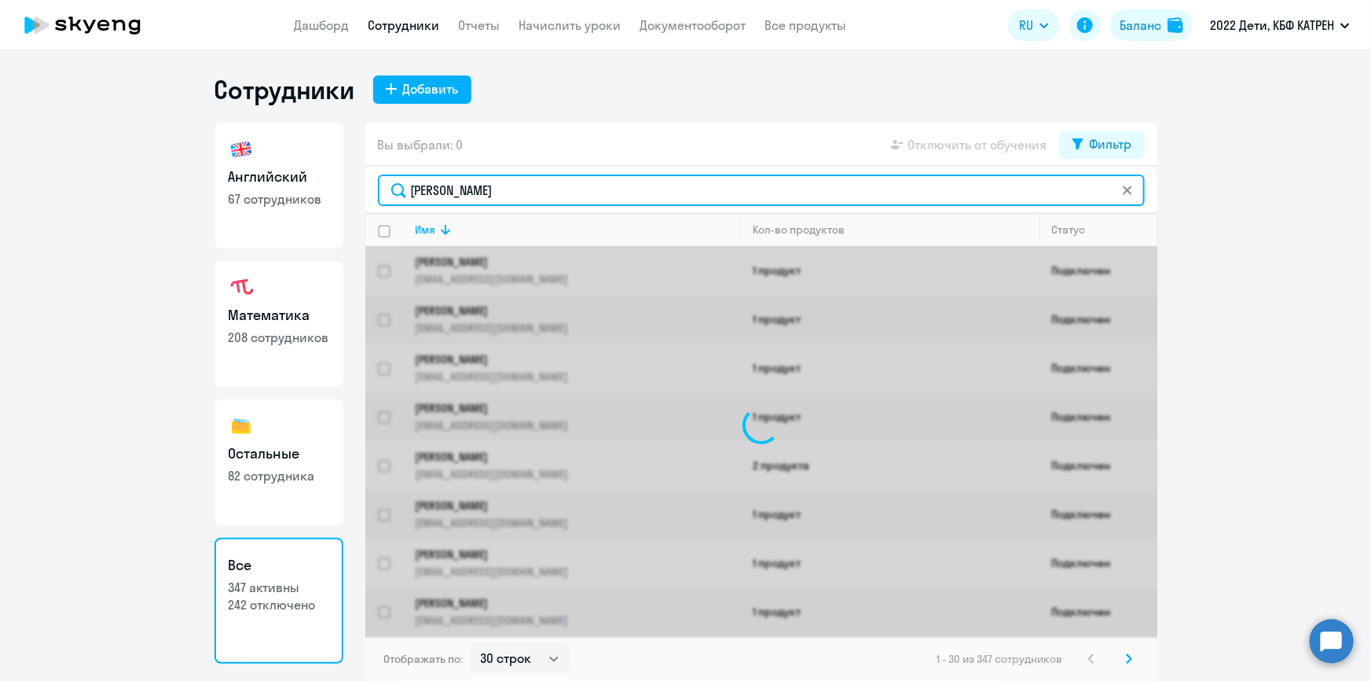
type input "[PERSON_NAME]"
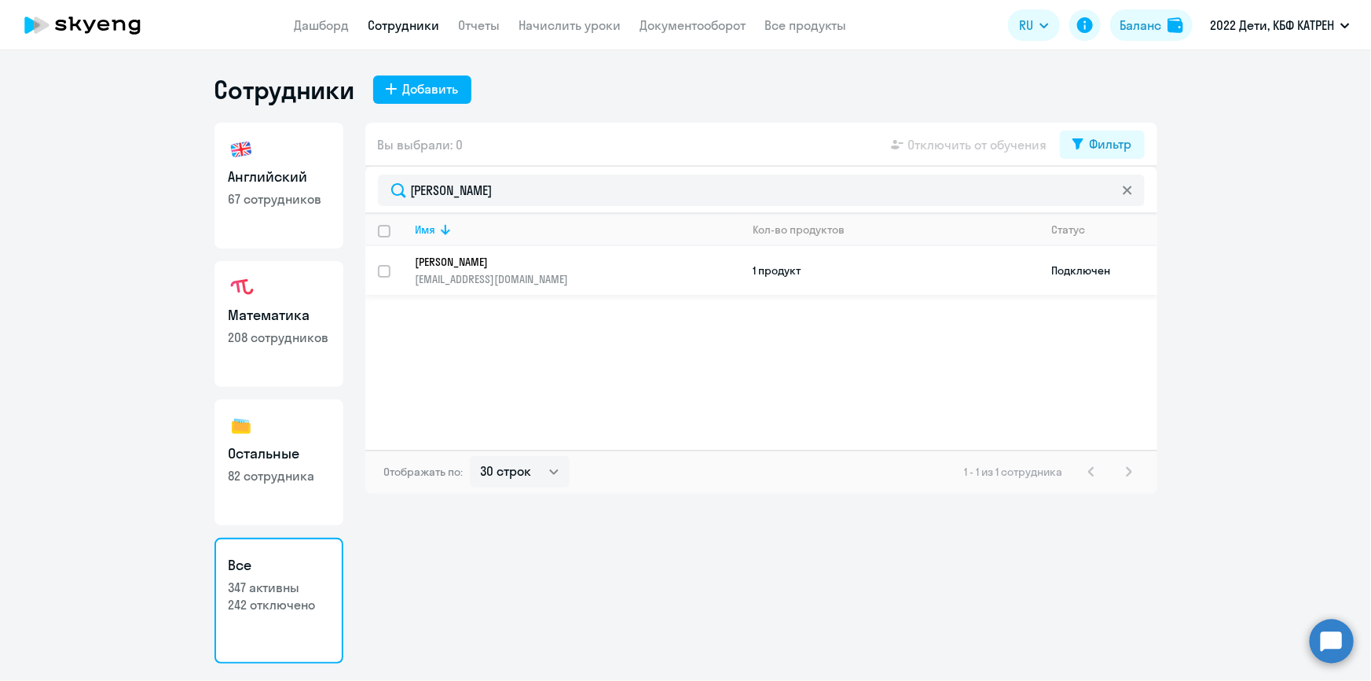
click at [497, 257] on p "[PERSON_NAME]" at bounding box center [567, 262] width 303 height 14
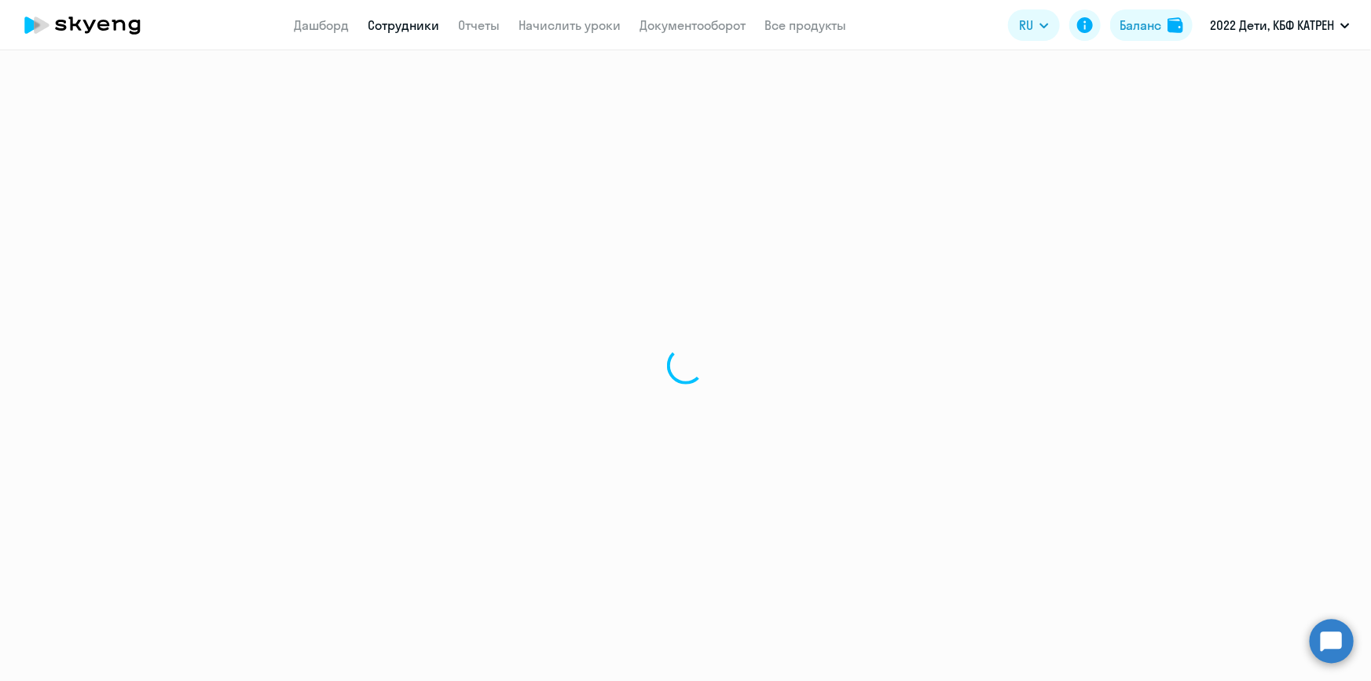
select select "english"
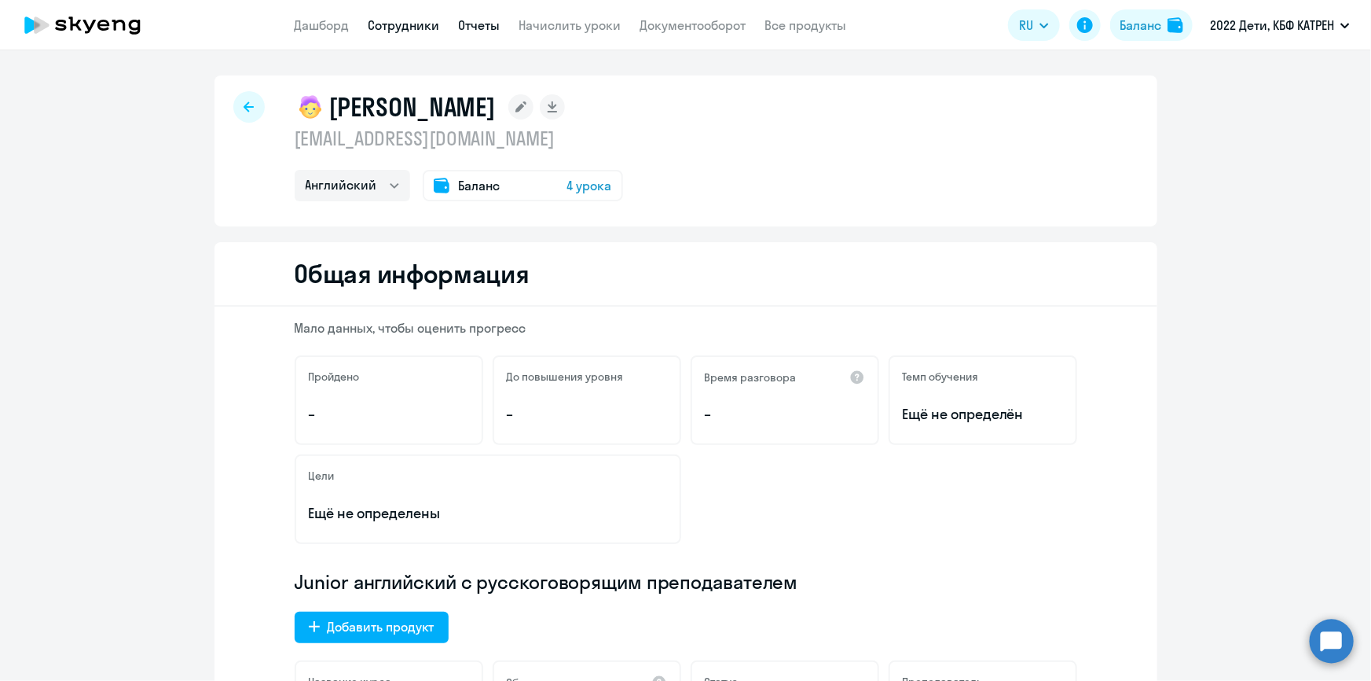
click at [491, 19] on link "Отчеты" at bounding box center [480, 25] width 42 height 16
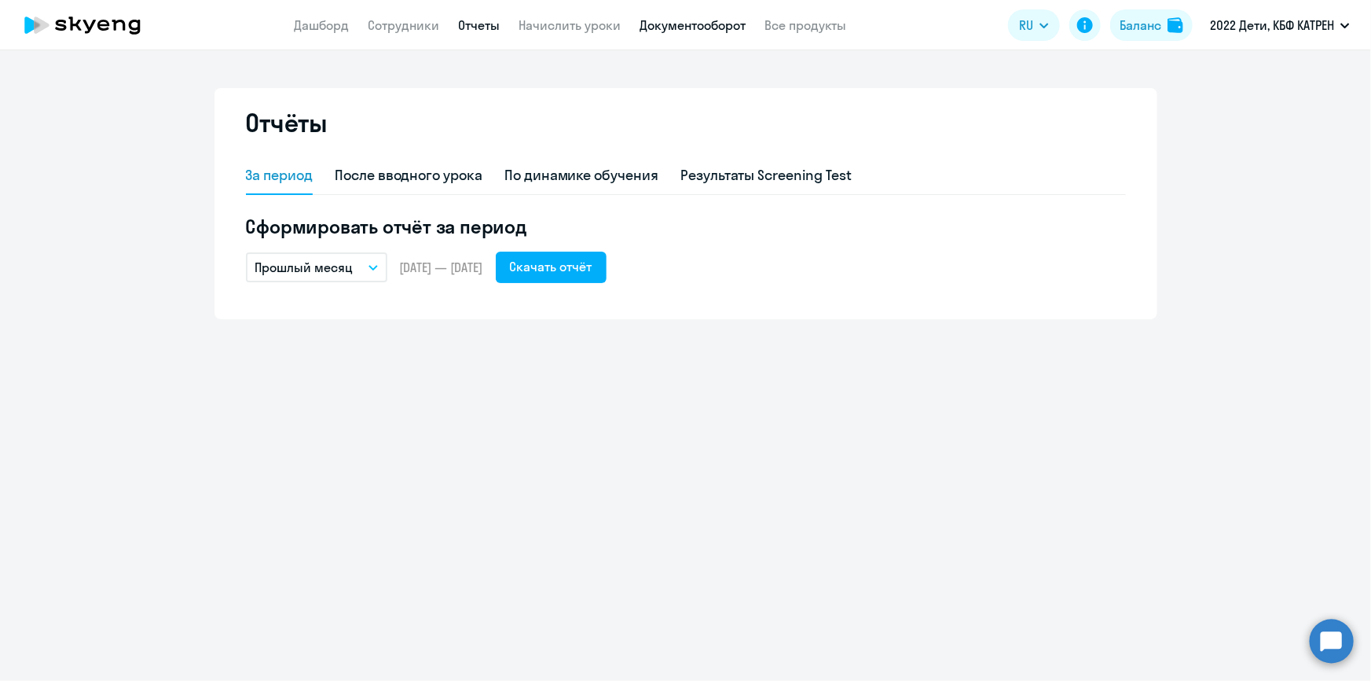
click at [675, 26] on link "Документооборот" at bounding box center [693, 25] width 106 height 16
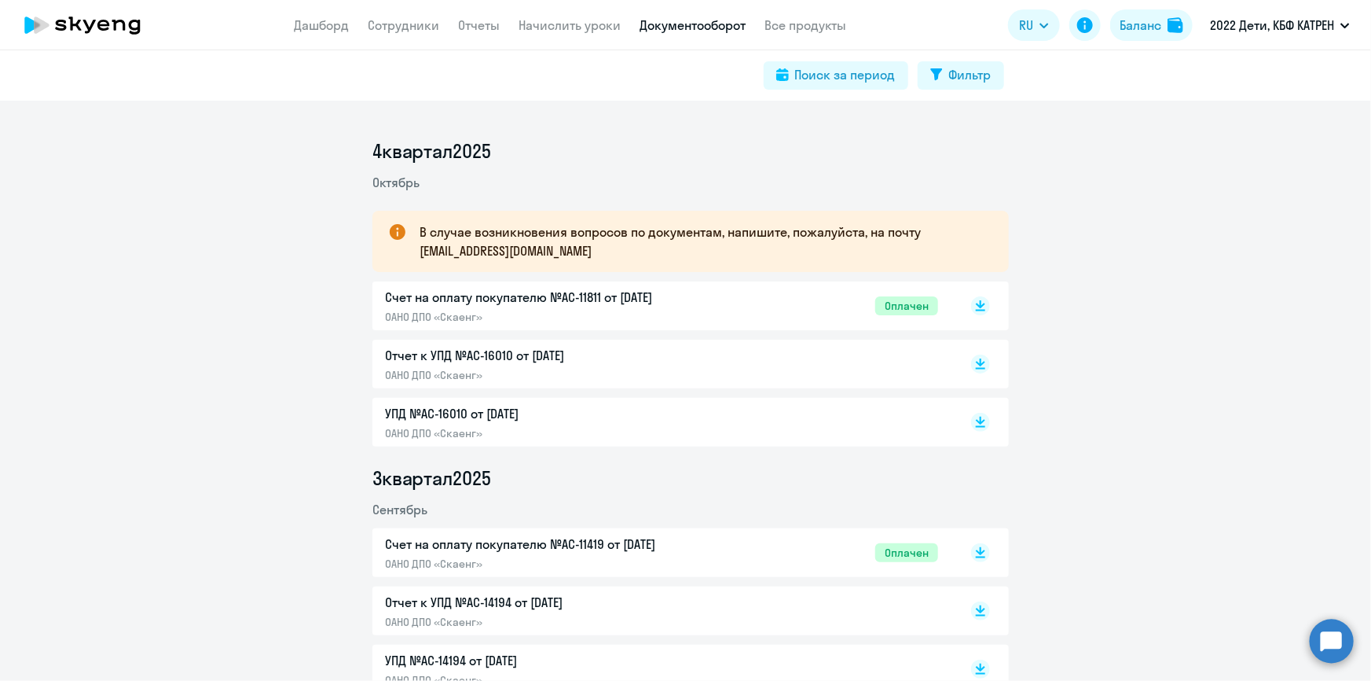
click at [519, 352] on p "Отчет к УПД №AC-16010 от [DATE]" at bounding box center [550, 355] width 330 height 19
